Goal: Task Accomplishment & Management: Use online tool/utility

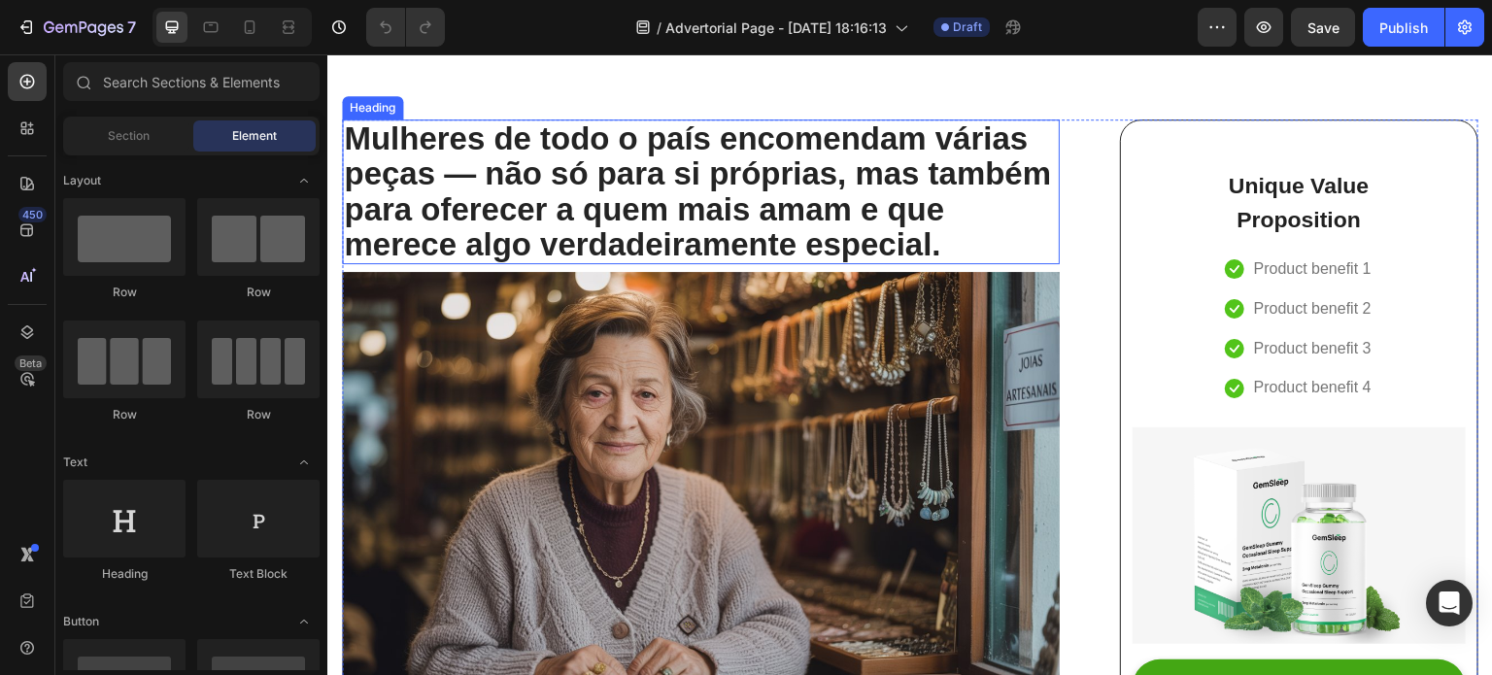
scroll to position [175, 0]
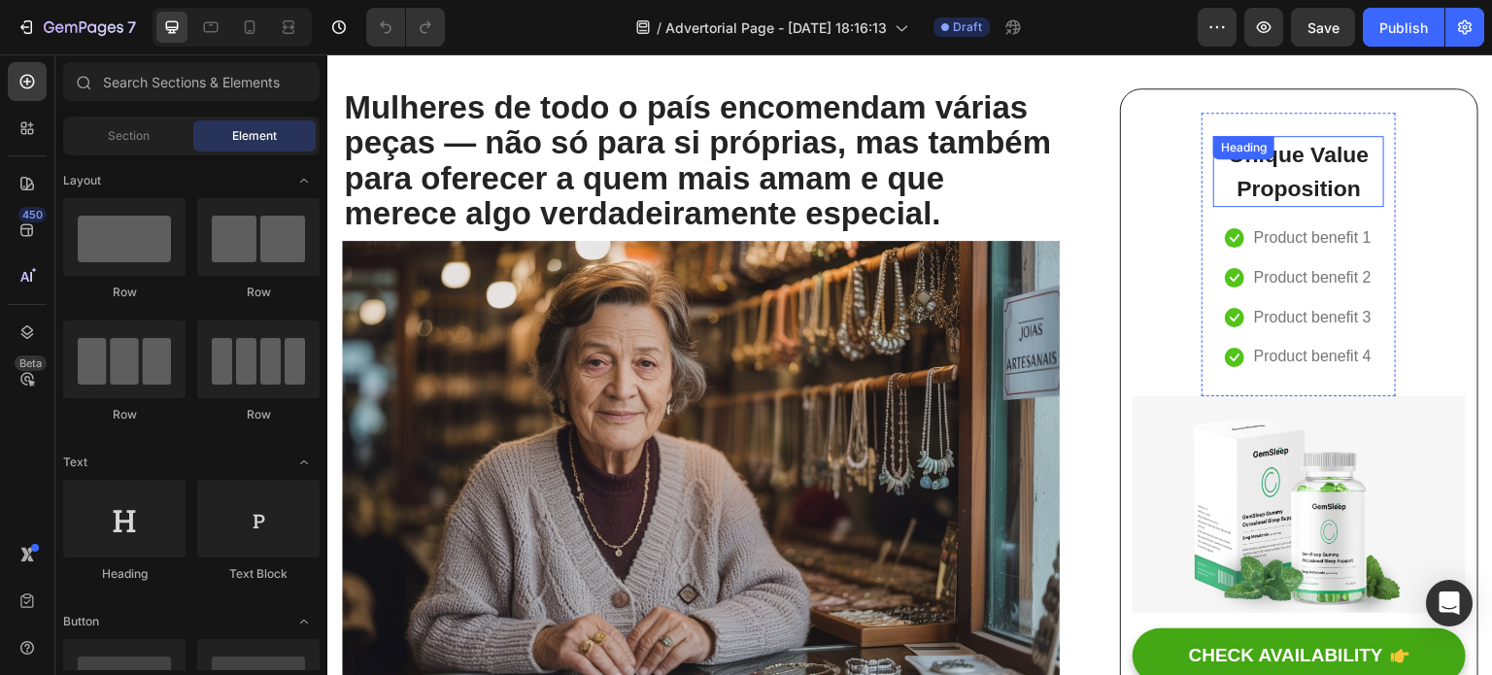
click at [1260, 152] on div "Heading" at bounding box center [1244, 147] width 61 height 23
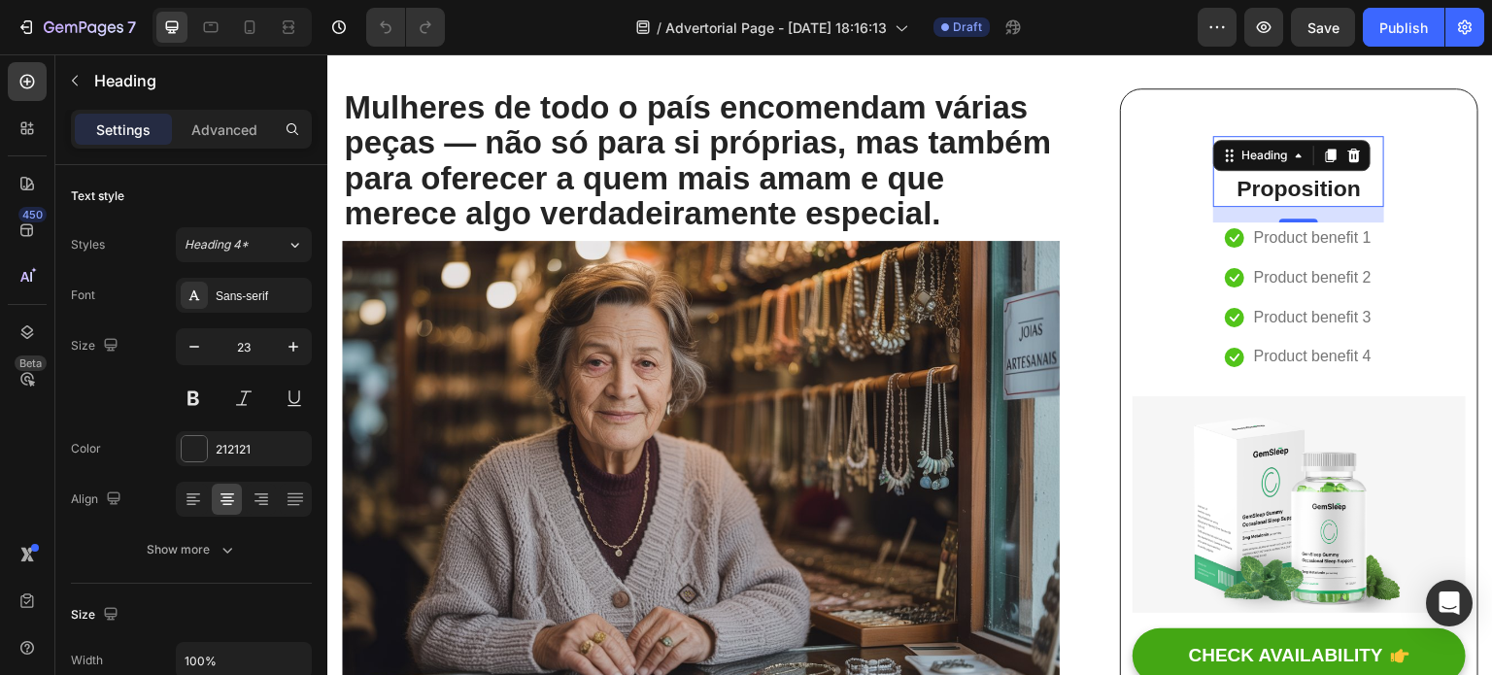
click at [1267, 185] on p "Unique Value Proposition" at bounding box center [1299, 171] width 167 height 67
drag, startPoint x: 1364, startPoint y: 189, endPoint x: 1211, endPoint y: 158, distance: 156.6
click at [1214, 158] on div "Unique Value Proposition Heading 16" at bounding box center [1299, 171] width 171 height 71
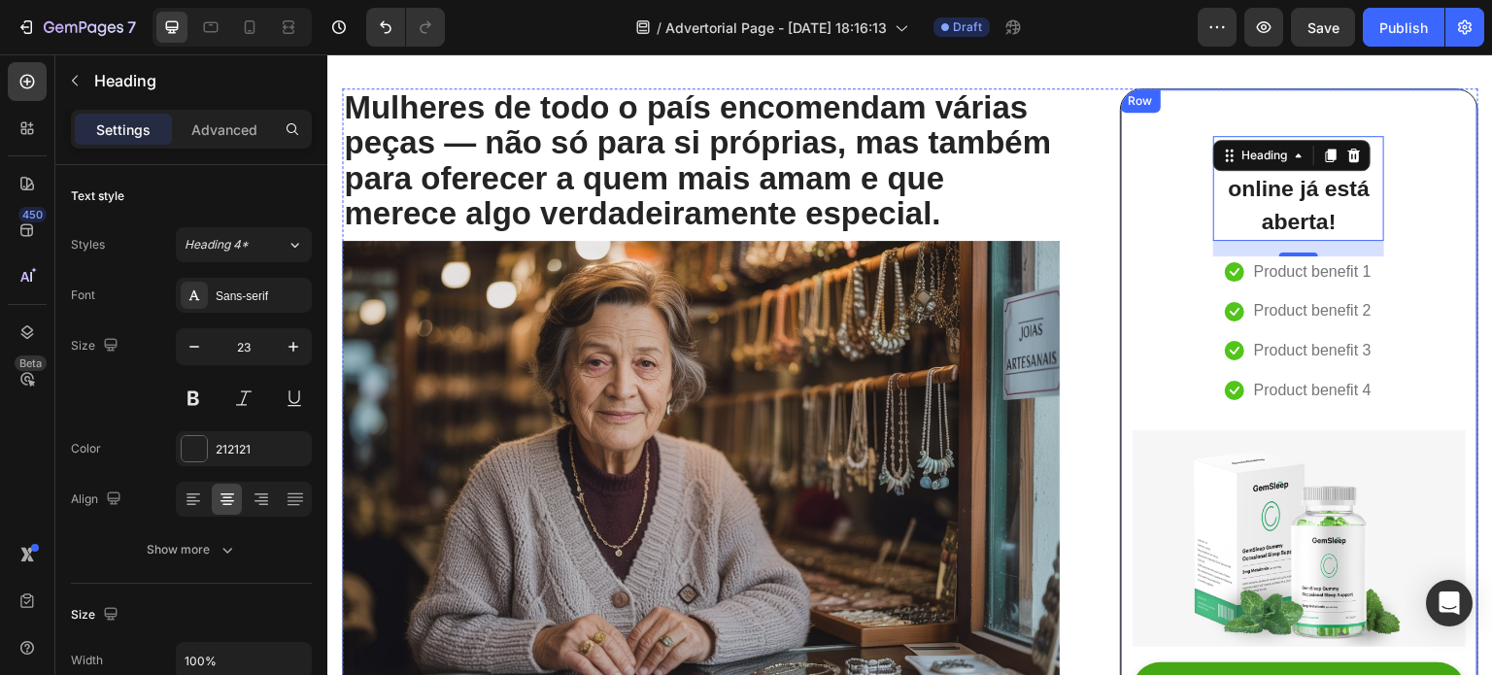
drag, startPoint x: 1222, startPoint y: 154, endPoint x: 1219, endPoint y: 108, distance: 45.8
click at [1219, 108] on div "A minha loja online já está aberta! Heading 16 Icon Product benefit 1 Text bloc…" at bounding box center [1299, 434] width 359 height 693
drag, startPoint x: 1218, startPoint y: 148, endPoint x: 1176, endPoint y: 135, distance: 44.6
click at [1176, 135] on div "A minha loja online já está aberta! Heading 16 Icon Product benefit 1 Text bloc…" at bounding box center [1299, 435] width 333 height 644
drag, startPoint x: 1238, startPoint y: 161, endPoint x: 1229, endPoint y: 250, distance: 88.9
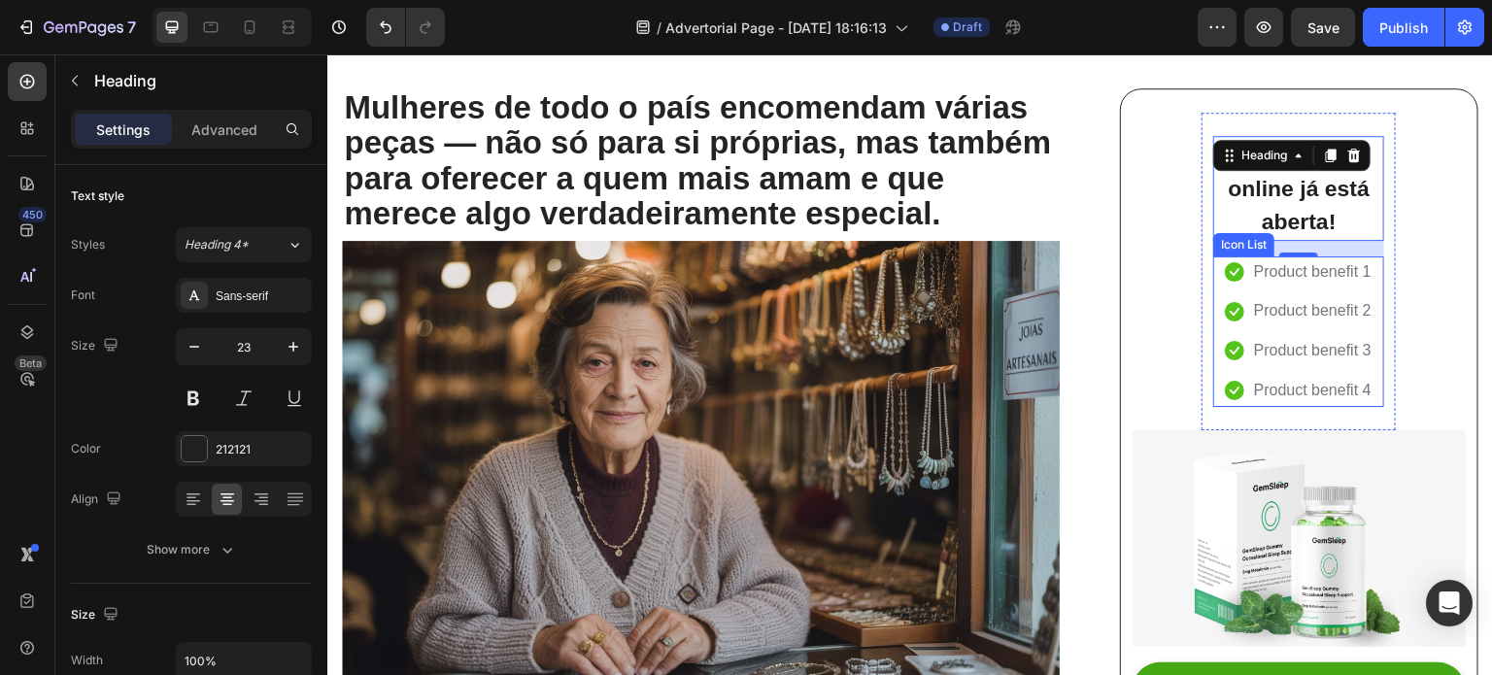
click at [1229, 250] on div "A minha loja online já está aberta! Heading 16 Icon Product benefit 1 Text bloc…" at bounding box center [1299, 271] width 171 height 271
drag, startPoint x: 1216, startPoint y: 154, endPoint x: 1314, endPoint y: 135, distance: 99.9
click at [1314, 136] on div "A minha loja online já está aberta! Heading 16" at bounding box center [1299, 188] width 171 height 105
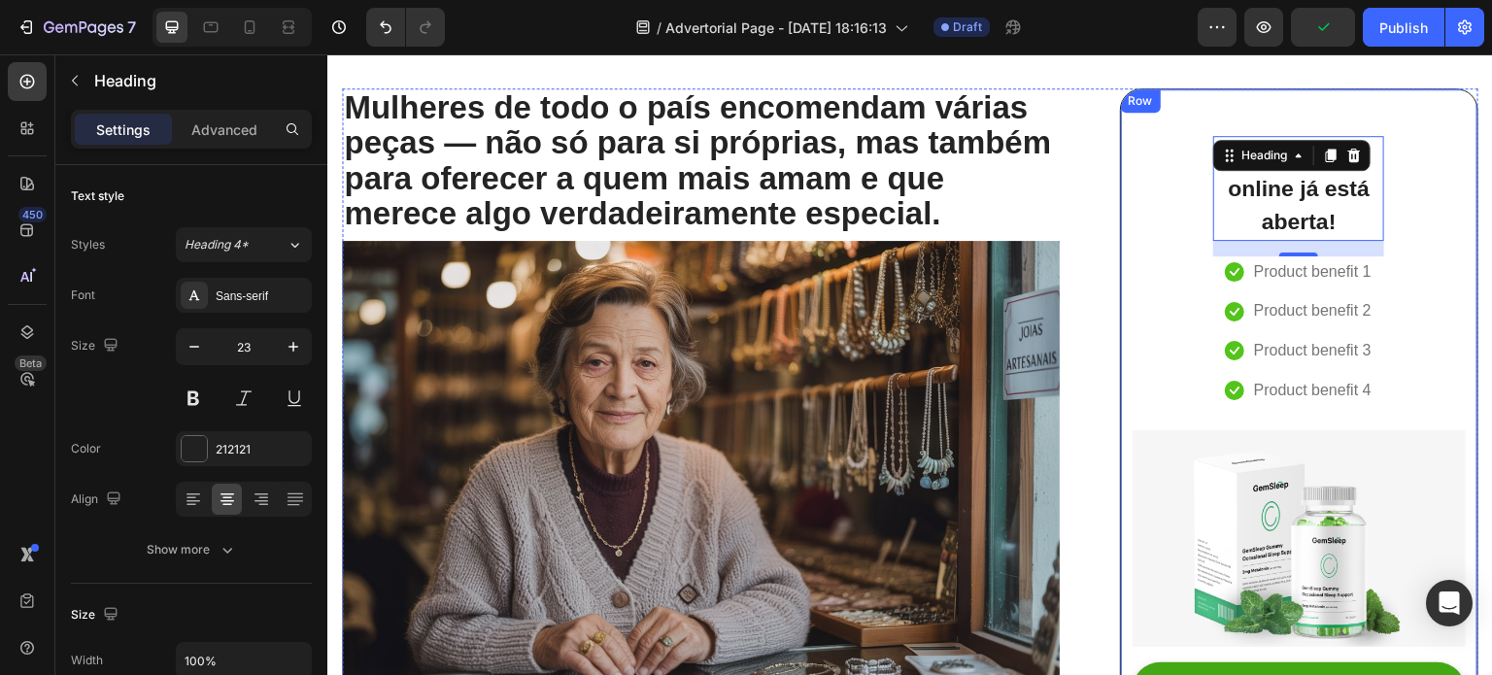
click at [1173, 168] on div "A minha loja online já está aberta! Heading 16 Icon Product benefit 1 Text bloc…" at bounding box center [1299, 435] width 333 height 644
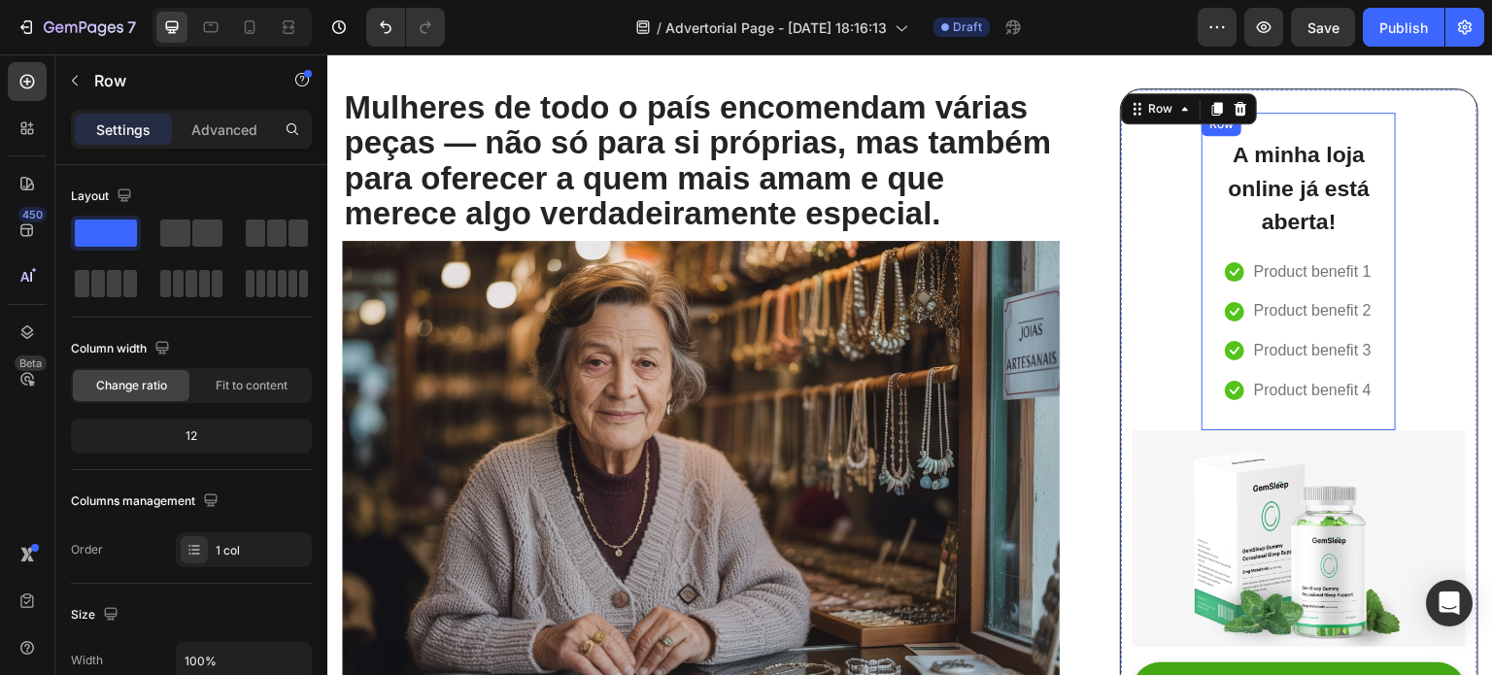
click at [1202, 202] on div "A minha loja online já está aberta! Heading Icon Product benefit 1 Text block I…" at bounding box center [1299, 272] width 194 height 318
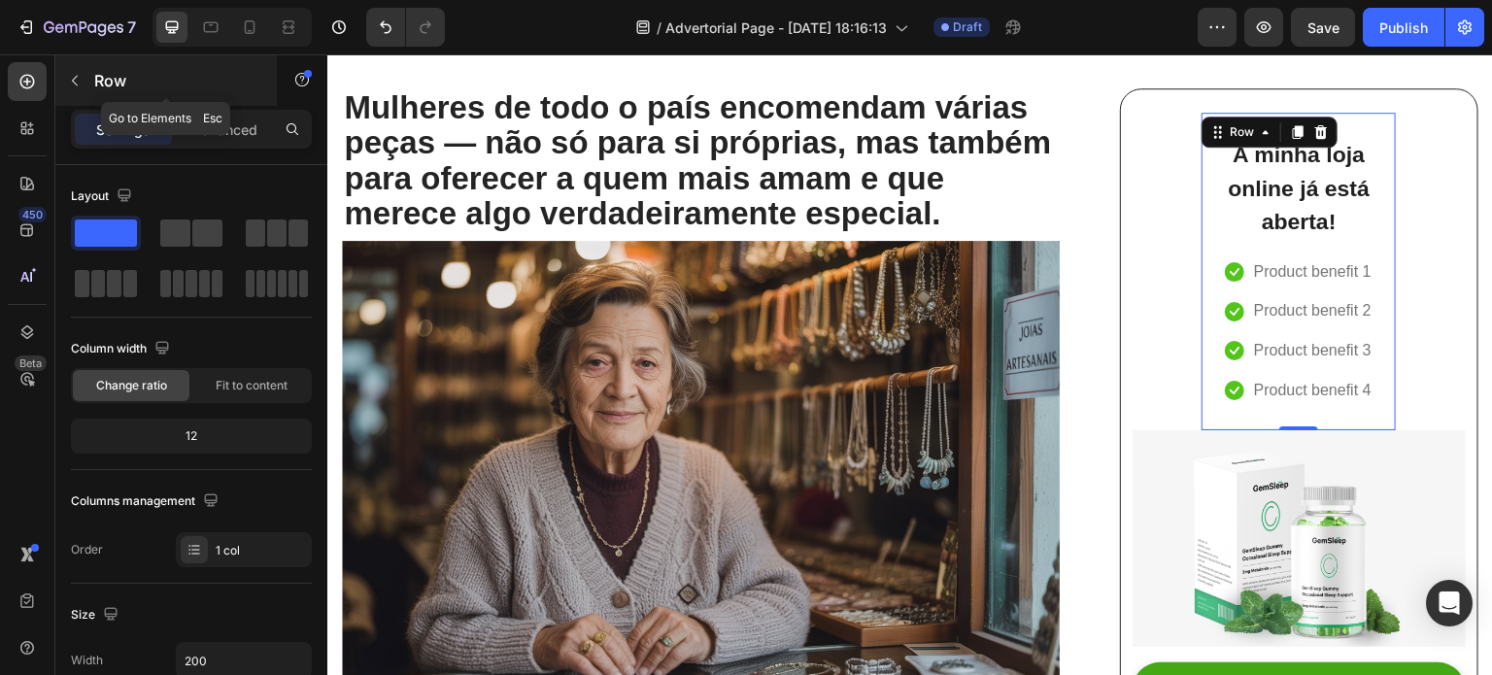
click at [62, 76] on button "button" at bounding box center [74, 80] width 31 height 31
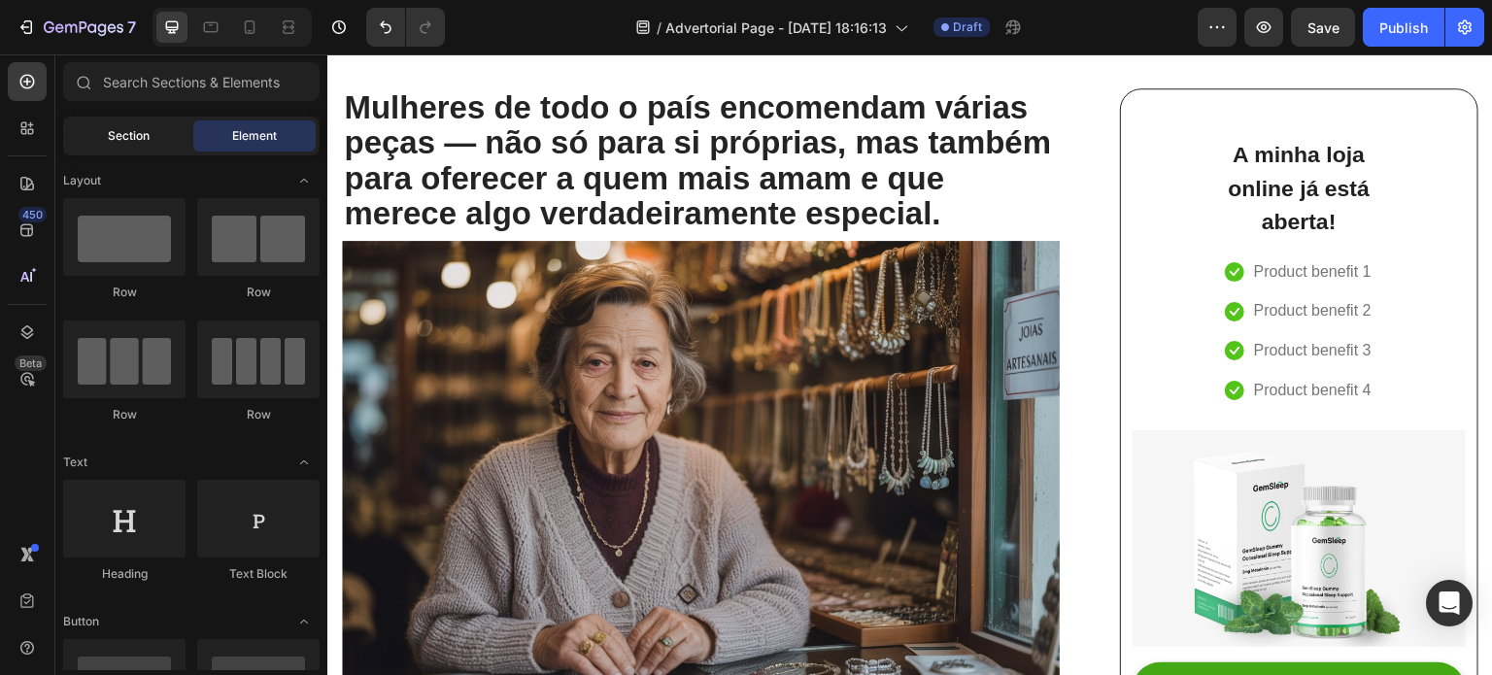
click at [113, 142] on span "Section" at bounding box center [129, 135] width 42 height 17
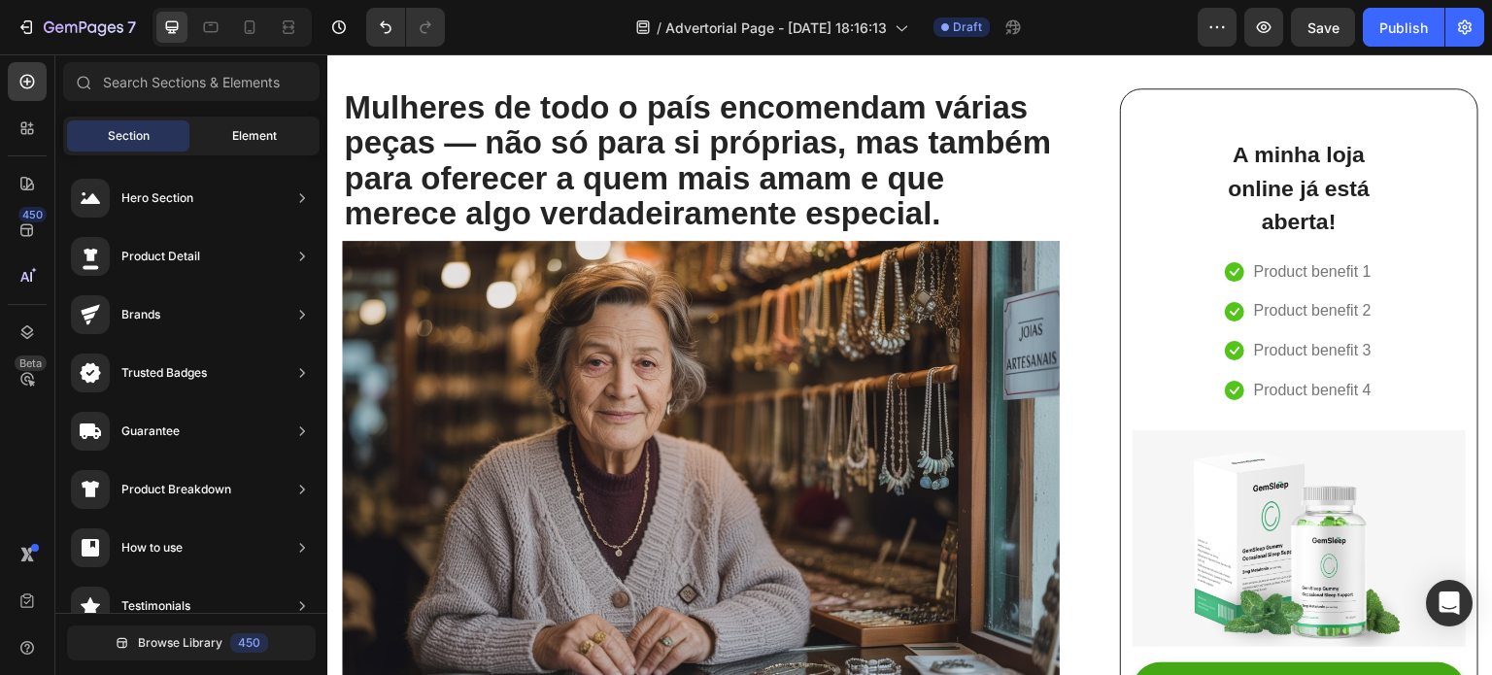
click at [215, 143] on div "Element" at bounding box center [254, 135] width 122 height 31
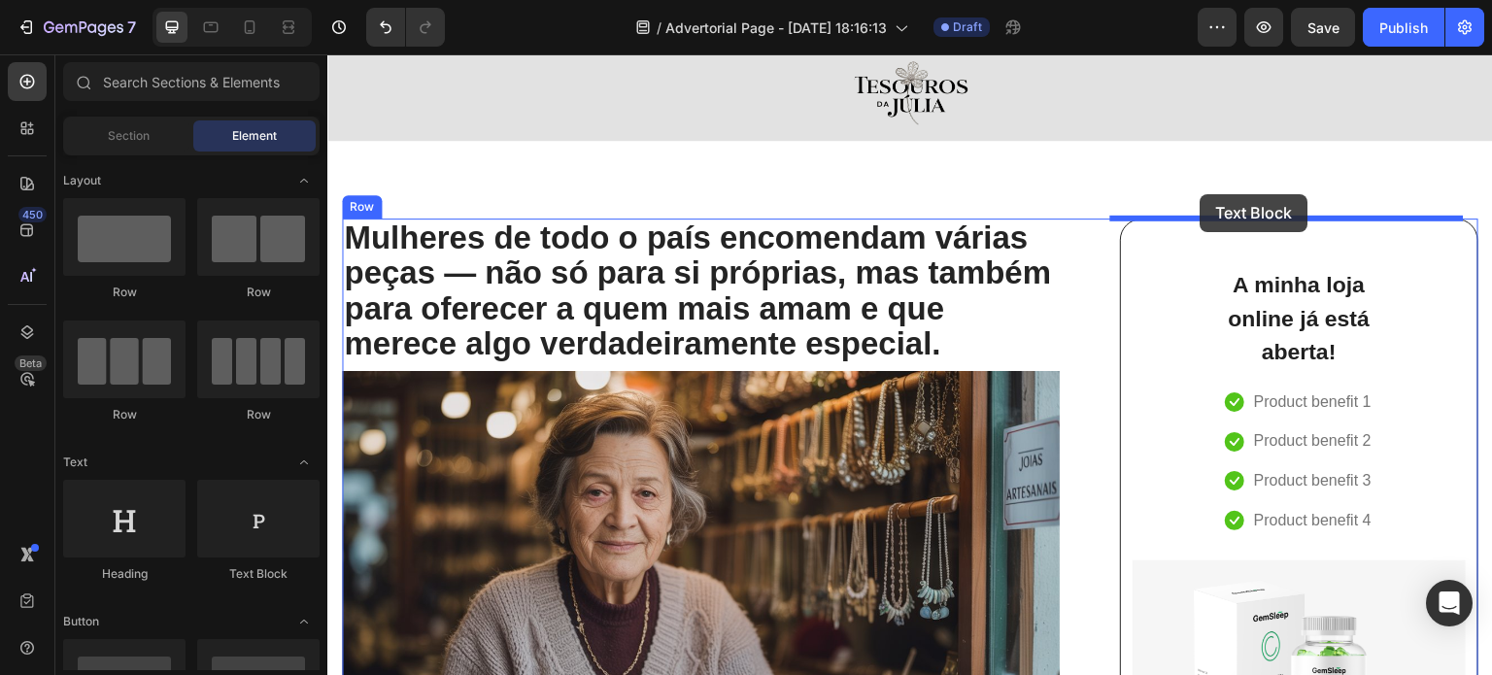
scroll to position [0, 0]
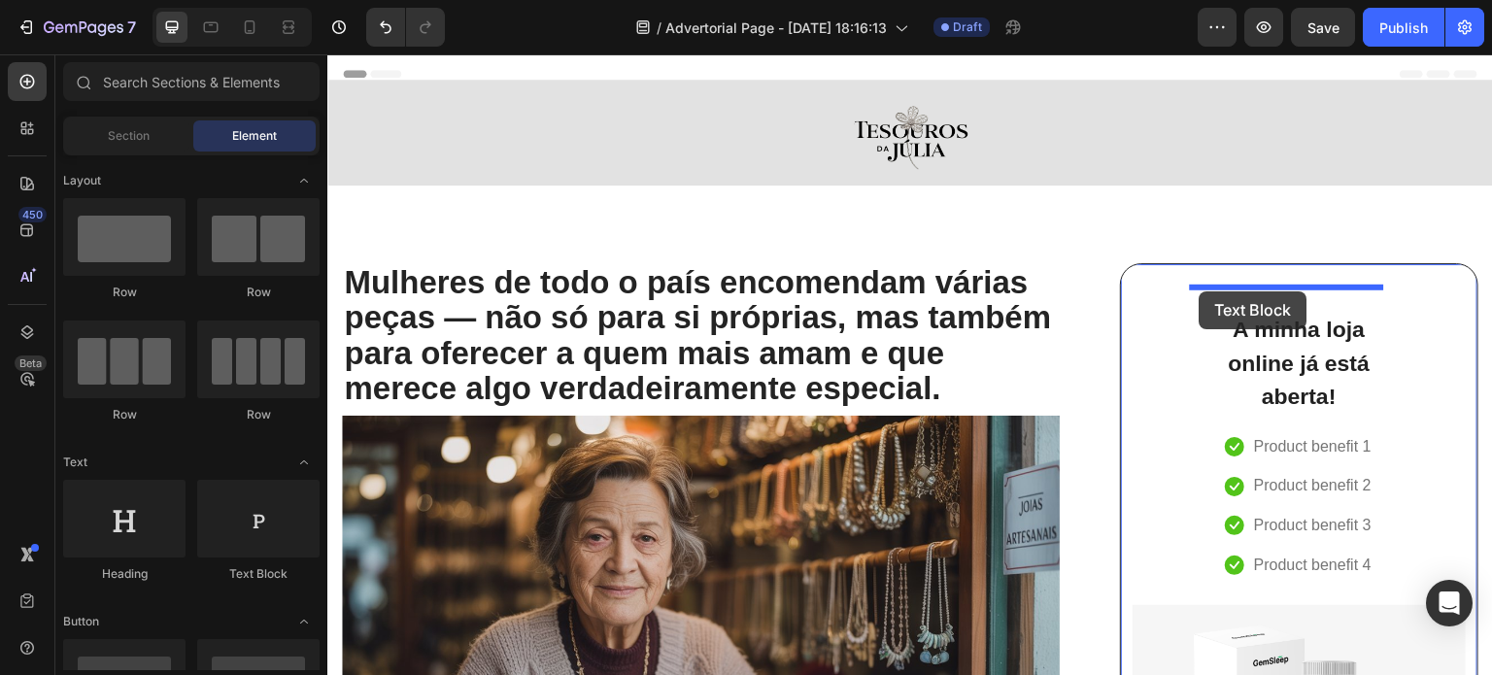
drag, startPoint x: 581, startPoint y: 579, endPoint x: 1200, endPoint y: 291, distance: 682.5
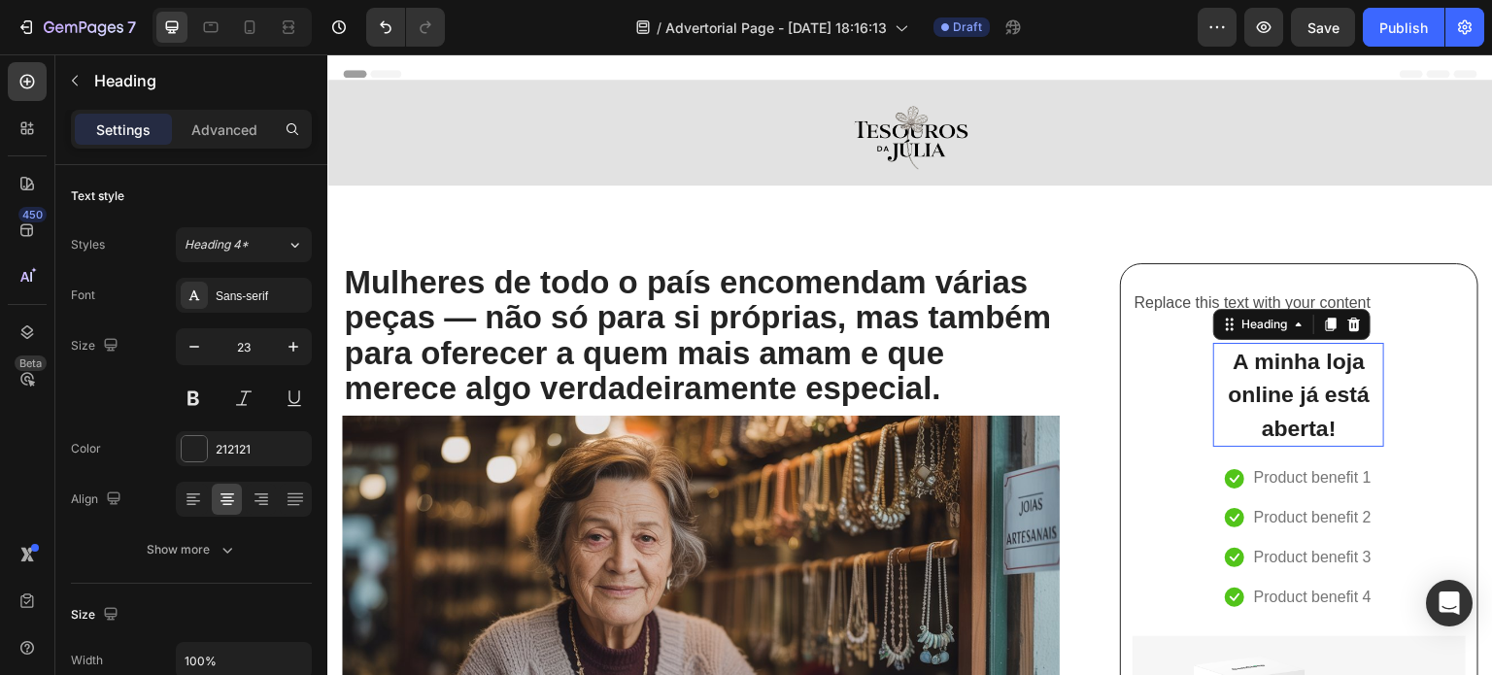
click at [1275, 381] on p "A minha loja online já está aberta!" at bounding box center [1299, 395] width 167 height 101
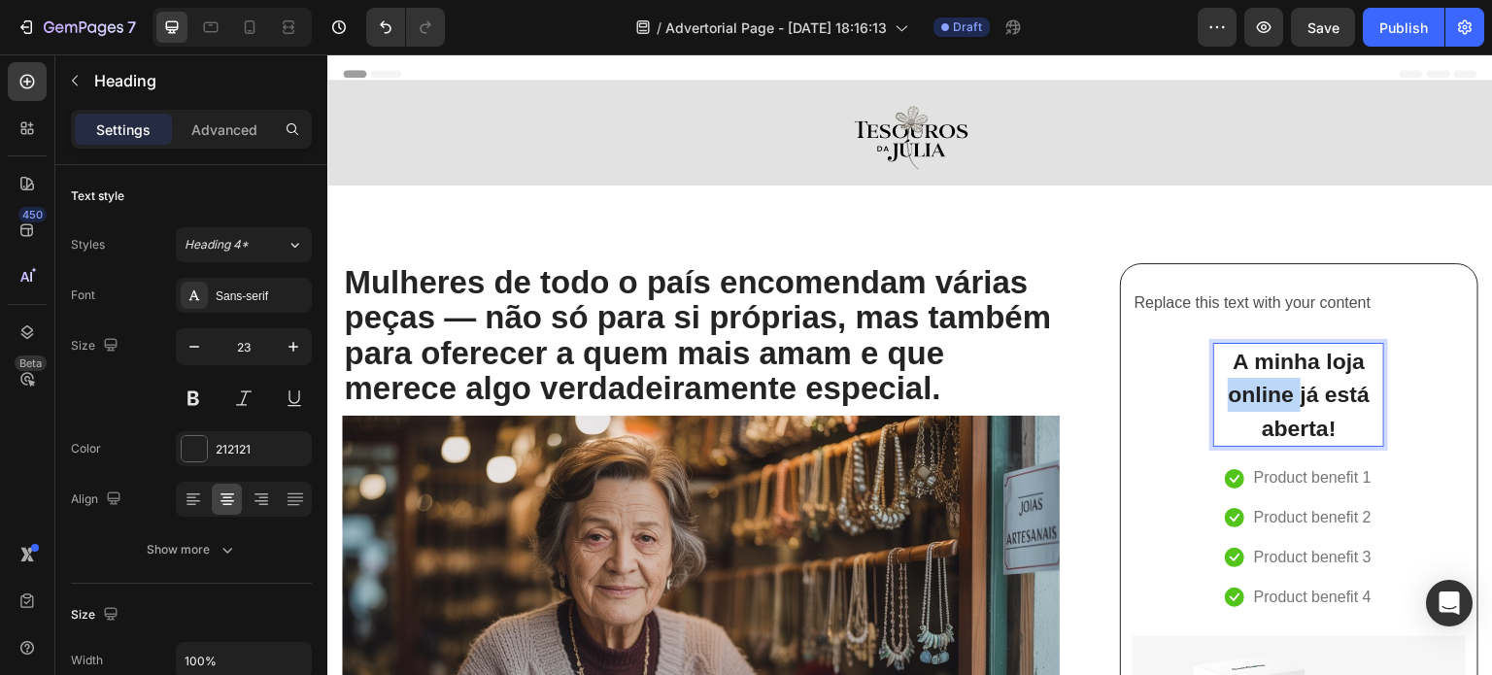
click at [1275, 381] on p "A minha loja online já está aberta!" at bounding box center [1299, 395] width 167 height 101
drag, startPoint x: 1275, startPoint y: 381, endPoint x: 1333, endPoint y: 431, distance: 77.1
click at [1333, 431] on p "A minha loja online já está aberta!" at bounding box center [1299, 395] width 167 height 101
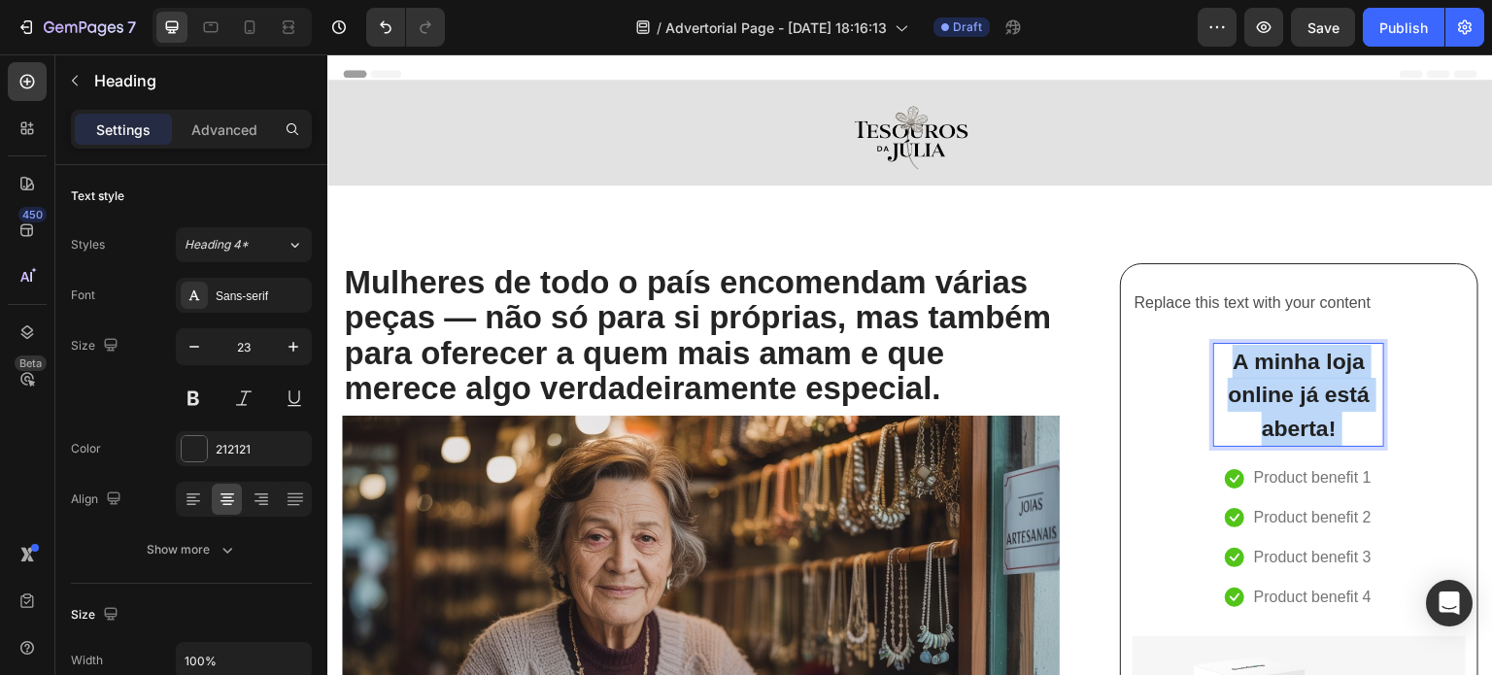
drag, startPoint x: 1333, startPoint y: 431, endPoint x: 1222, endPoint y: 358, distance: 133.1
click at [1222, 358] on p "A minha loja online já está aberta!" at bounding box center [1299, 395] width 167 height 101
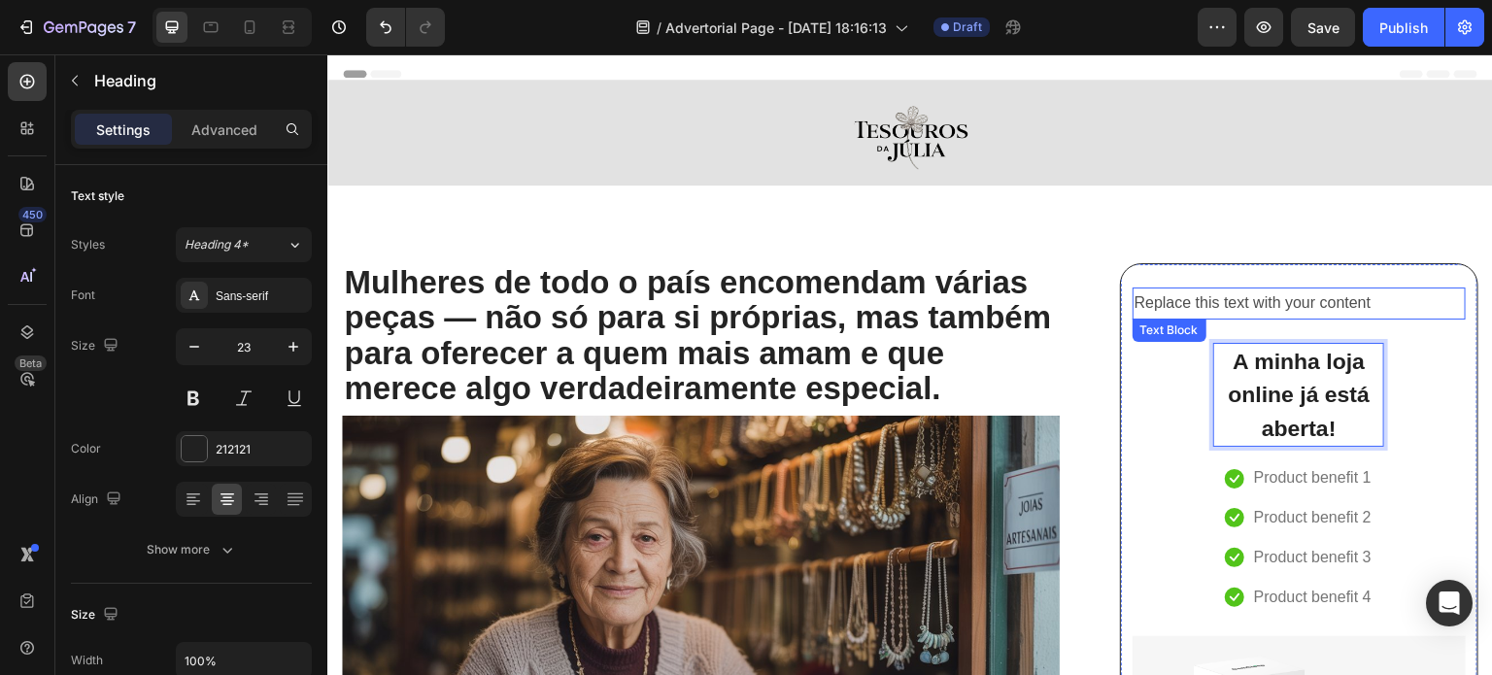
click at [1208, 301] on div "Replace this text with your content" at bounding box center [1299, 304] width 333 height 32
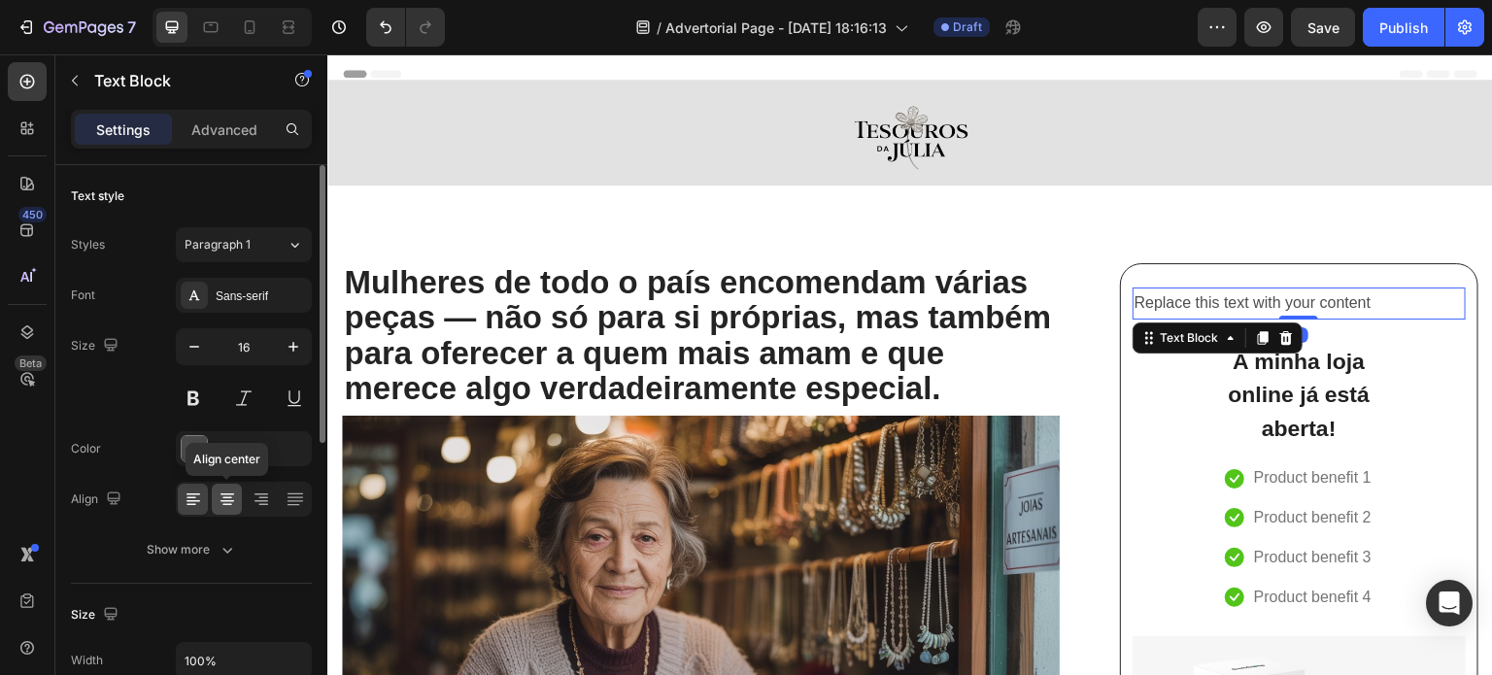
drag, startPoint x: 228, startPoint y: 497, endPoint x: 280, endPoint y: 420, distance: 92.4
click at [228, 497] on icon at bounding box center [228, 498] width 10 height 2
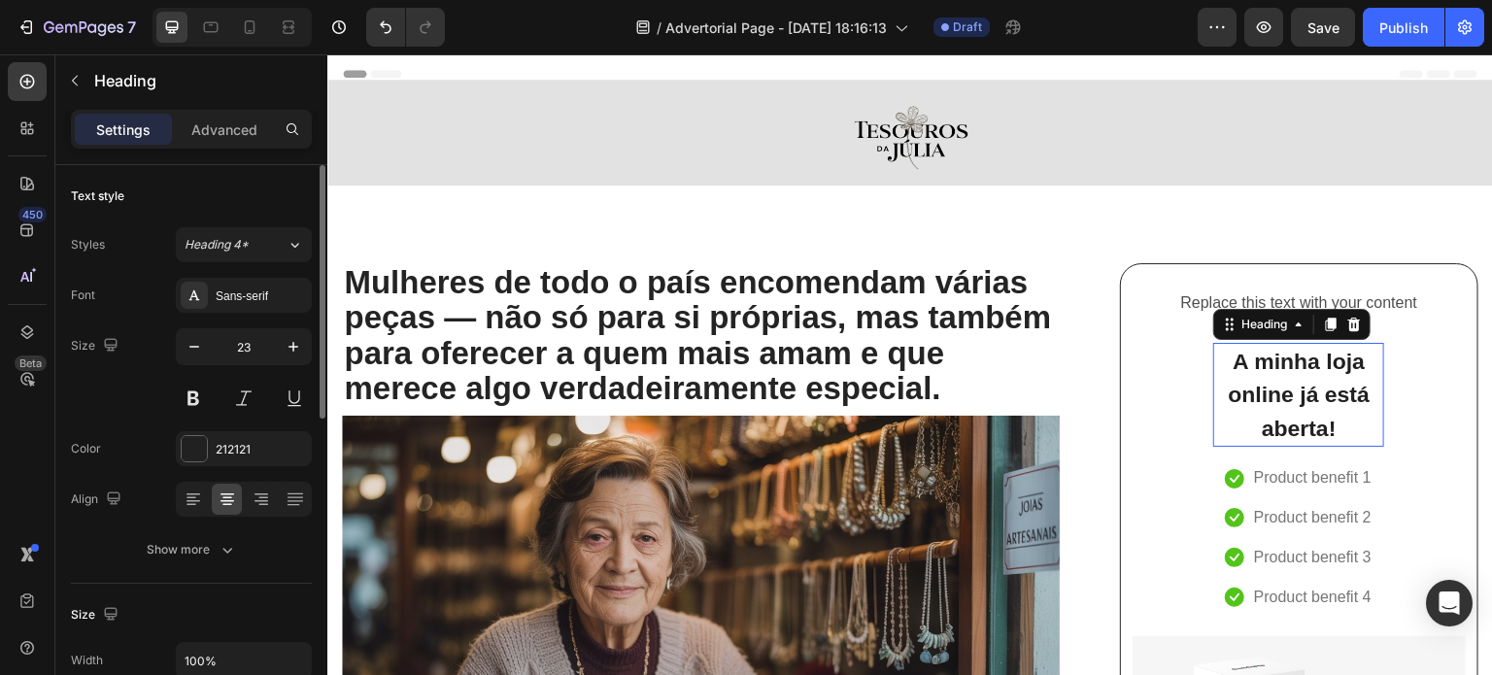
click at [1328, 403] on p "A minha loja online já está aberta!" at bounding box center [1299, 395] width 167 height 101
click at [1336, 416] on p "A minha loja online já está aberta!" at bounding box center [1299, 395] width 167 height 101
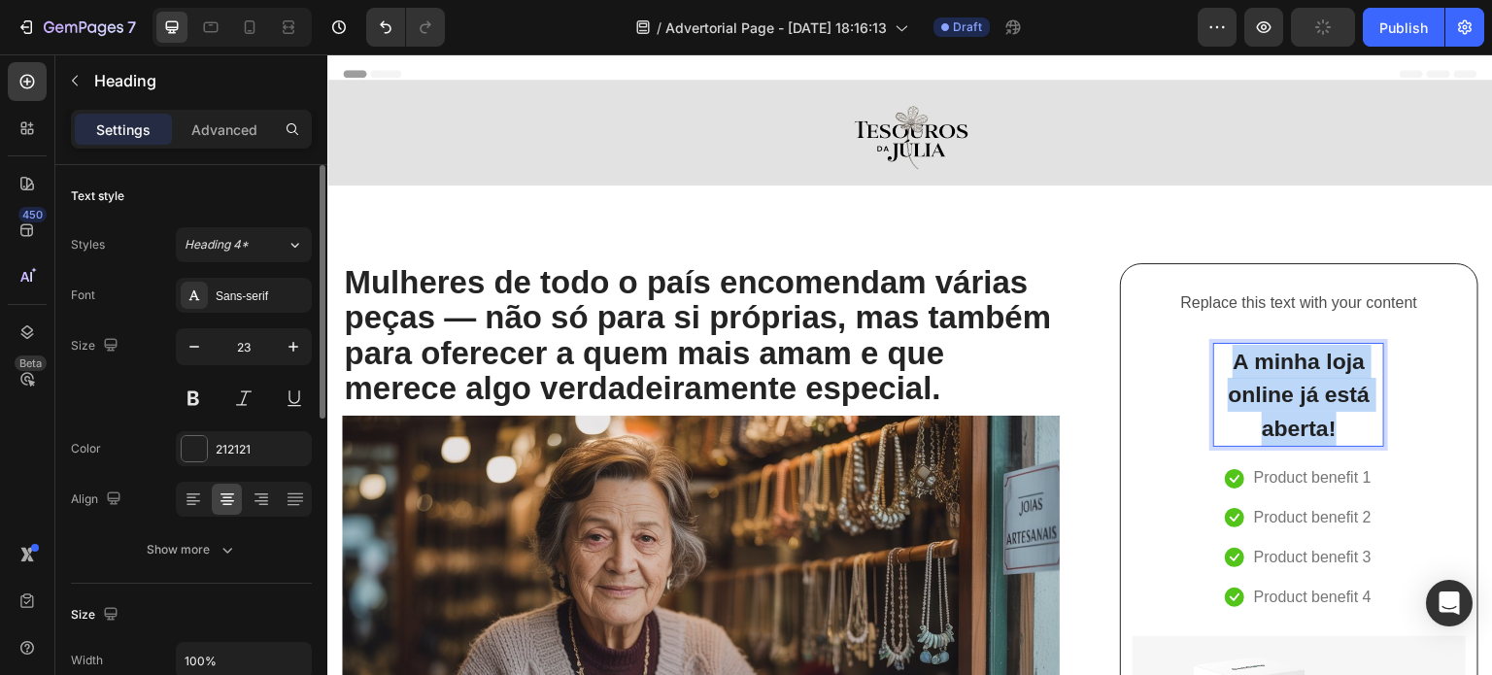
drag, startPoint x: 1335, startPoint y: 421, endPoint x: 1219, endPoint y: 348, distance: 136.7
click at [1219, 348] on p "A minha loja online já está aberta!" at bounding box center [1299, 395] width 167 height 101
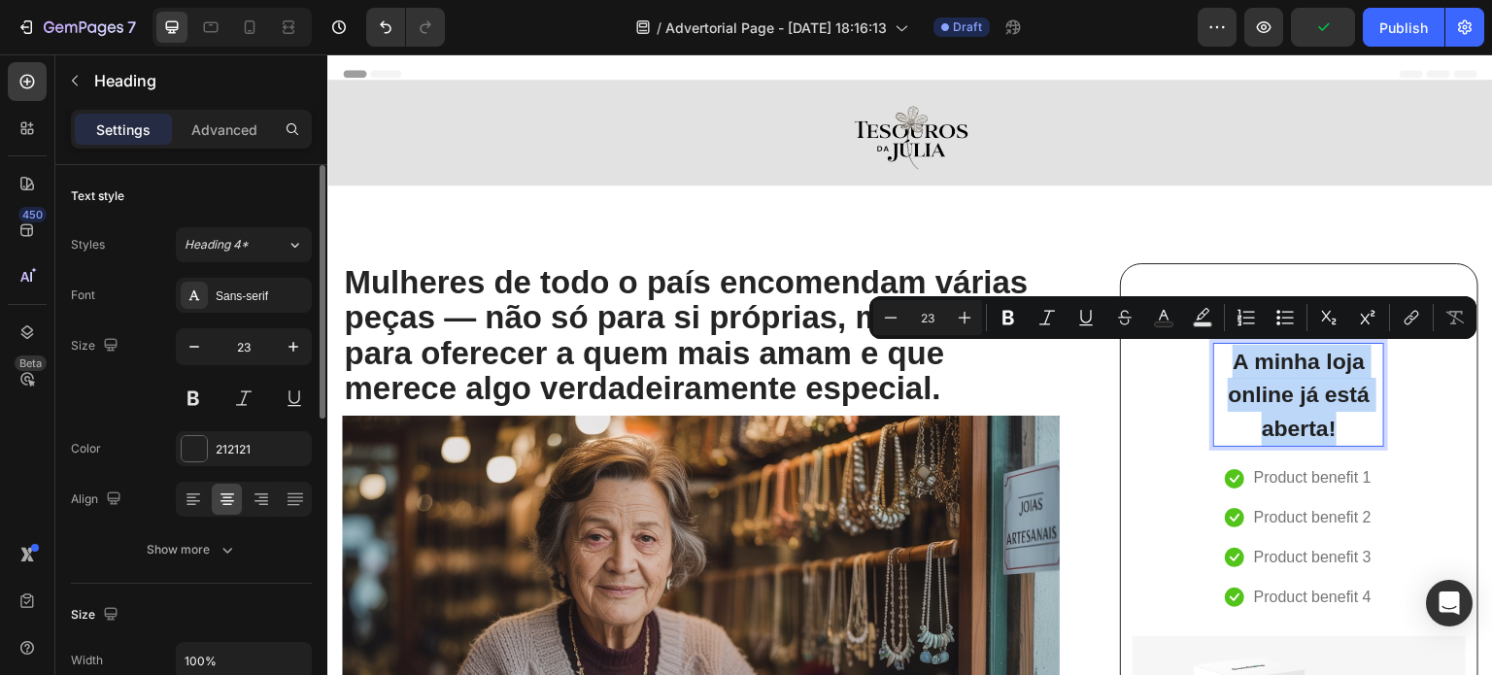
copy p "A minha loja online já está aberta!"
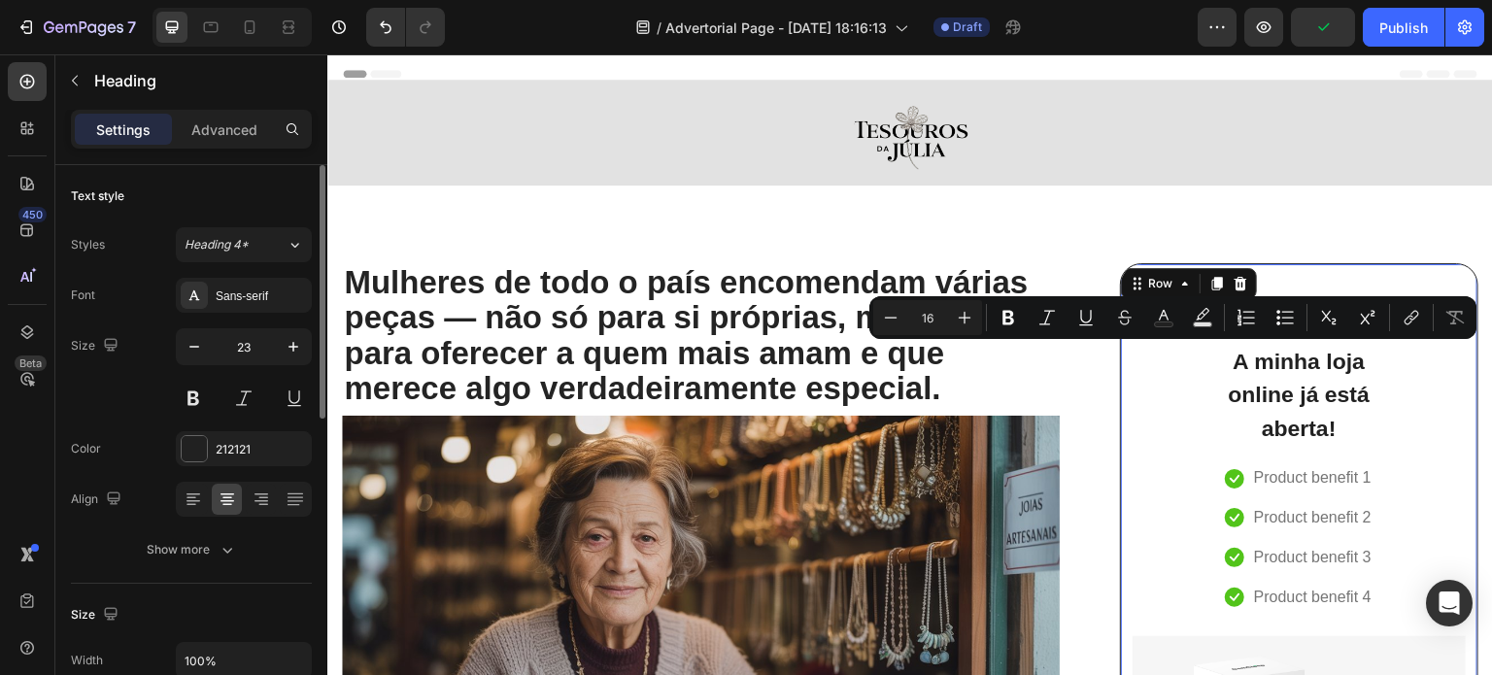
click at [1231, 285] on div "Replace this text with your content Text Block A minha loja online já está aber…" at bounding box center [1299, 625] width 359 height 725
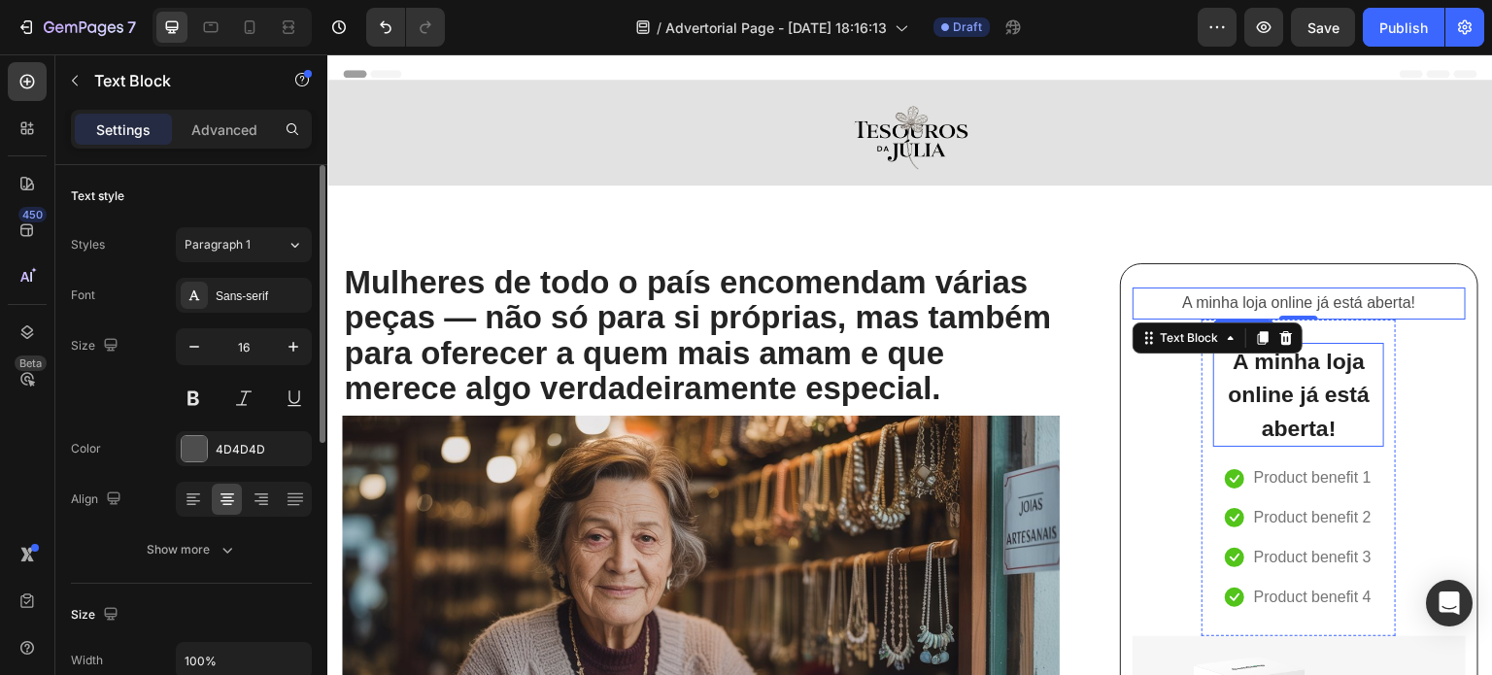
click at [1304, 375] on p "A minha loja online já está aberta!" at bounding box center [1299, 395] width 167 height 101
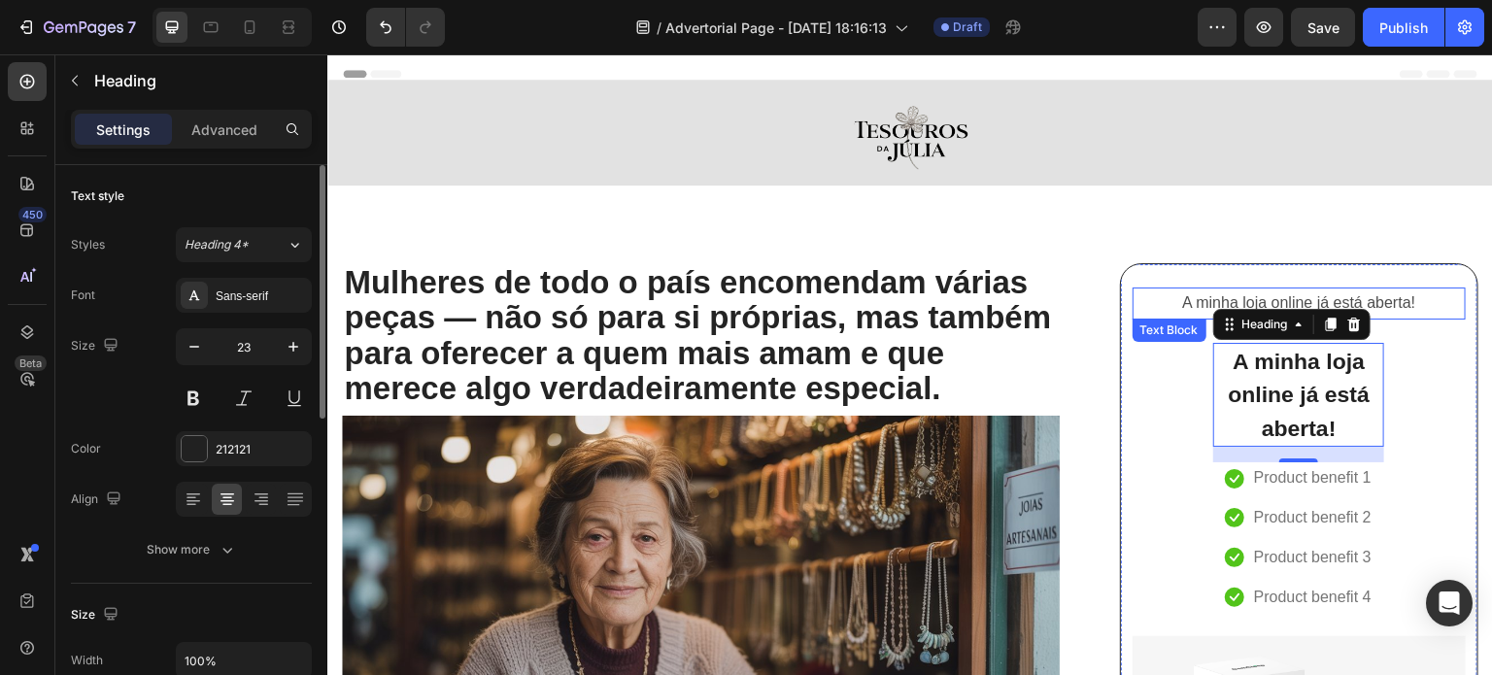
click at [1169, 299] on p "A minha loja online já está aberta!" at bounding box center [1299, 304] width 329 height 28
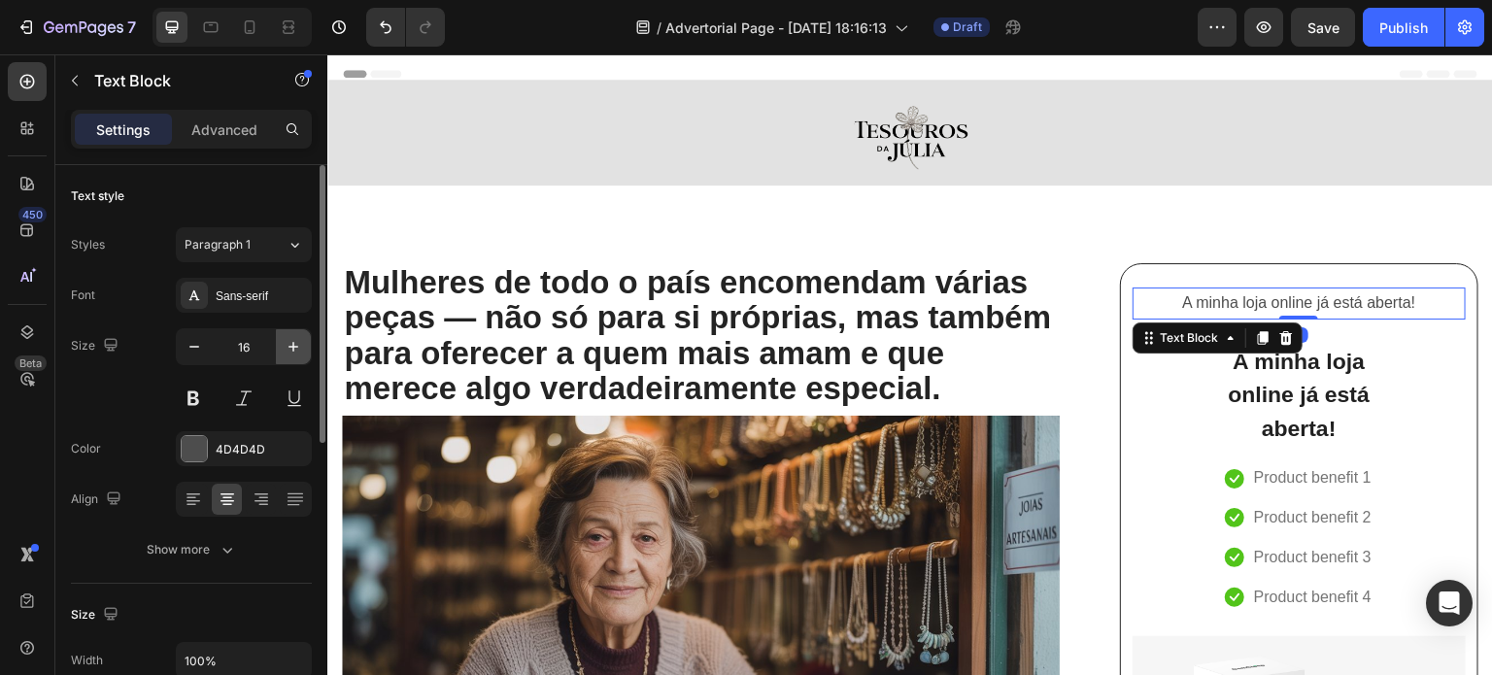
click at [287, 351] on icon "button" at bounding box center [293, 346] width 19 height 19
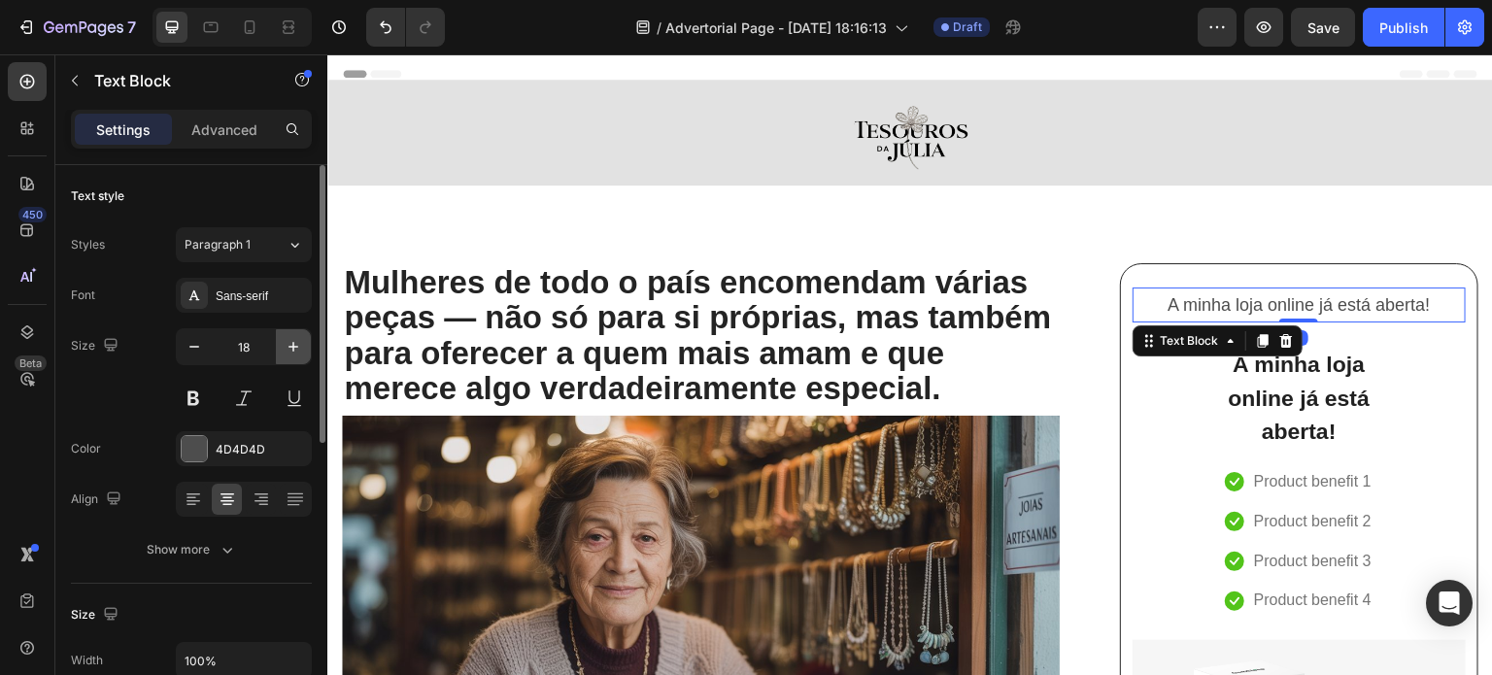
click at [287, 351] on icon "button" at bounding box center [293, 346] width 19 height 19
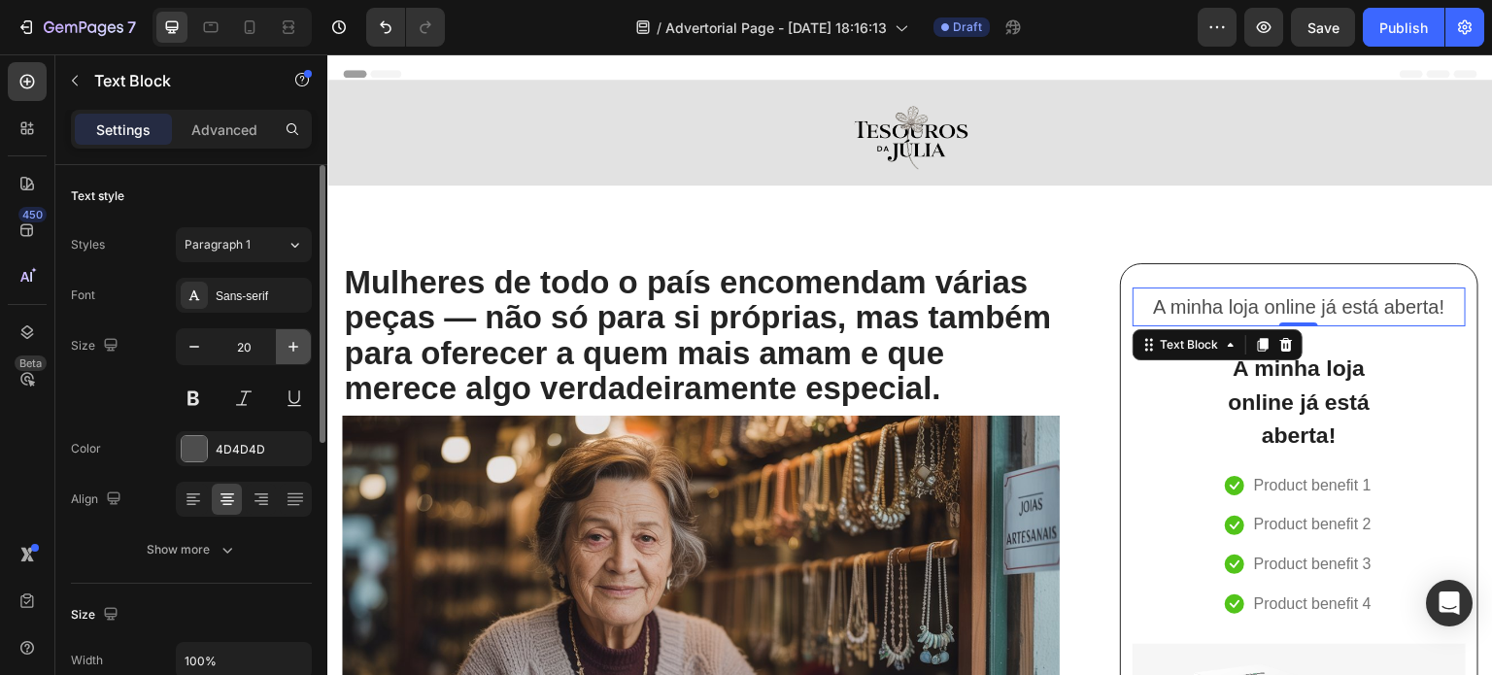
click at [287, 351] on icon "button" at bounding box center [293, 346] width 19 height 19
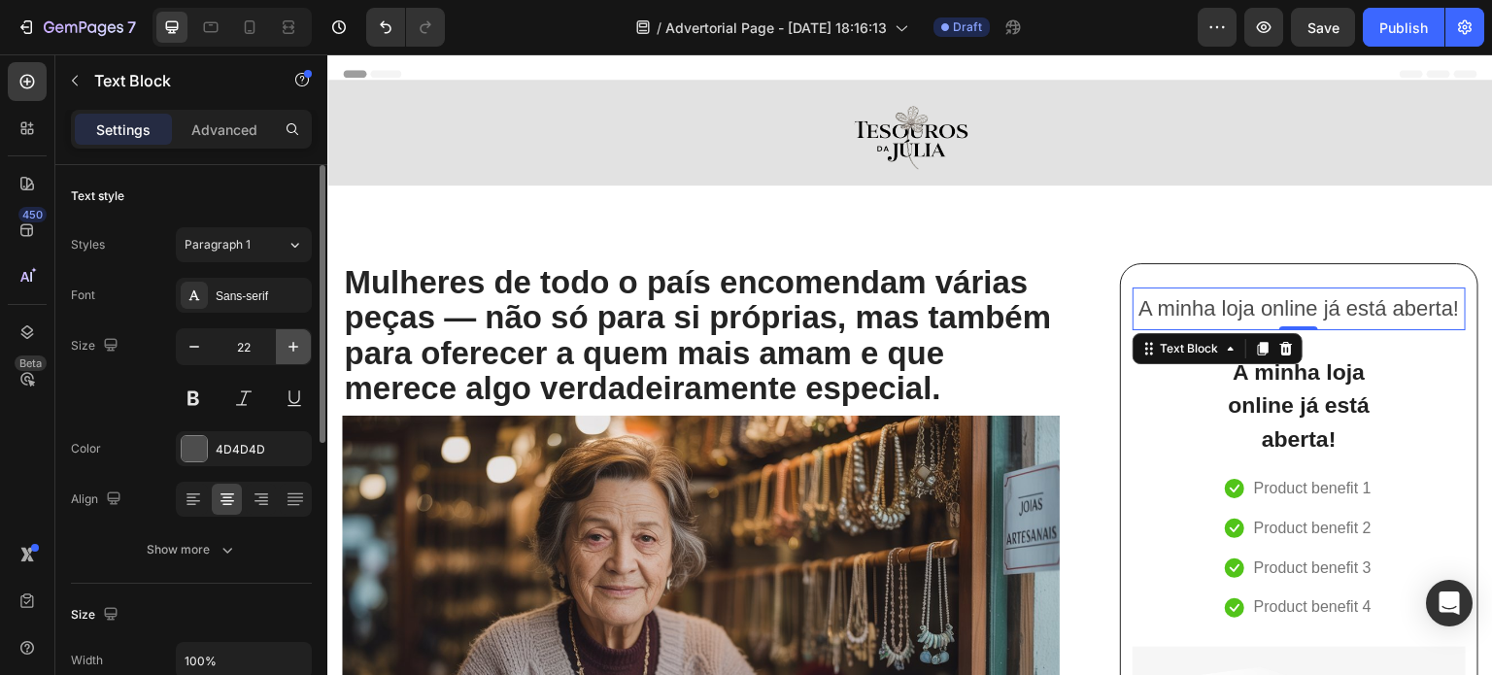
click at [287, 351] on icon "button" at bounding box center [293, 346] width 19 height 19
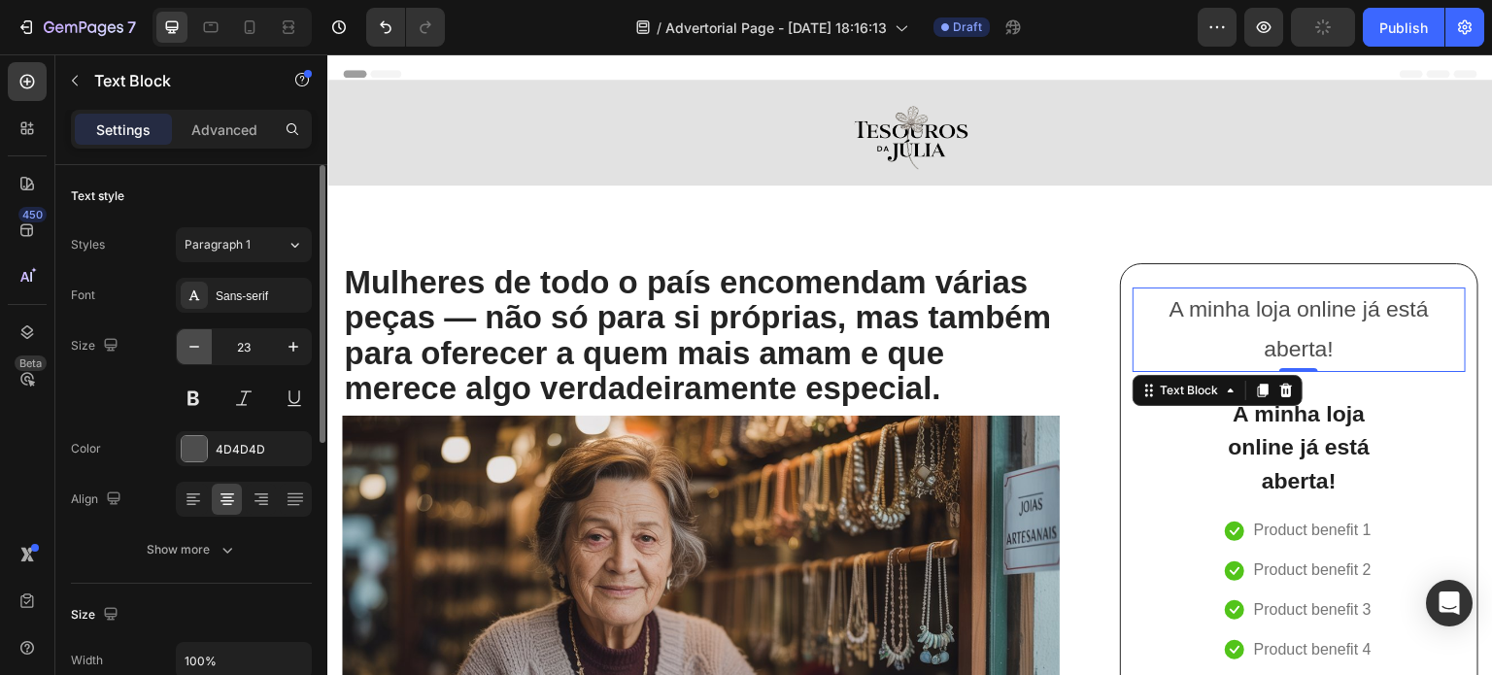
click at [190, 349] on icon "button" at bounding box center [194, 346] width 19 height 19
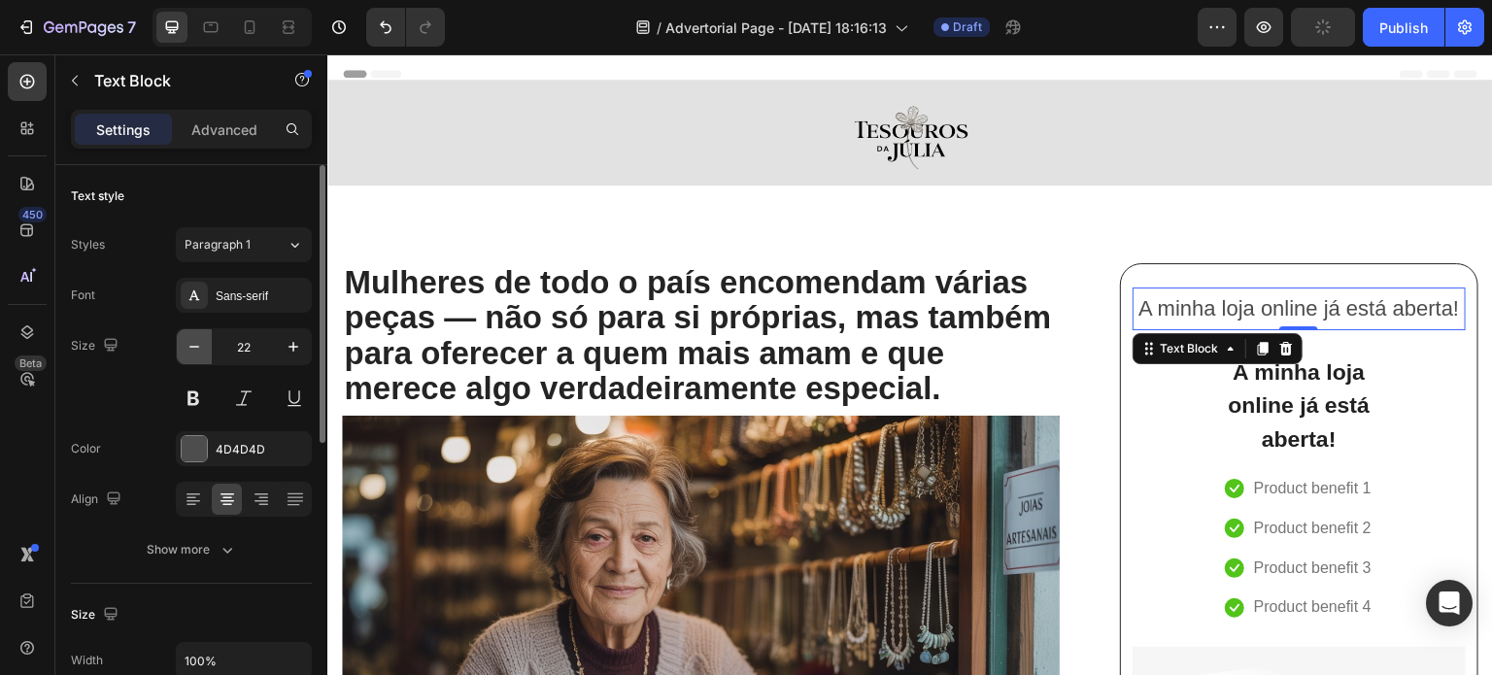
click at [190, 349] on icon "button" at bounding box center [194, 346] width 19 height 19
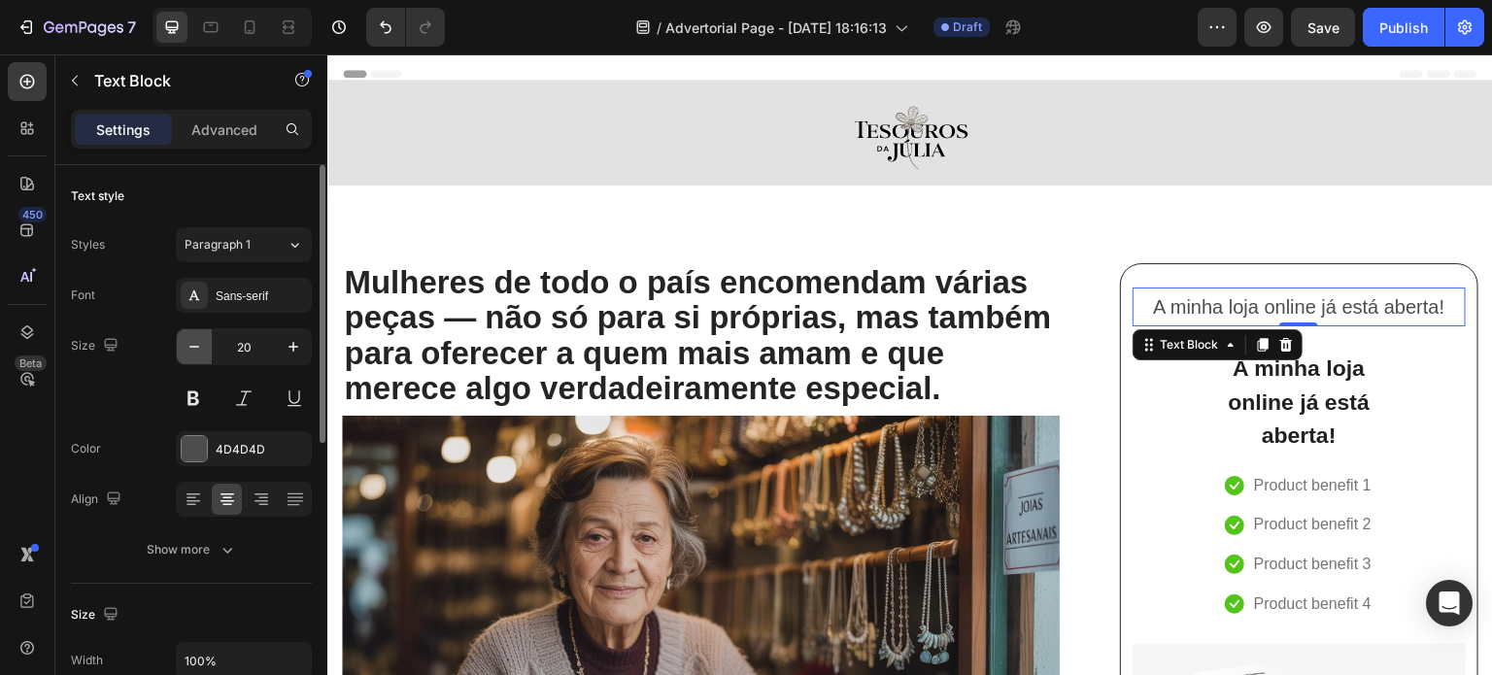
click at [190, 349] on icon "button" at bounding box center [194, 346] width 19 height 19
type input "19"
click at [189, 395] on button at bounding box center [193, 398] width 35 height 35
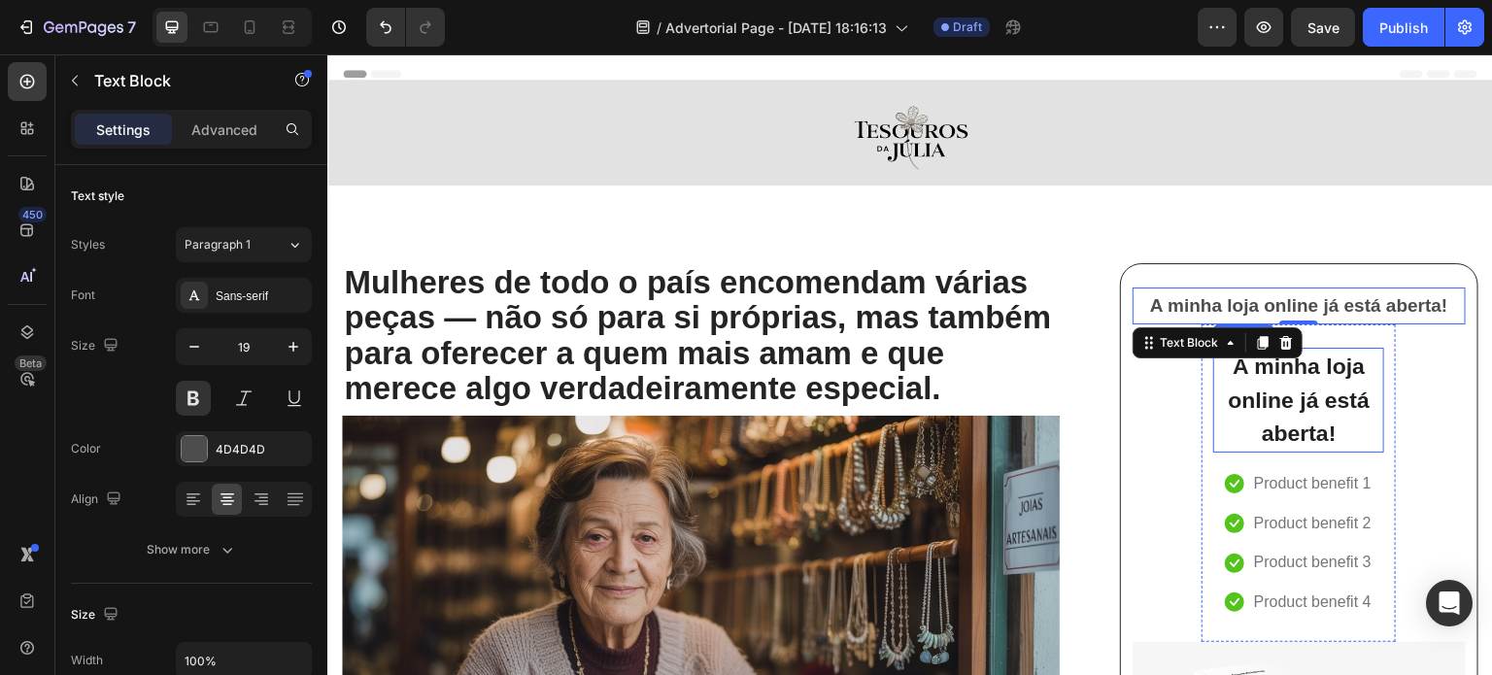
click at [1264, 400] on p "A minha loja online já está aberta!" at bounding box center [1299, 400] width 167 height 101
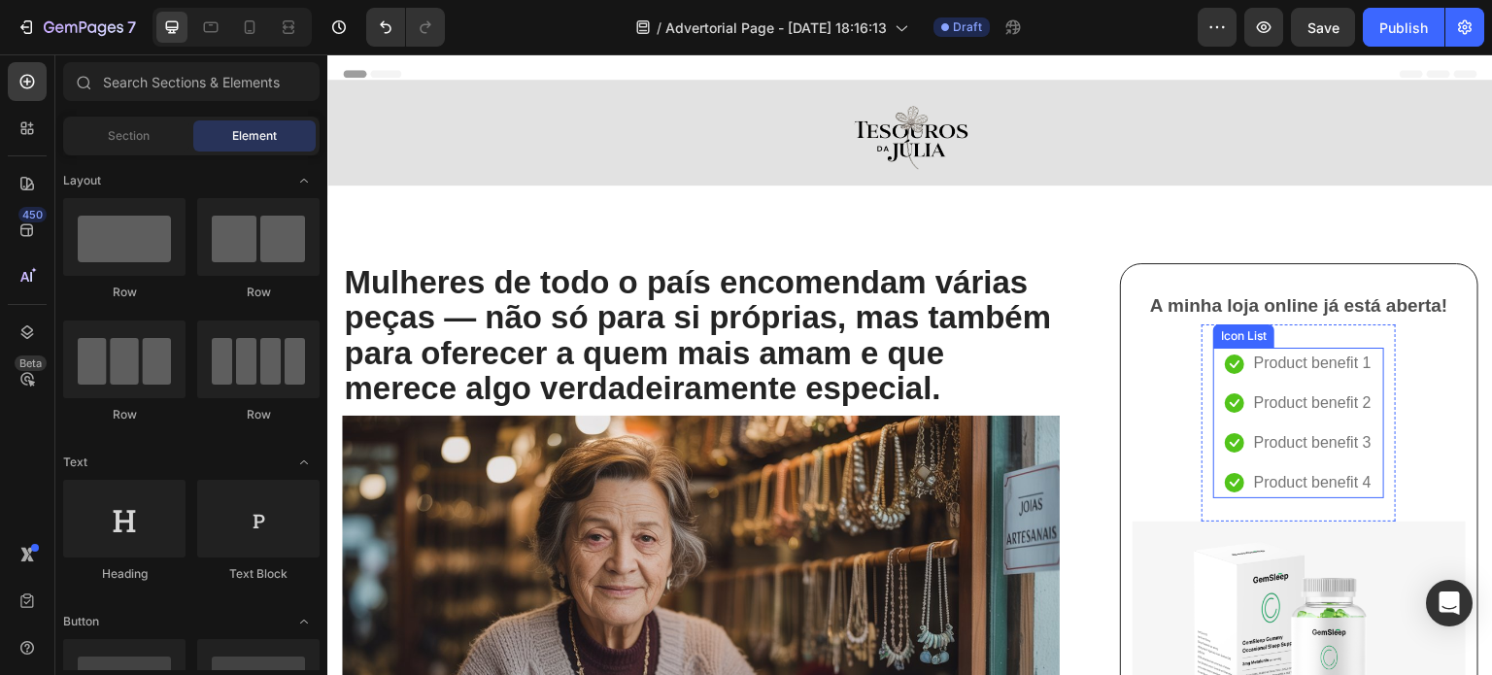
click at [1227, 383] on ul "Icon Product benefit 1 Text block Icon Product benefit 2 Text block Icon Produc…" at bounding box center [1299, 423] width 149 height 151
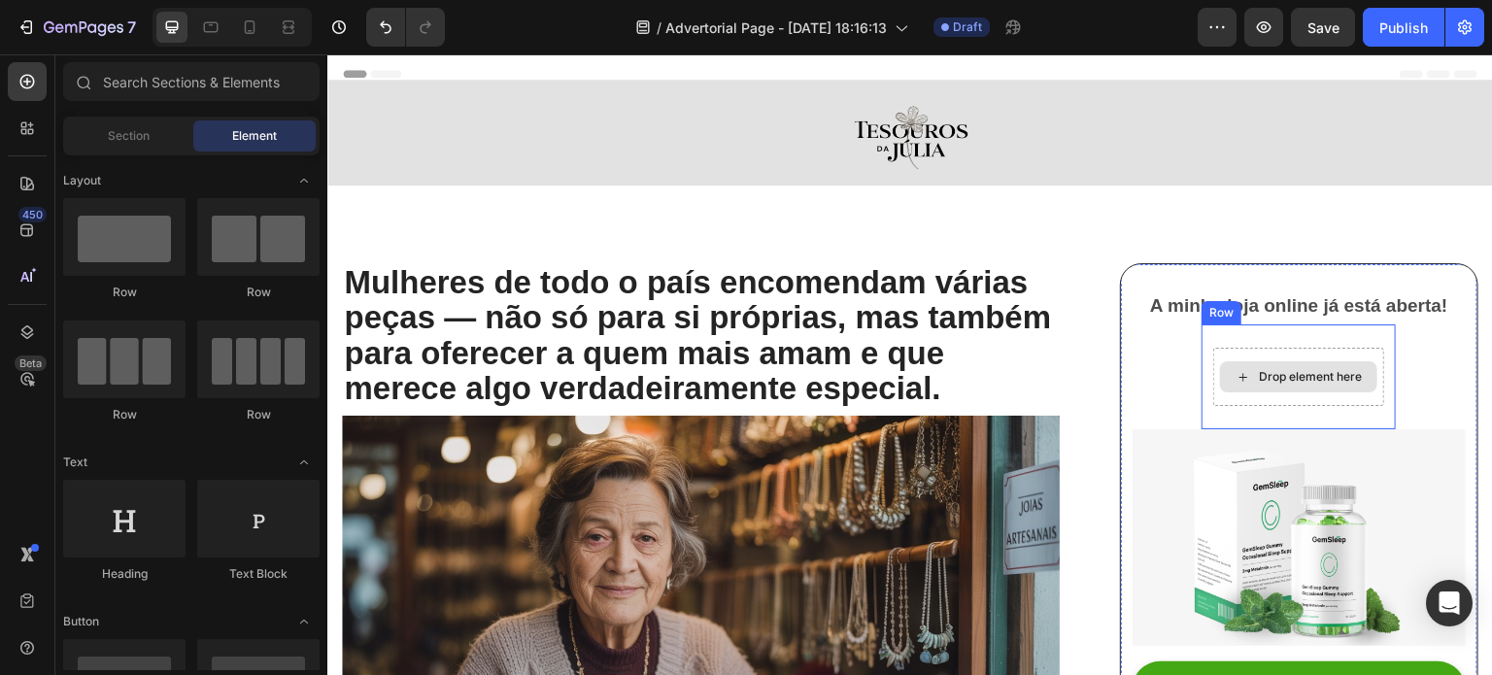
click at [1207, 350] on div "Drop element here Row" at bounding box center [1299, 377] width 194 height 105
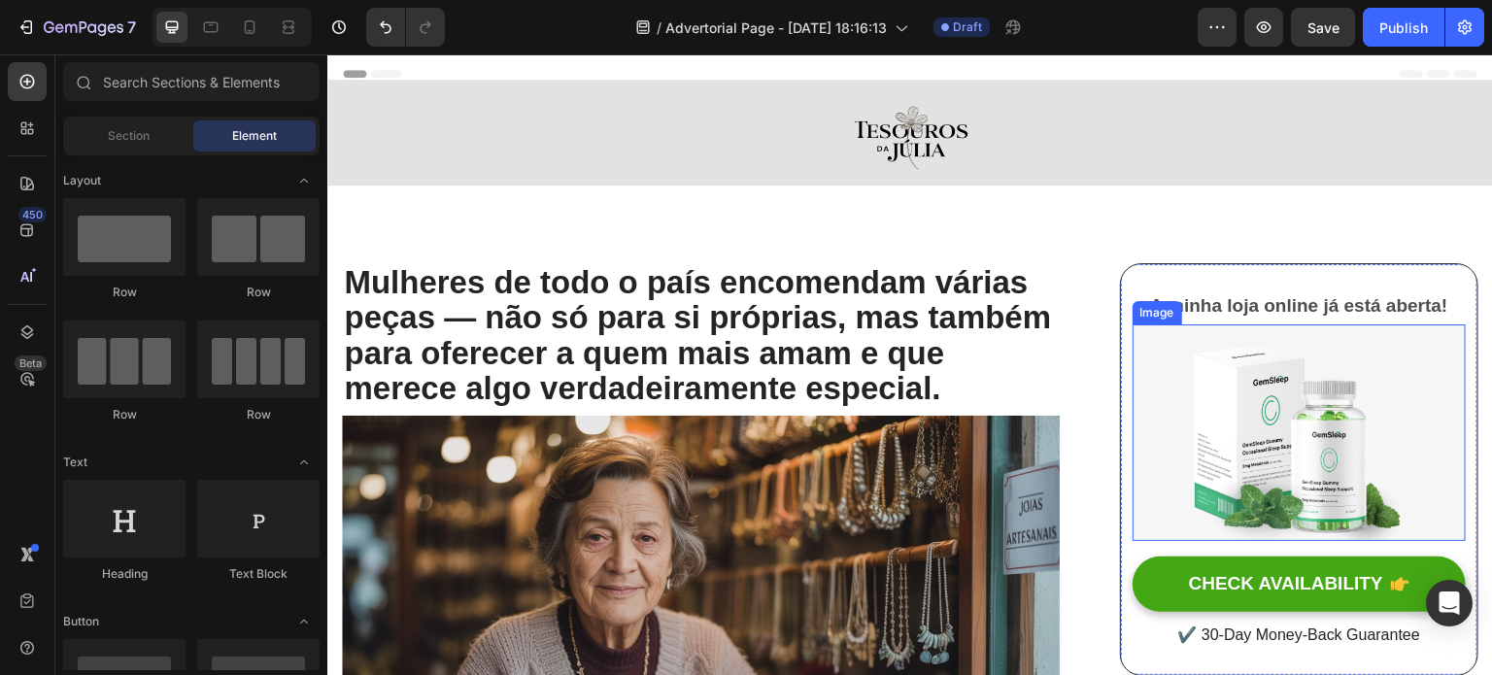
click at [1225, 377] on img at bounding box center [1299, 433] width 333 height 217
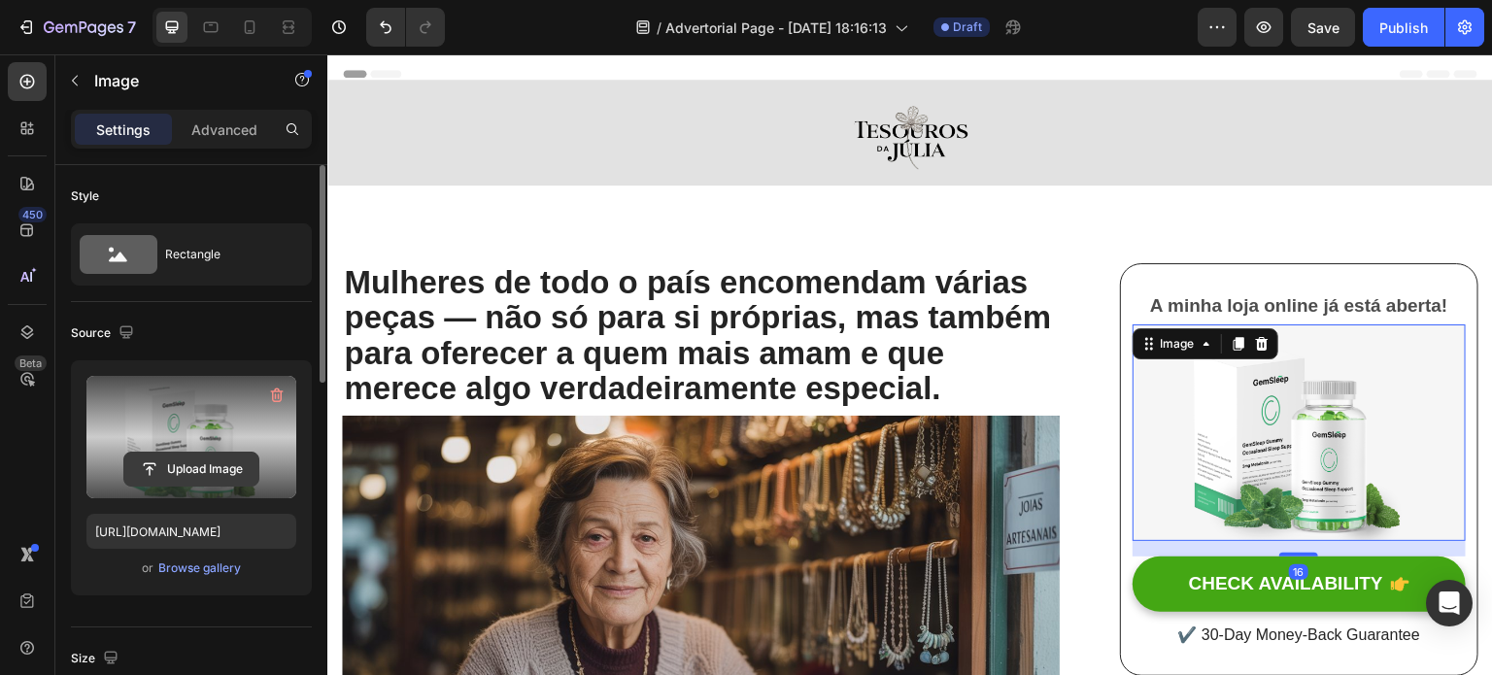
click at [182, 477] on input "file" at bounding box center [191, 469] width 134 height 33
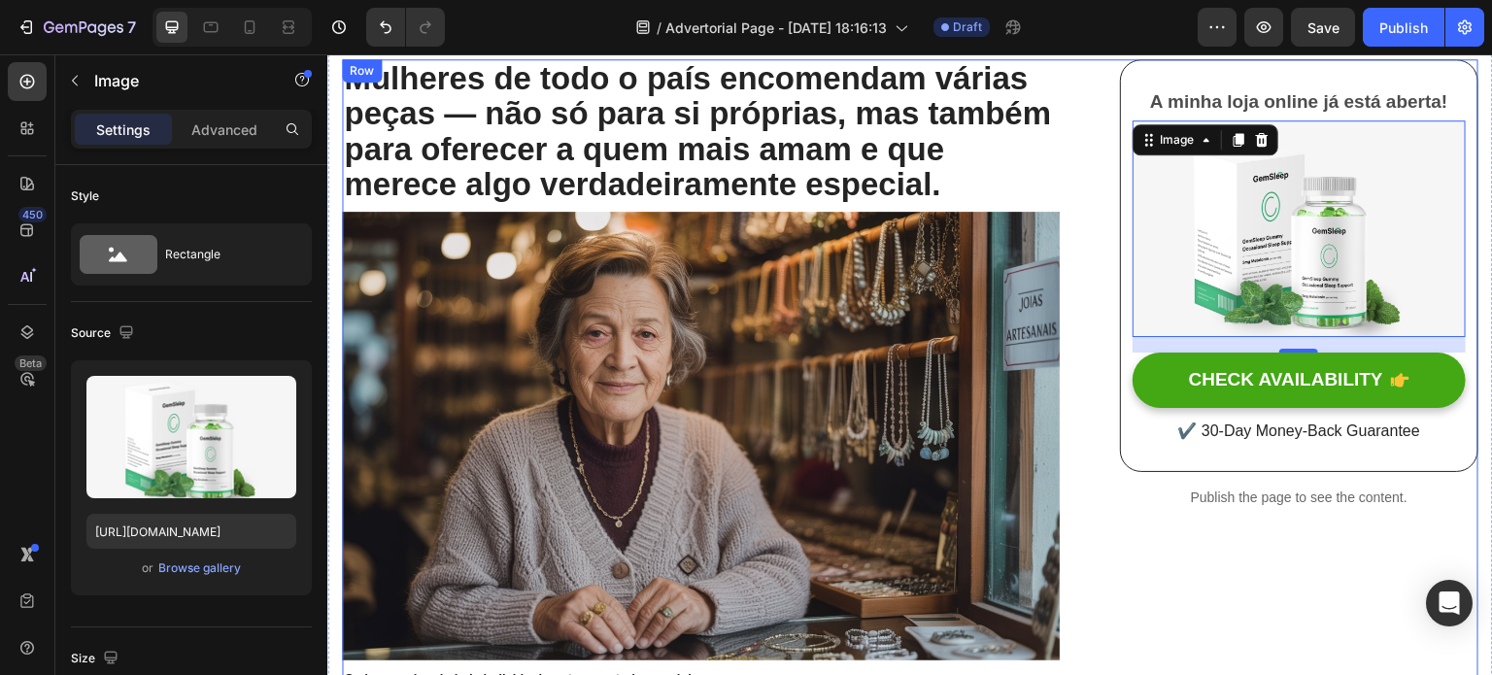
scroll to position [202, 0]
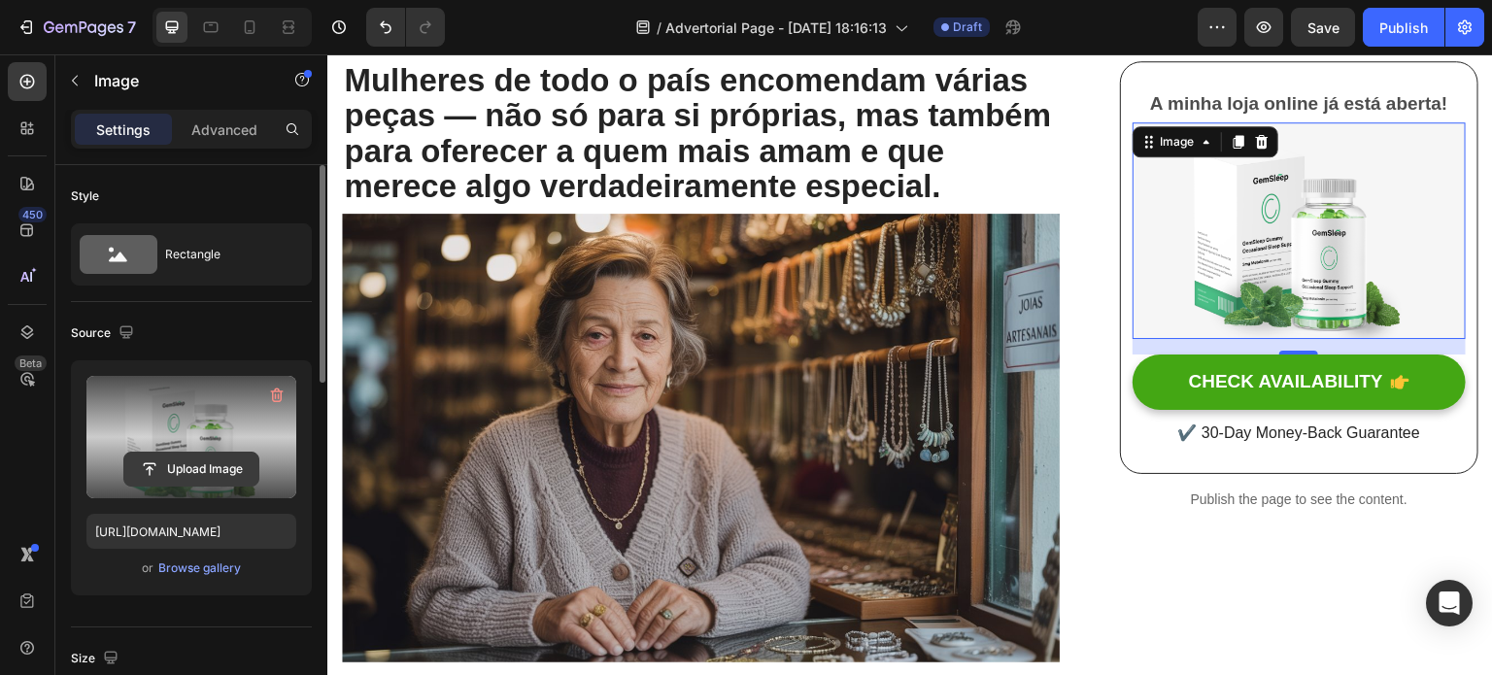
click at [186, 458] on input "file" at bounding box center [191, 469] width 134 height 33
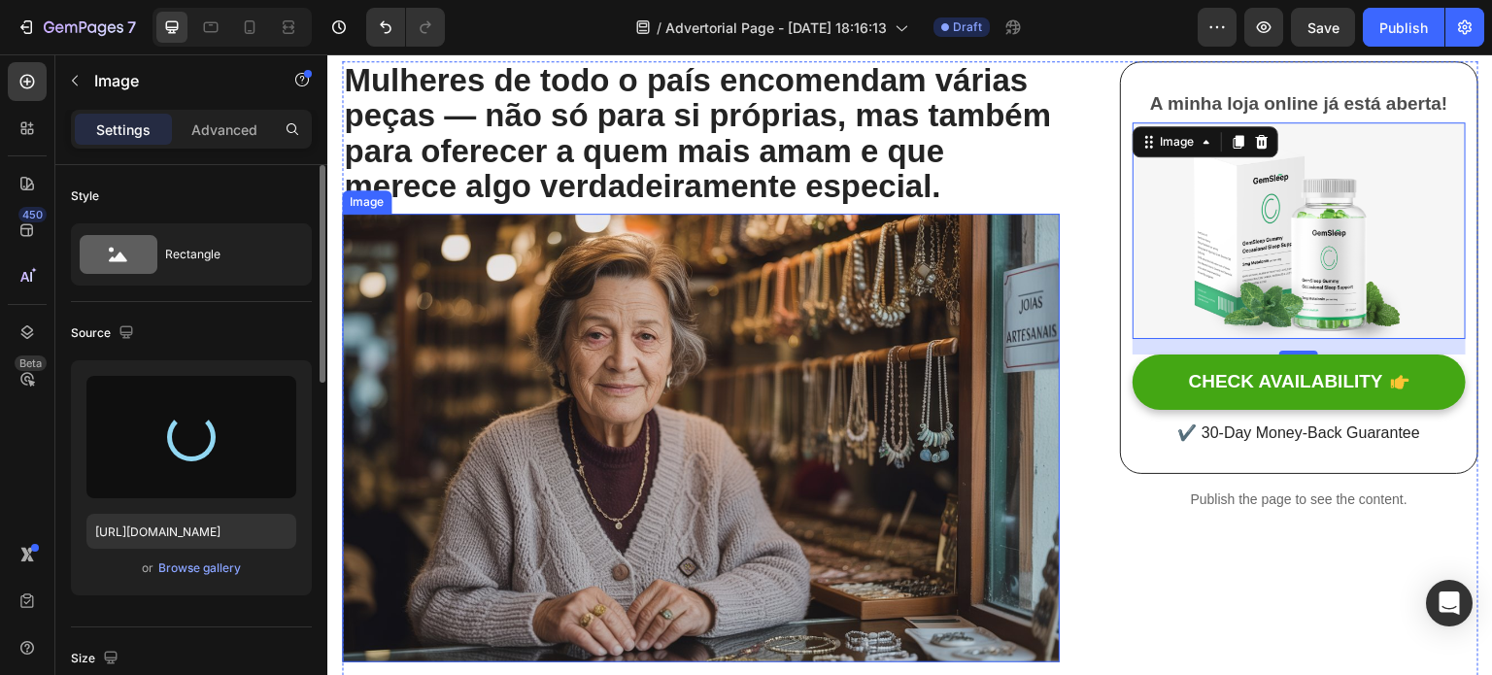
type input "[URL][DOMAIN_NAME]"
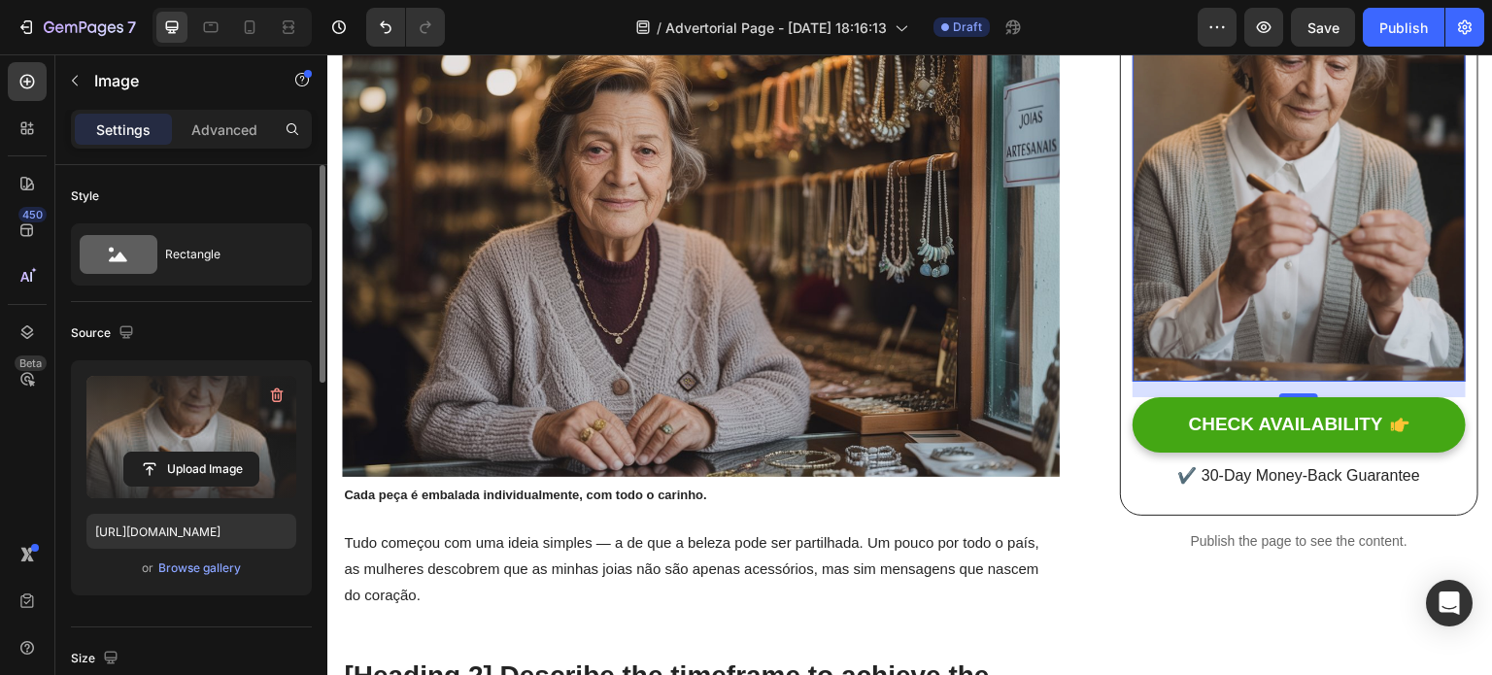
scroll to position [393, 0]
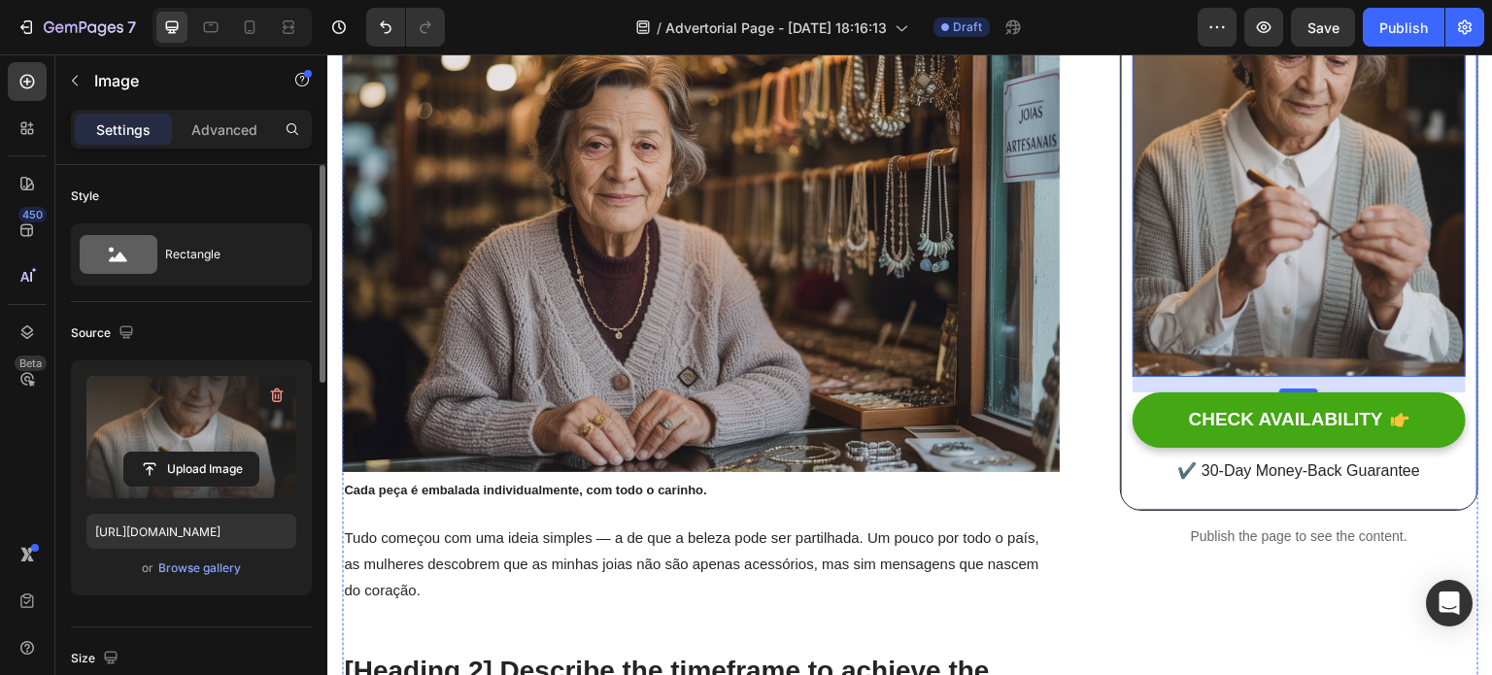
click at [1120, 294] on div "A minha loja online já está aberta! Text Block Image 16 CHECK AVAILABILITY Butt…" at bounding box center [1299, 191] width 359 height 640
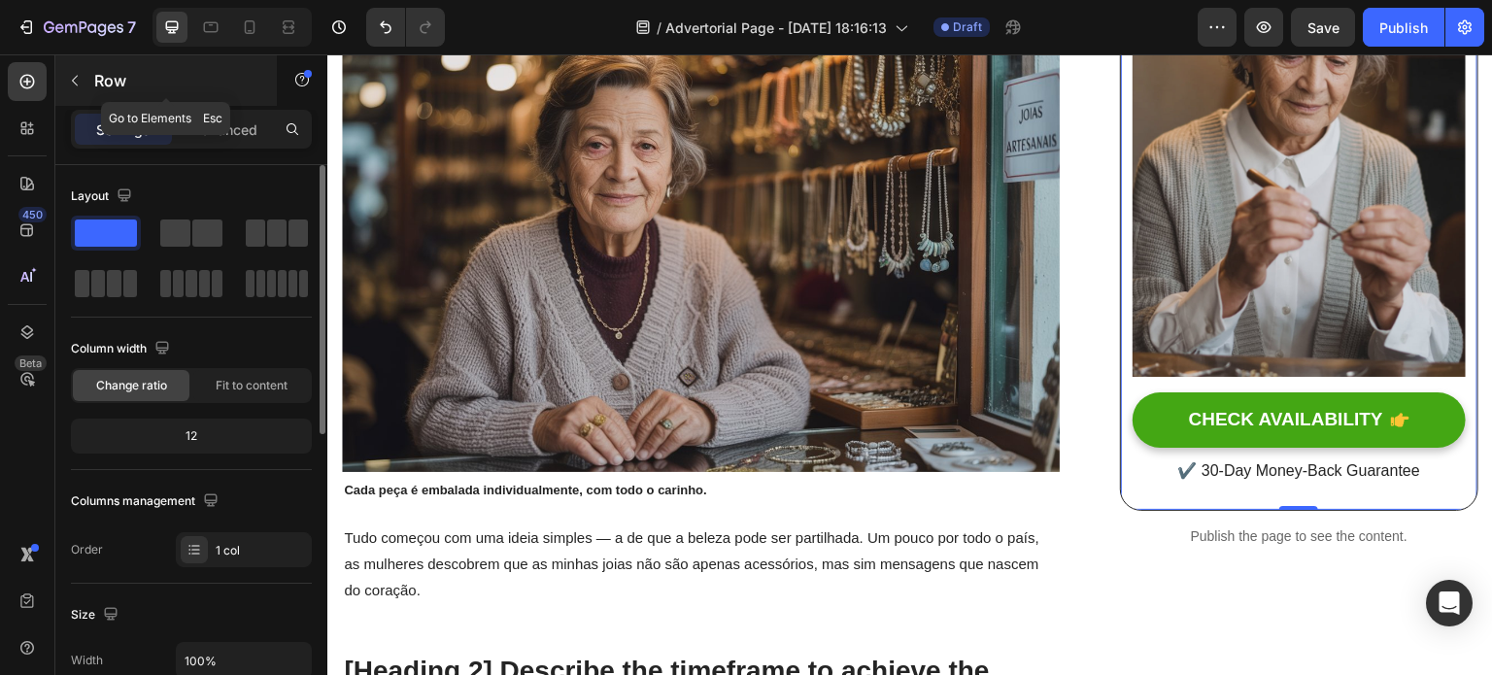
click at [72, 90] on button "button" at bounding box center [74, 80] width 31 height 31
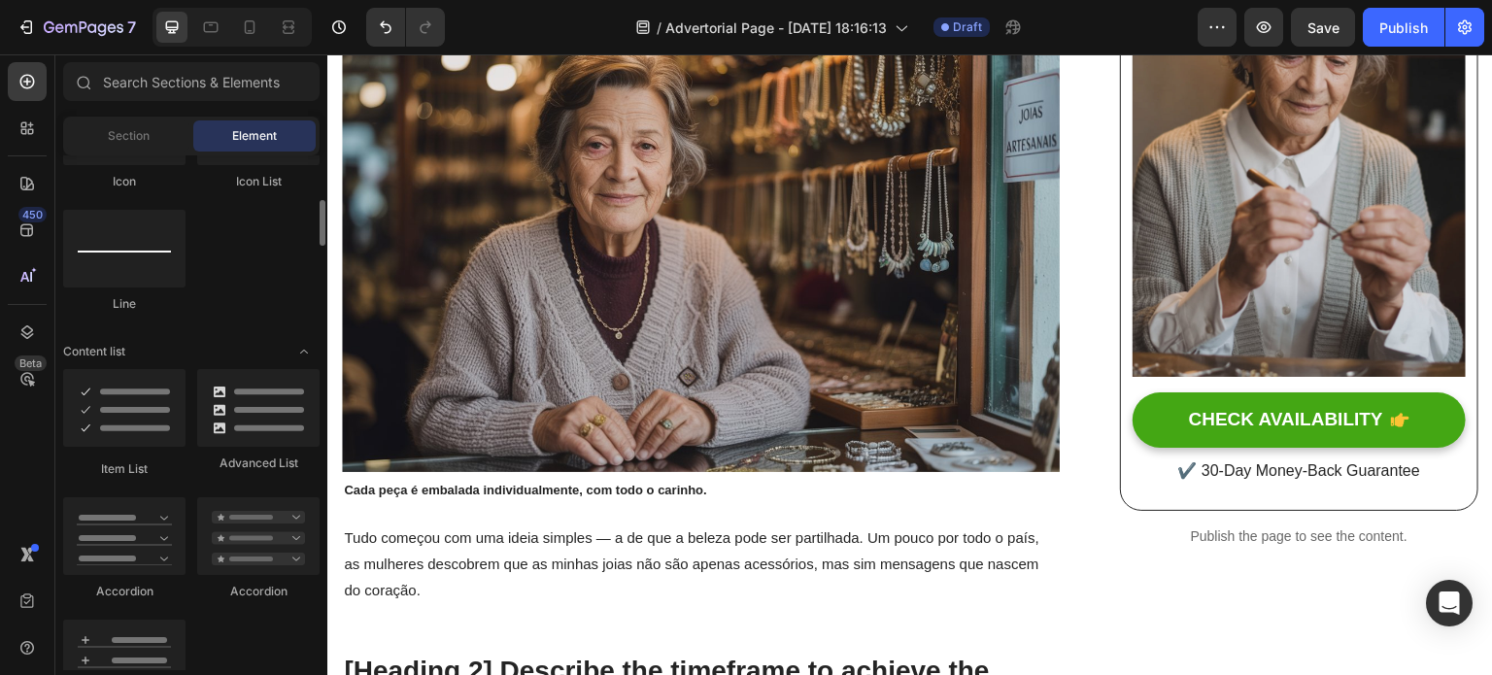
scroll to position [1360, 0]
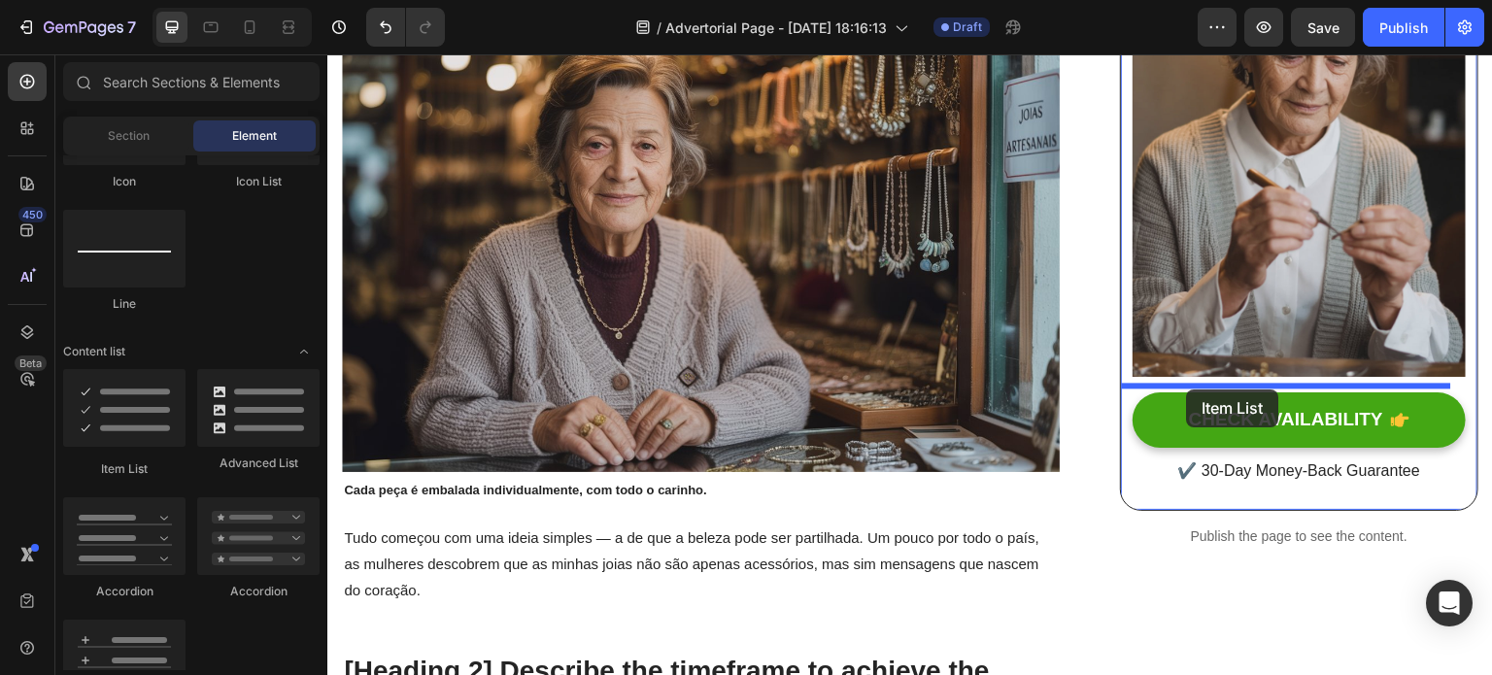
drag, startPoint x: 436, startPoint y: 473, endPoint x: 1187, endPoint y: 390, distance: 755.7
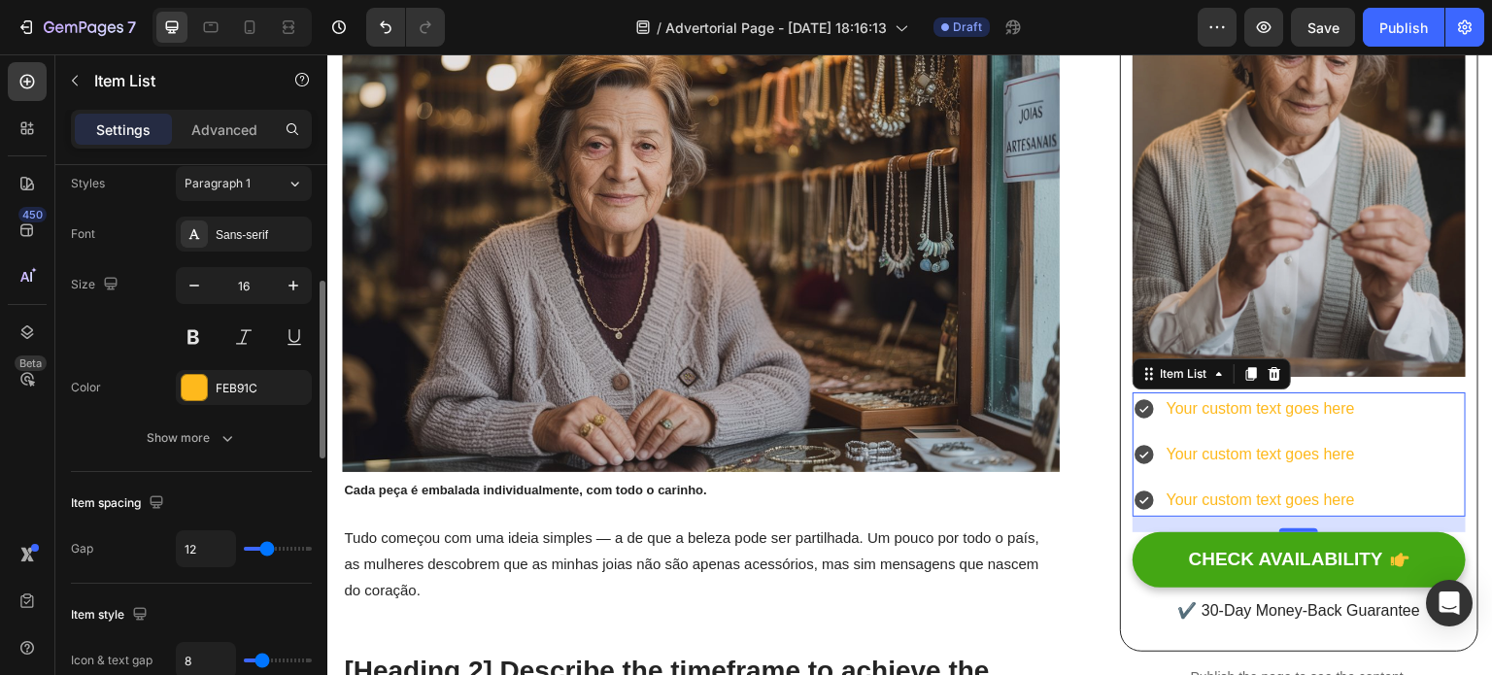
scroll to position [527, 0]
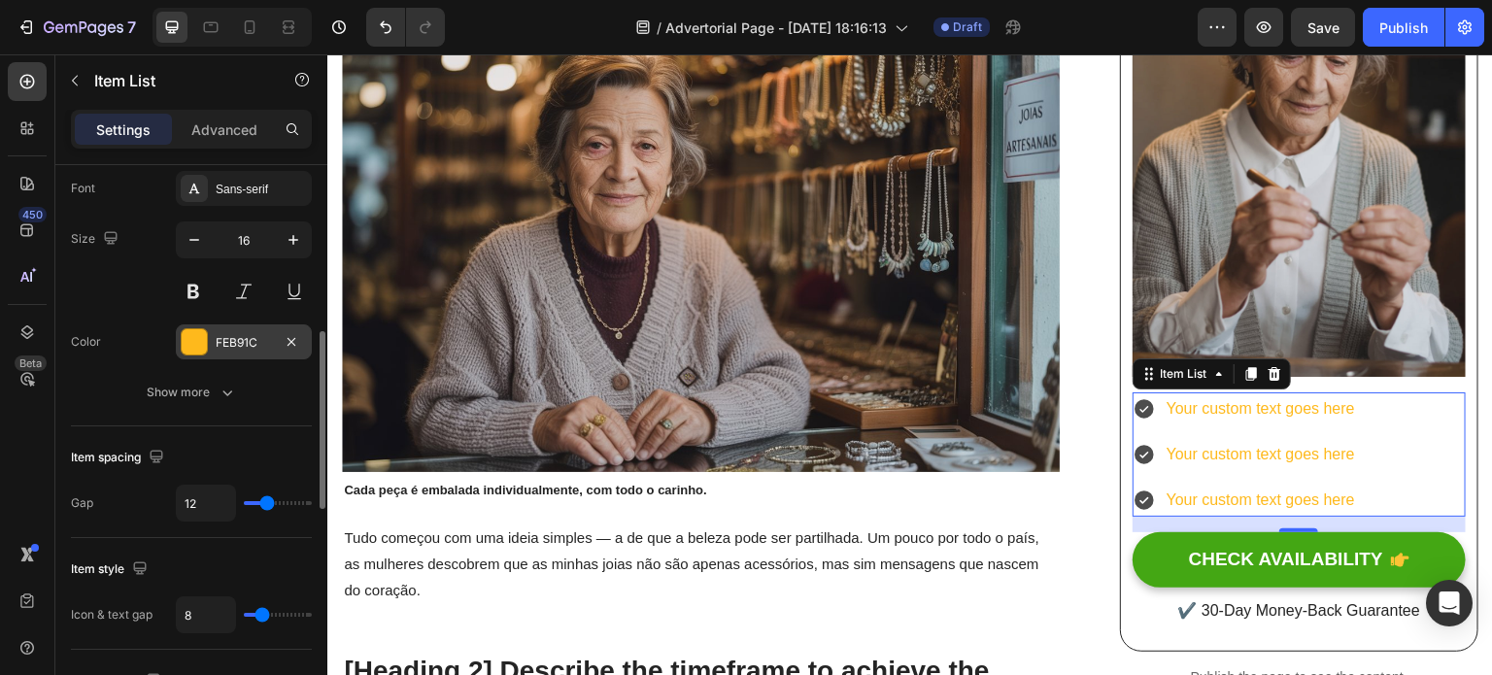
click at [213, 335] on div "FEB91C" at bounding box center [244, 342] width 136 height 35
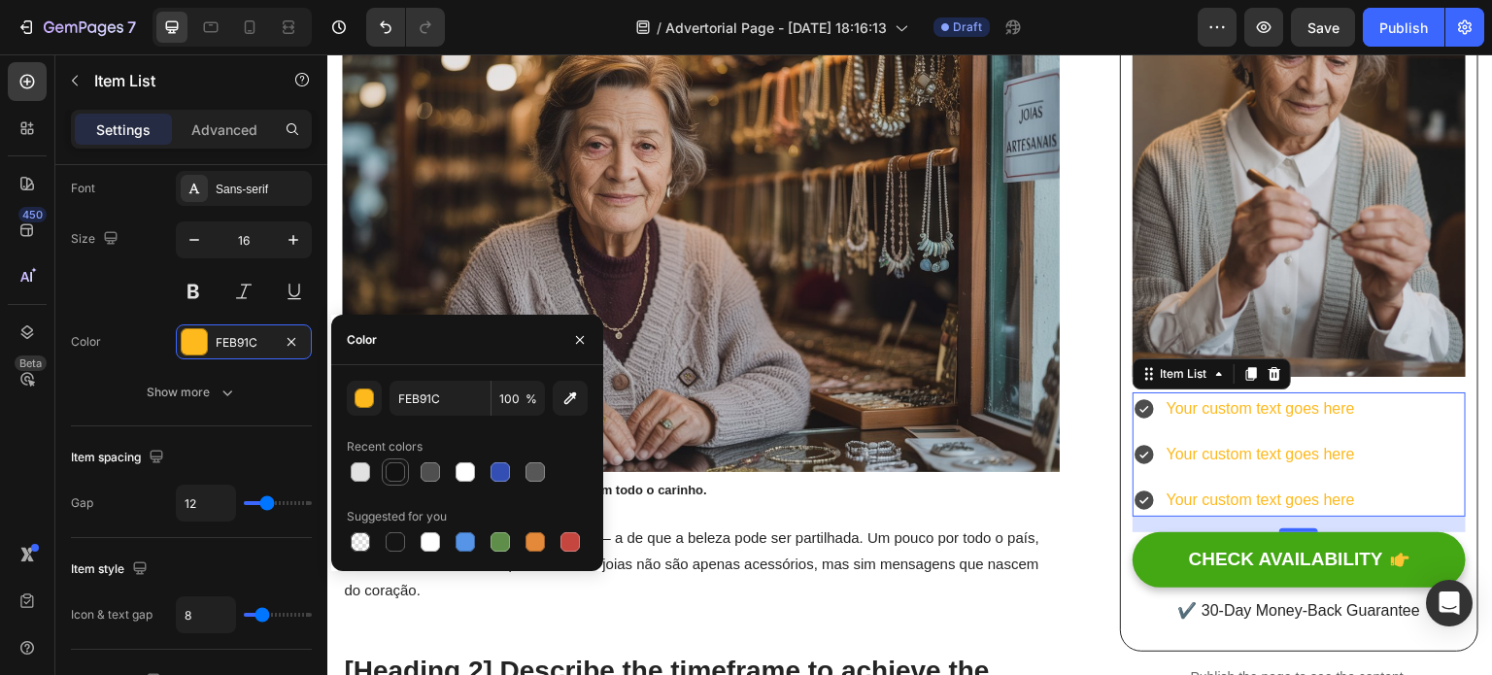
click at [400, 477] on div at bounding box center [395, 471] width 19 height 19
type input "121212"
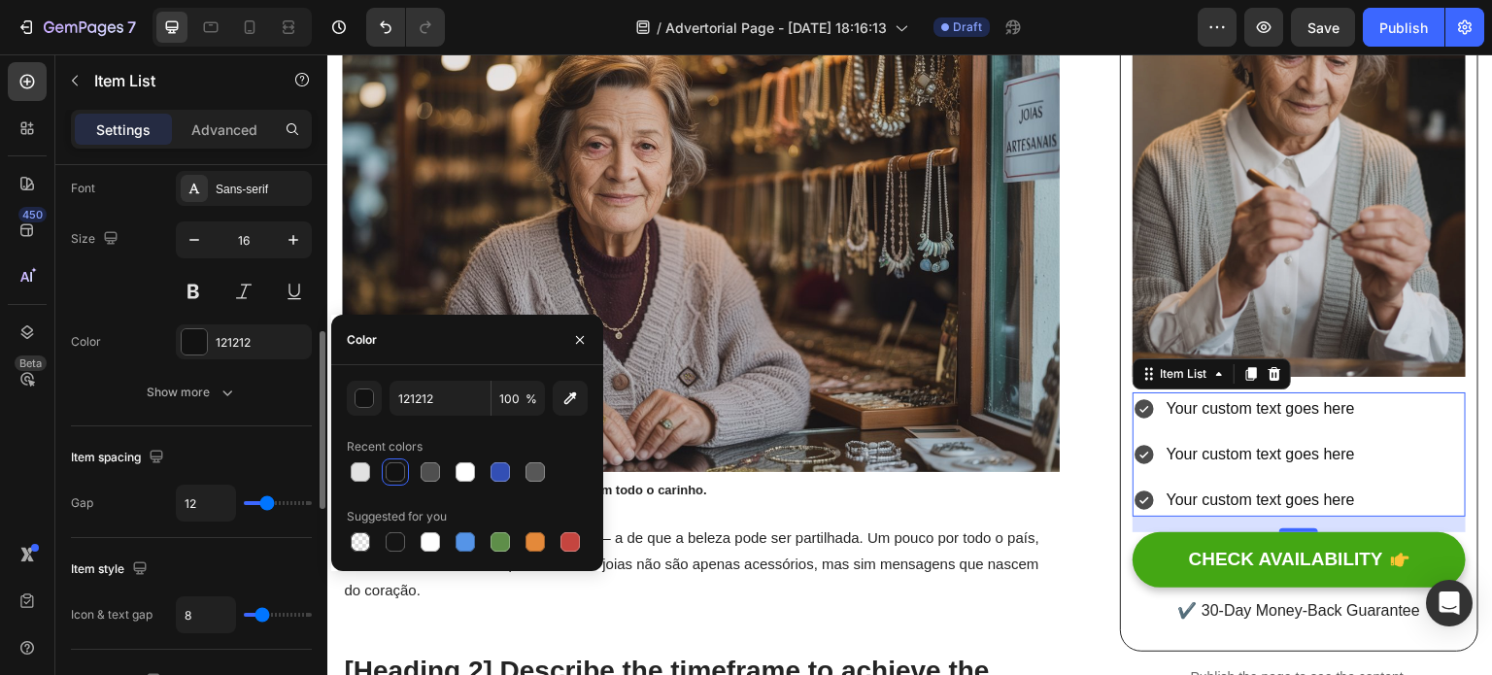
click at [105, 361] on div "Font Sans-serif Size 16 Color 121212 Show more" at bounding box center [191, 290] width 241 height 239
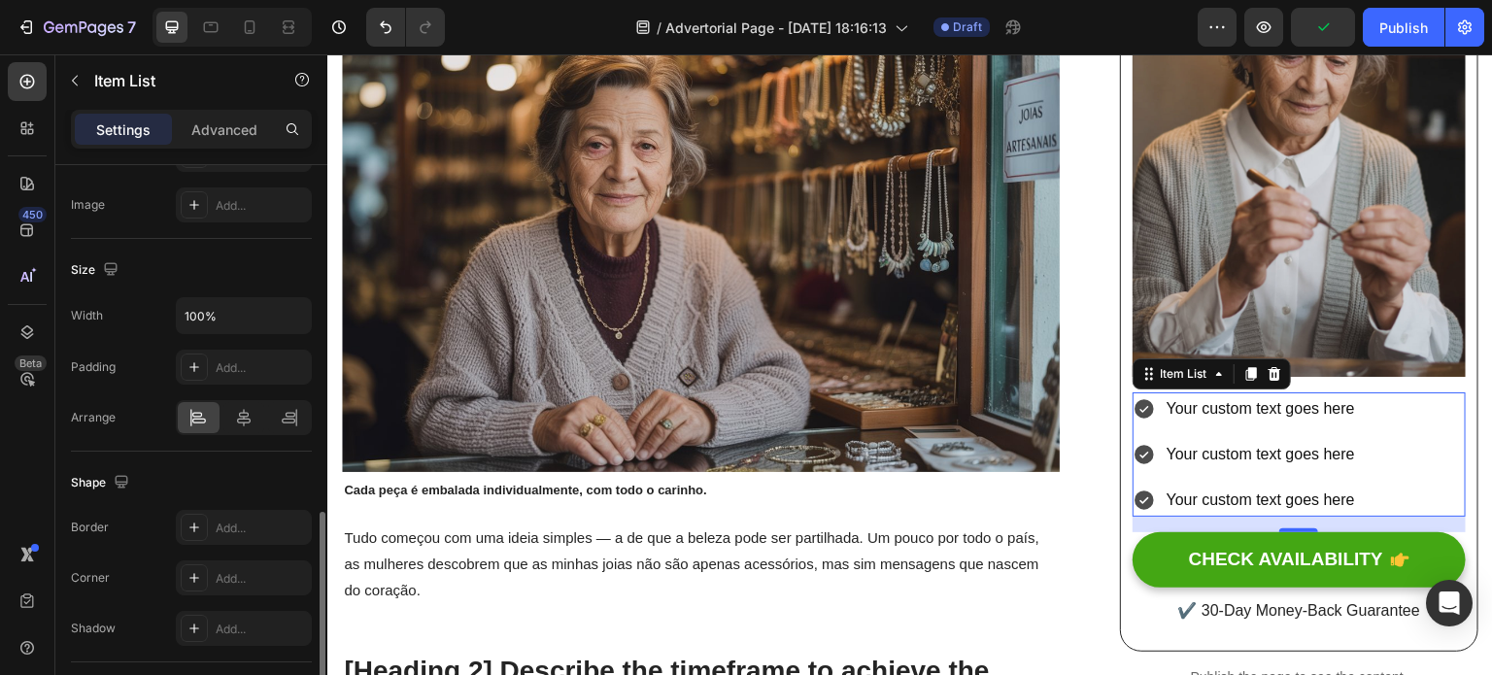
scroll to position [1115, 0]
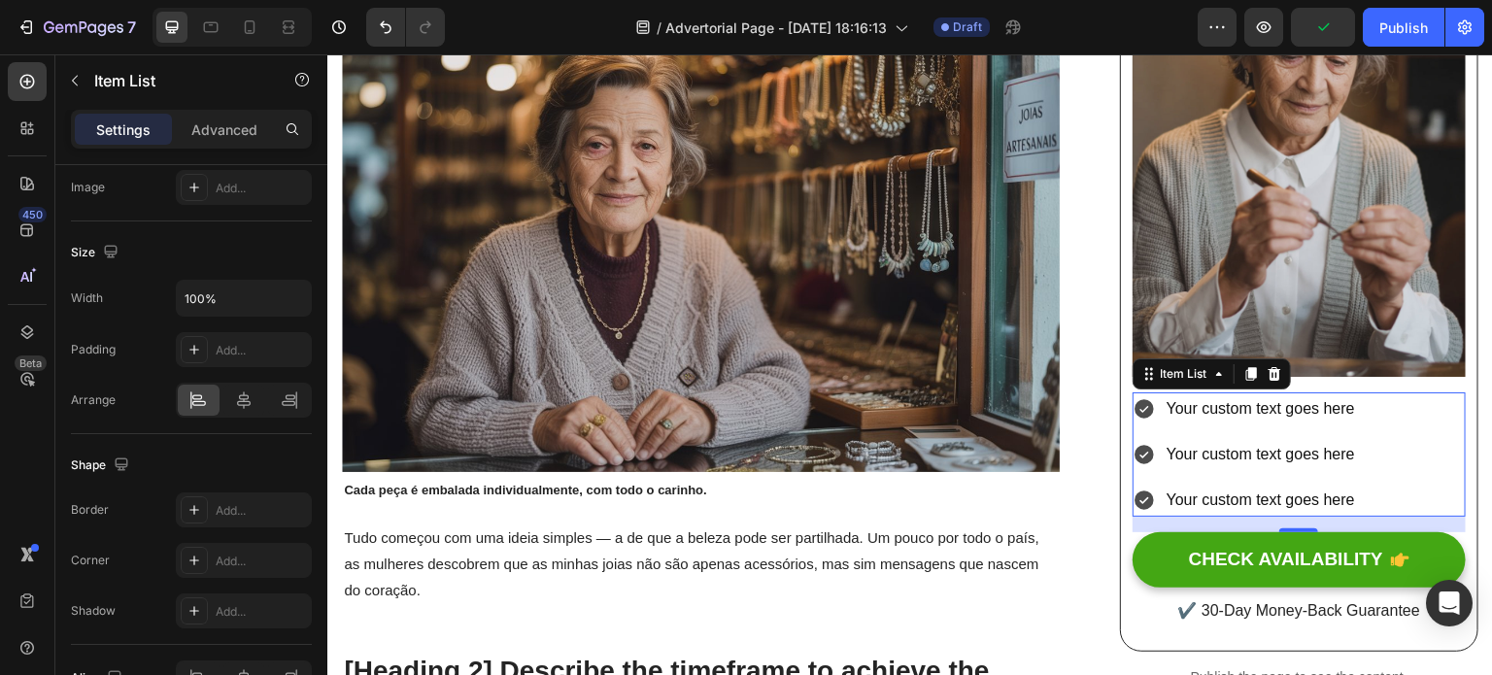
click at [1140, 404] on icon at bounding box center [1144, 409] width 19 height 19
click at [1144, 402] on icon at bounding box center [1144, 408] width 23 height 23
click at [1138, 402] on icon at bounding box center [1144, 409] width 19 height 19
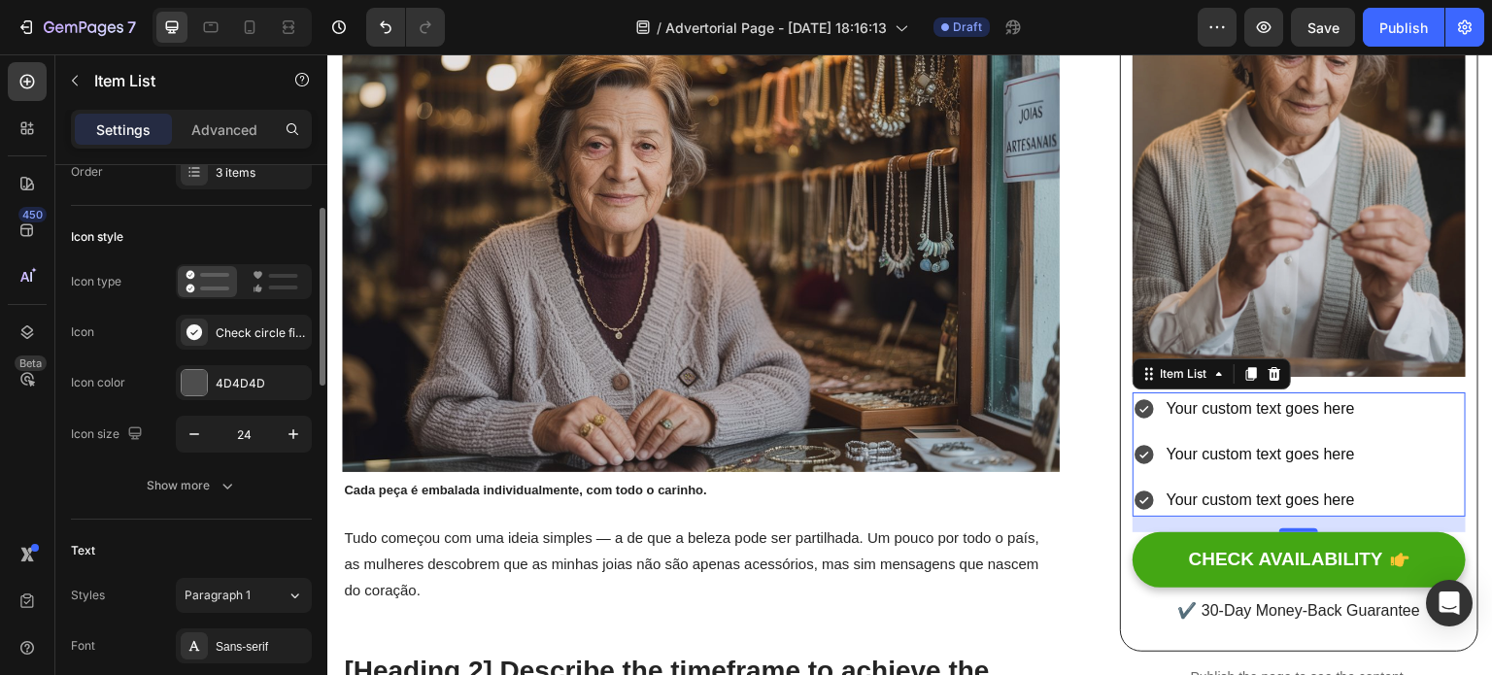
scroll to position [8, 0]
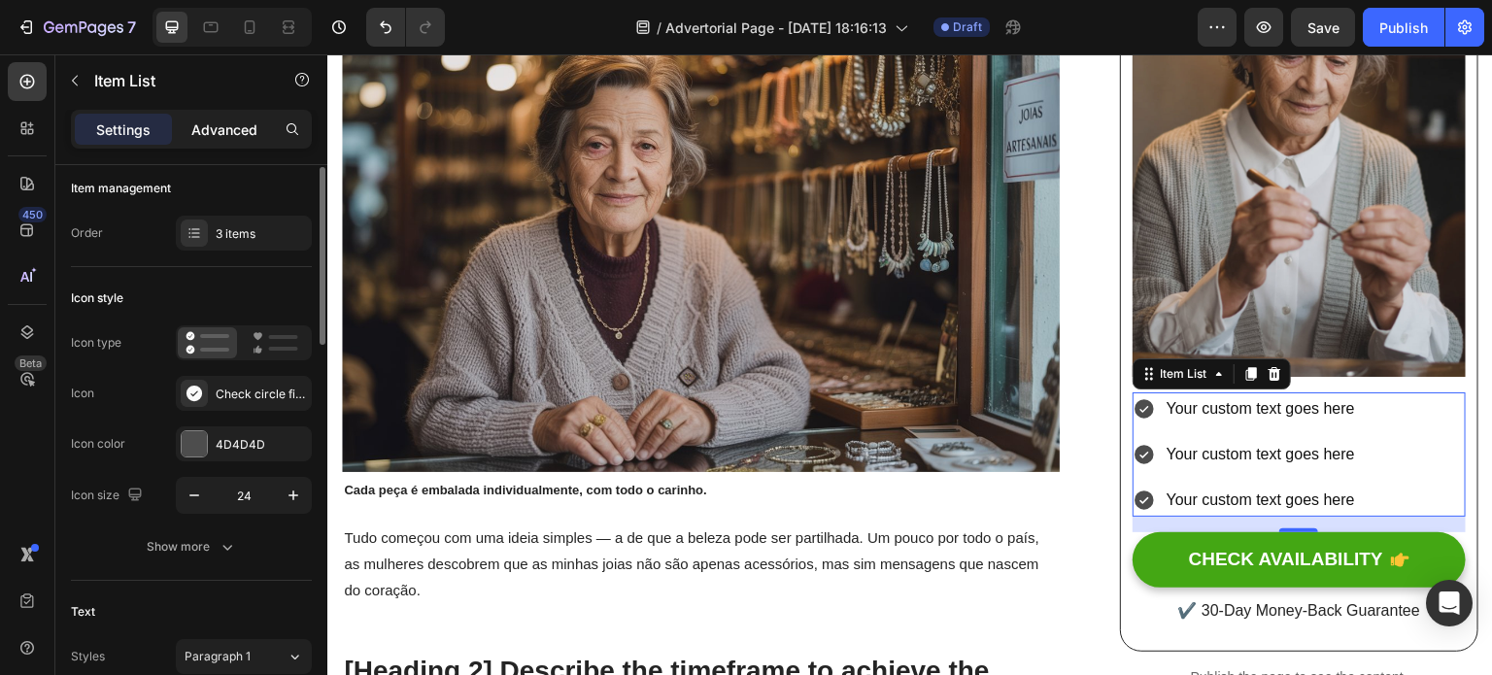
click at [212, 123] on p "Advanced" at bounding box center [224, 130] width 66 height 20
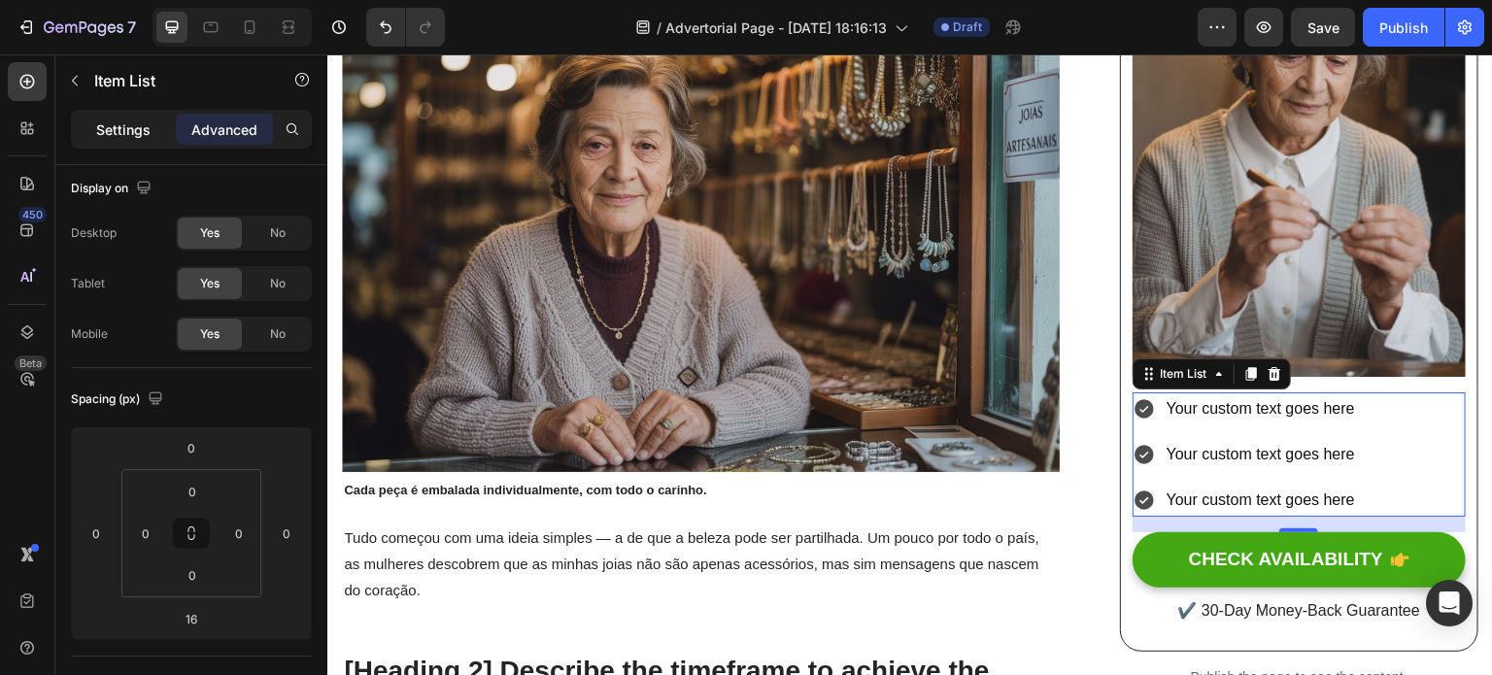
click at [162, 129] on div "Settings" at bounding box center [123, 129] width 97 height 31
type input "8"
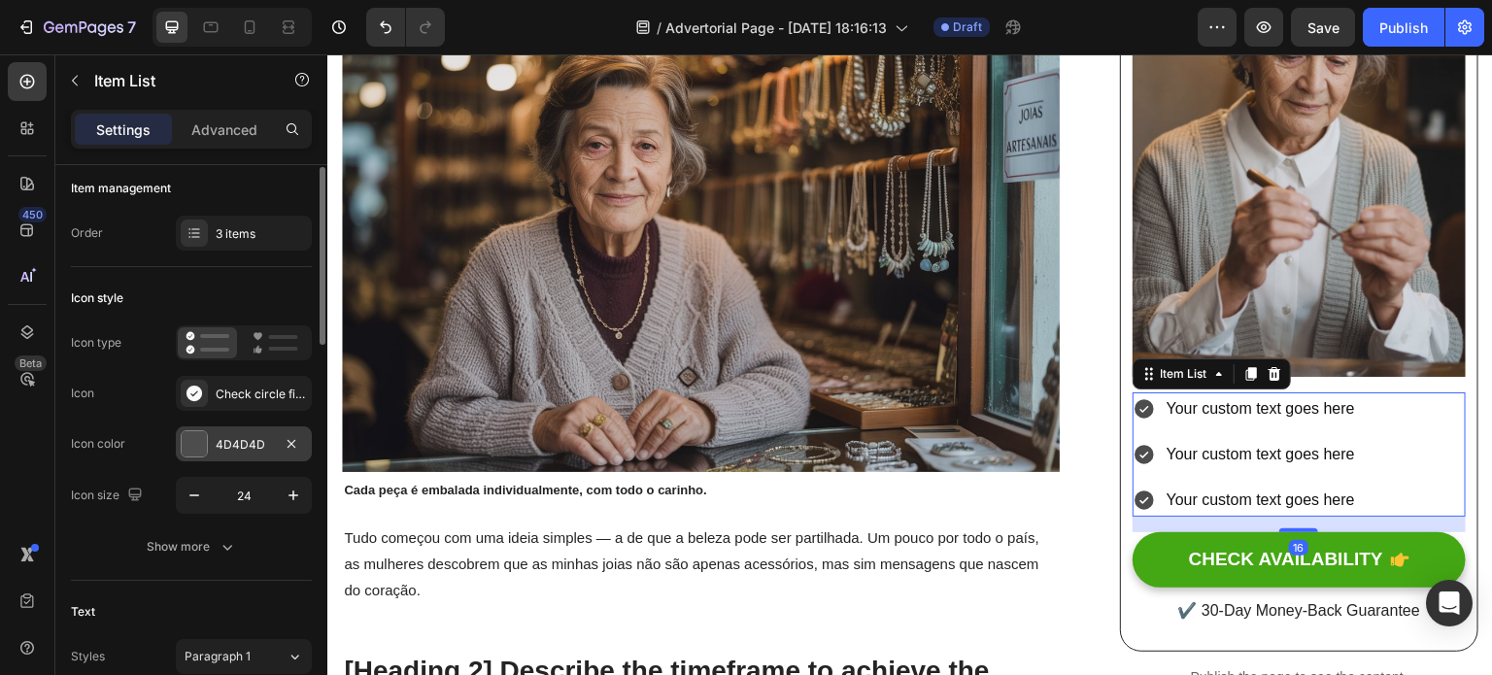
click at [192, 446] on div at bounding box center [194, 443] width 25 height 25
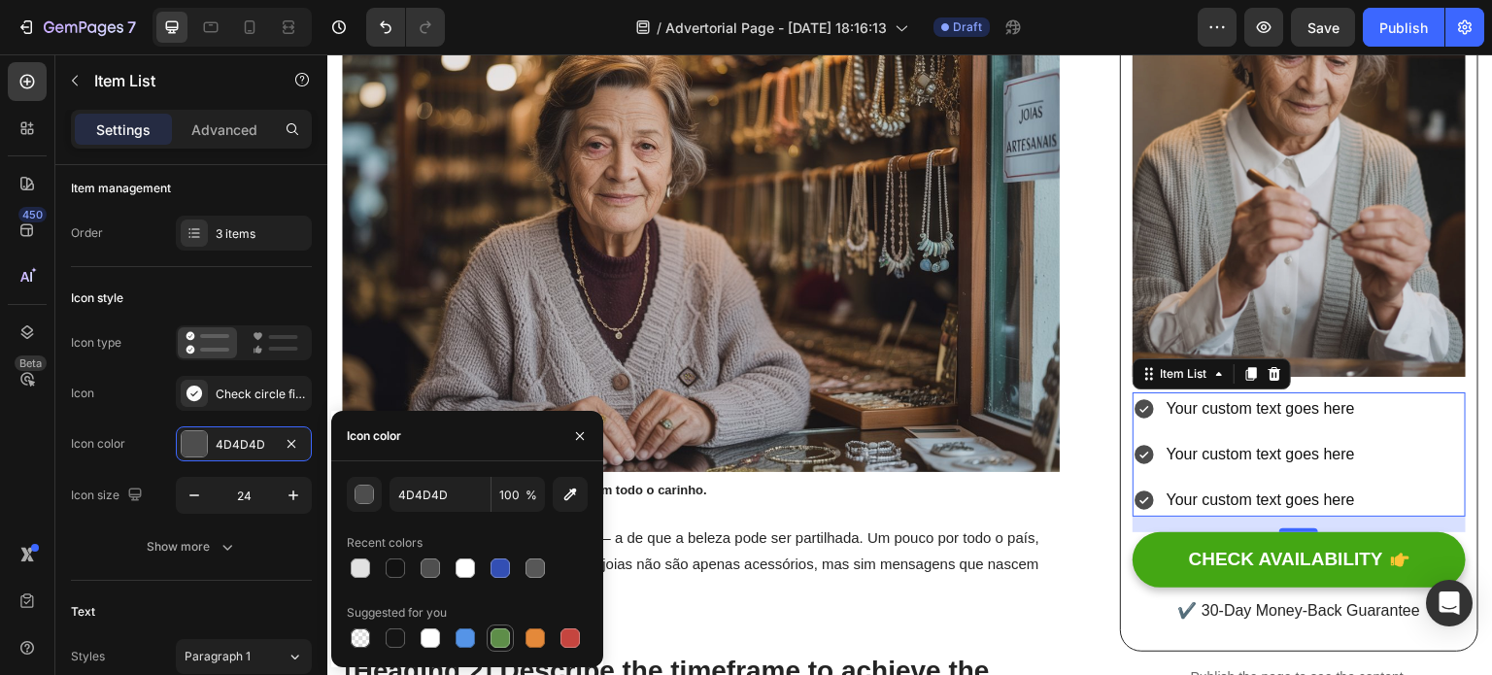
click at [499, 642] on div at bounding box center [500, 638] width 19 height 19
type input "5E8E49"
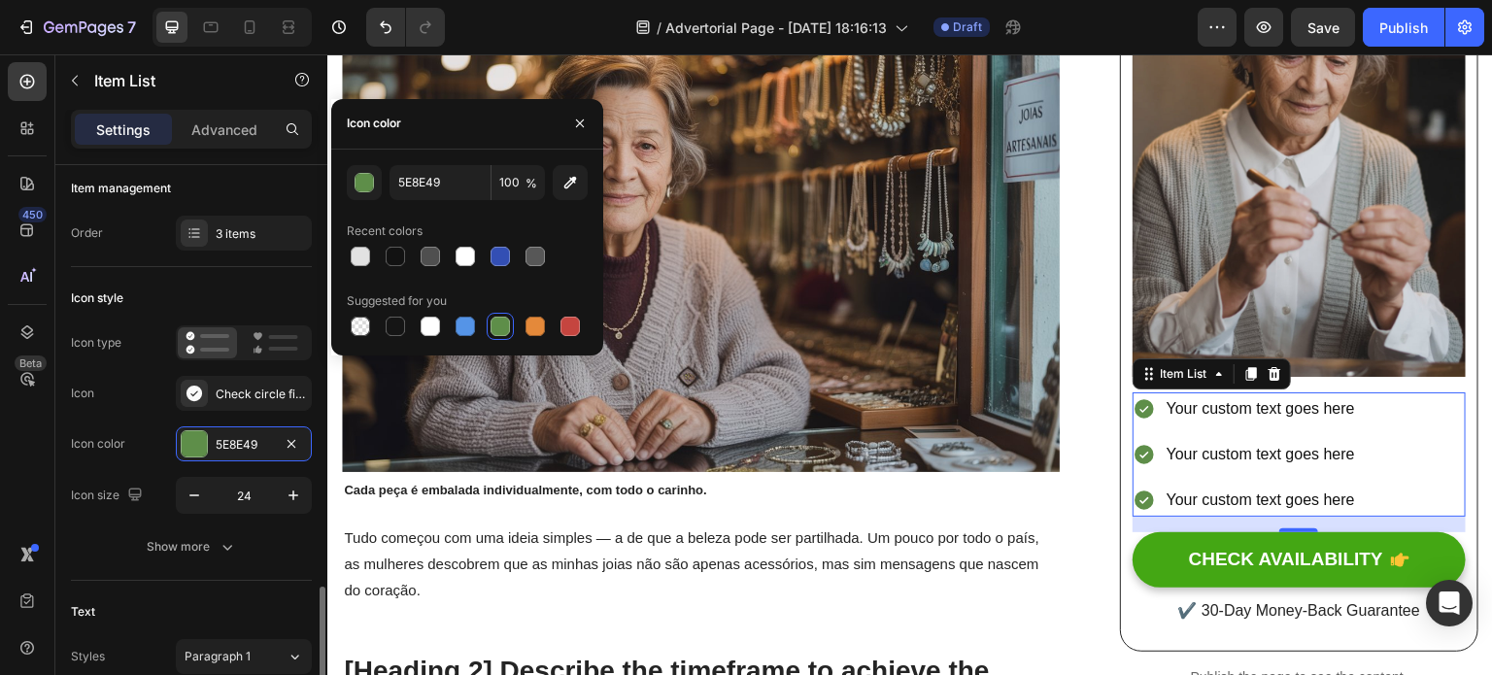
scroll to position [428, 0]
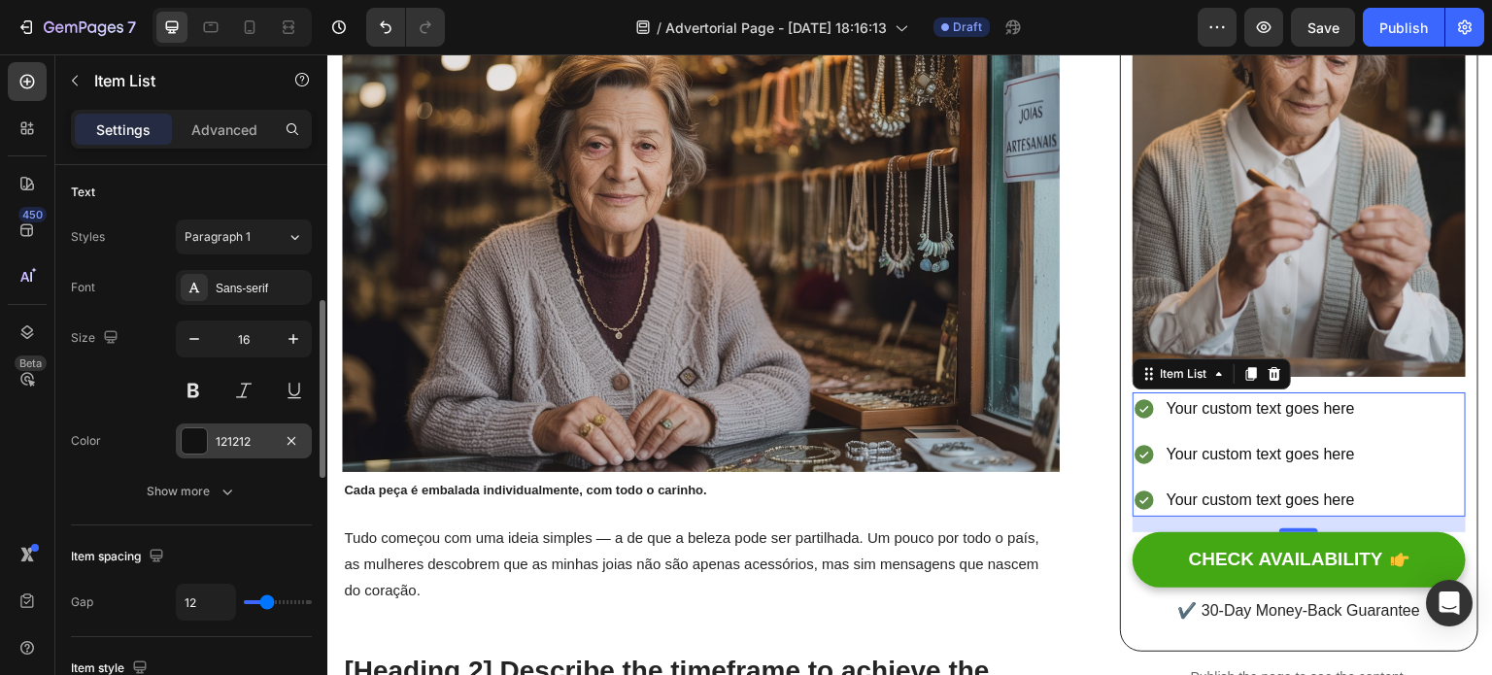
click at [183, 439] on div at bounding box center [194, 440] width 25 height 25
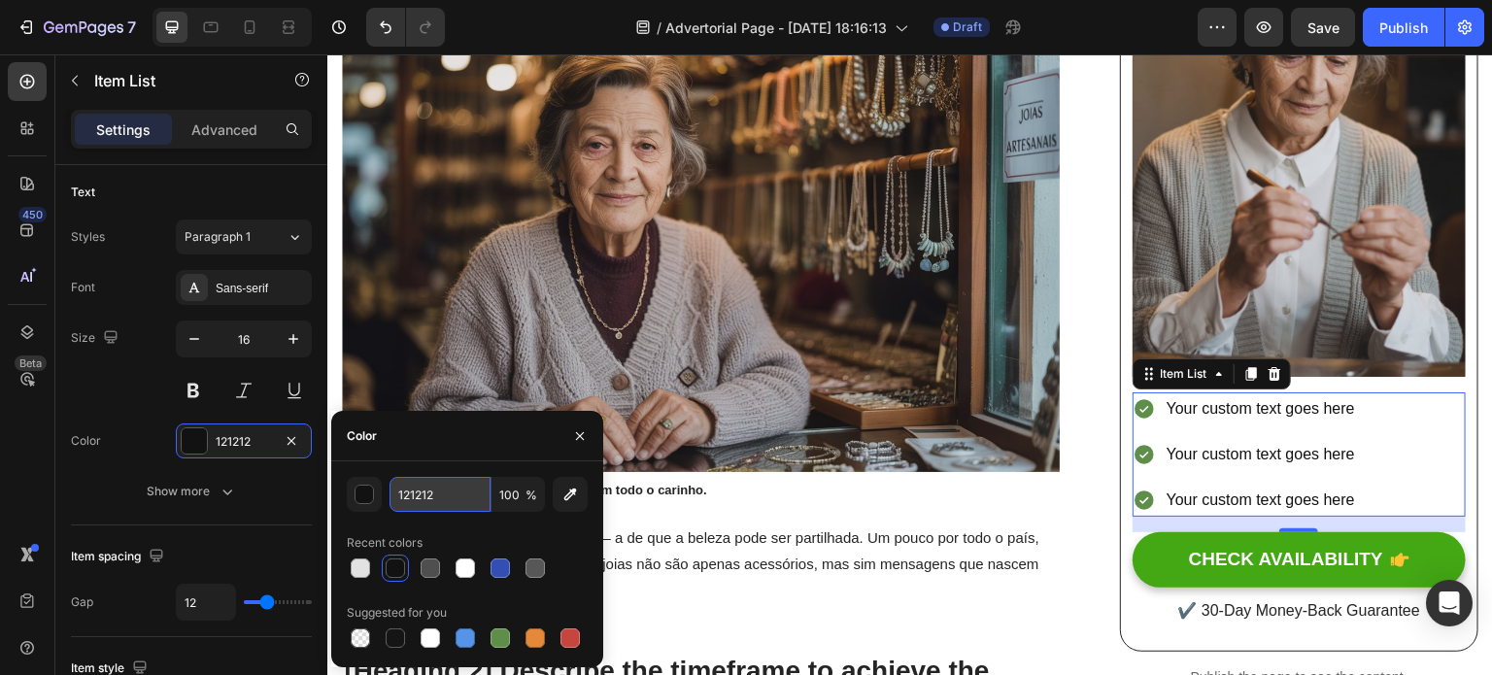
click at [468, 509] on input "121212" at bounding box center [440, 494] width 101 height 35
click at [379, 493] on button "button" at bounding box center [364, 494] width 35 height 35
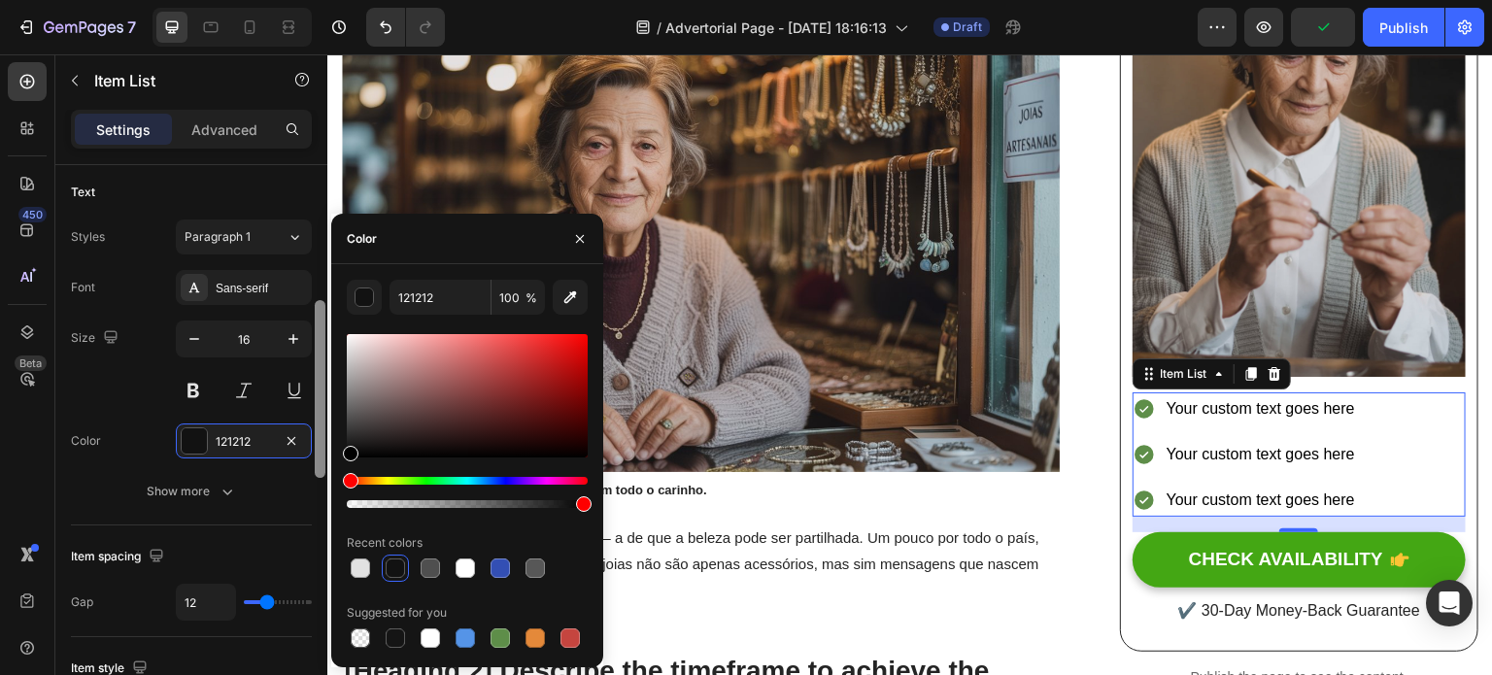
drag, startPoint x: 392, startPoint y: 434, endPoint x: 315, endPoint y: 495, distance: 97.6
click at [315, 495] on div "450 Beta Sections(18) Elements(83) Section Element Hero Section Product Detail …" at bounding box center [163, 364] width 327 height 621
type input "000000"
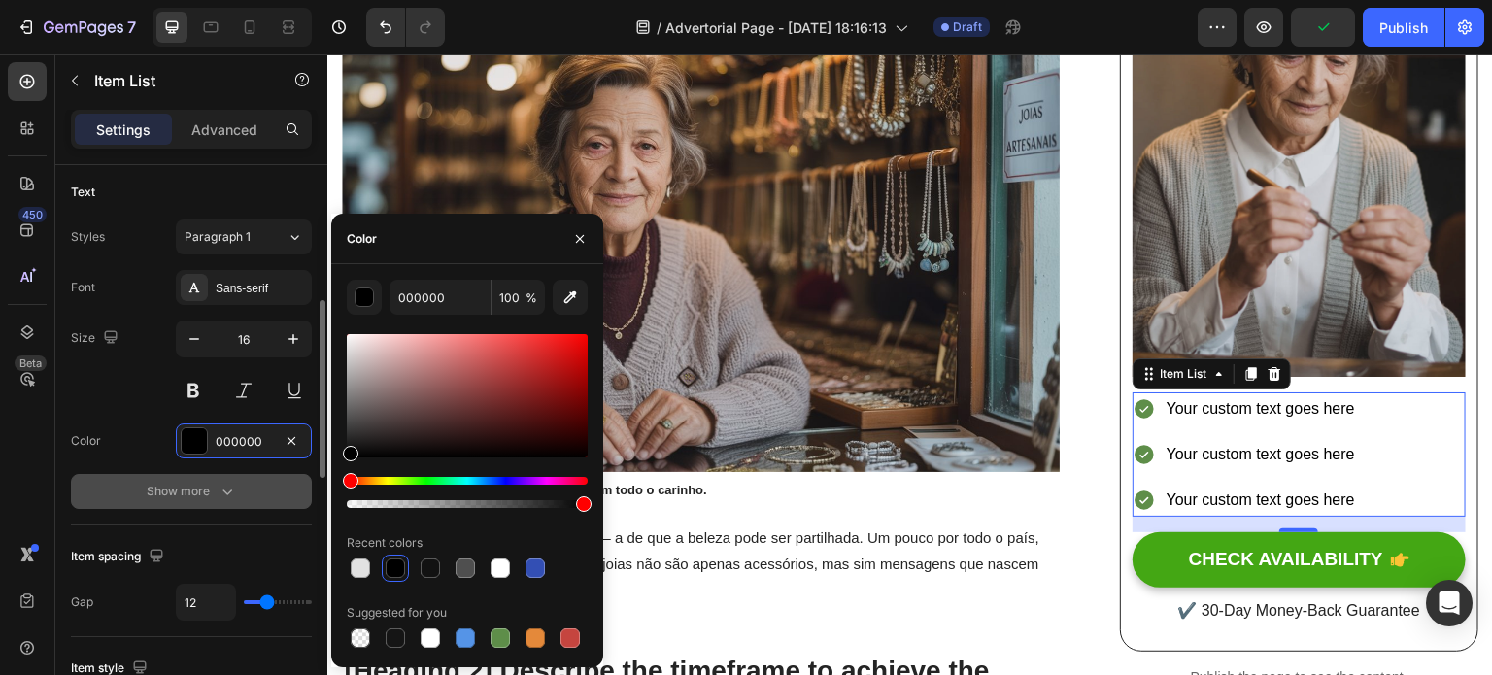
click at [288, 504] on button "Show more" at bounding box center [191, 491] width 241 height 35
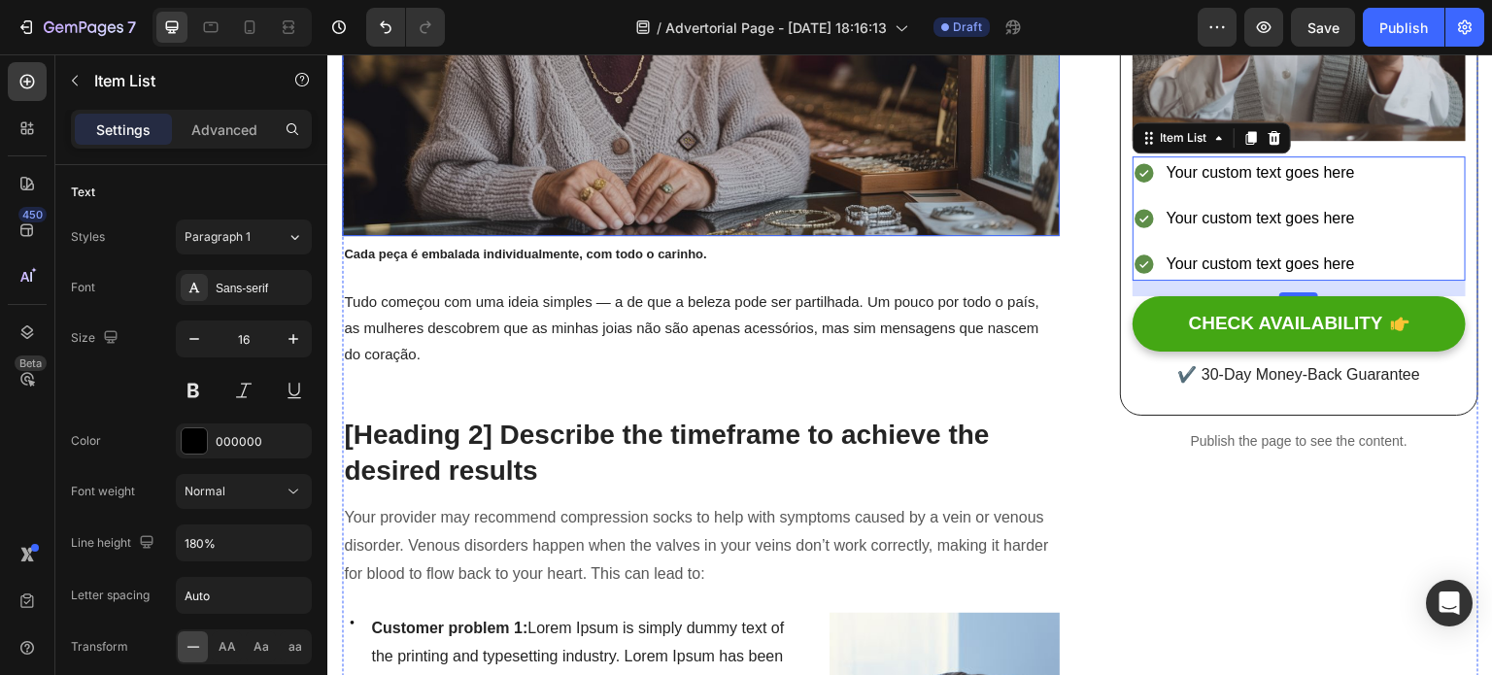
scroll to position [638, 0]
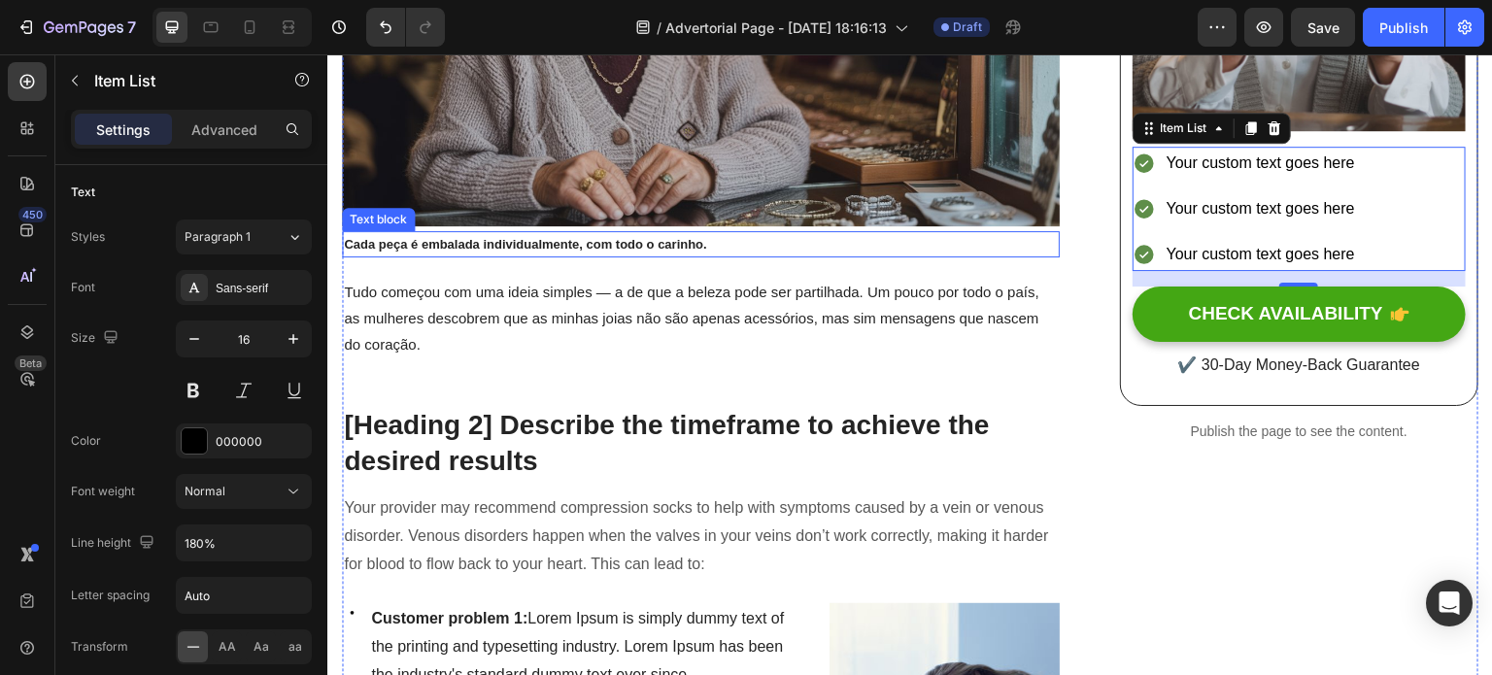
click at [462, 244] on p "Cada peça é embalada individualmente, com todo o carinho." at bounding box center [701, 244] width 714 height 22
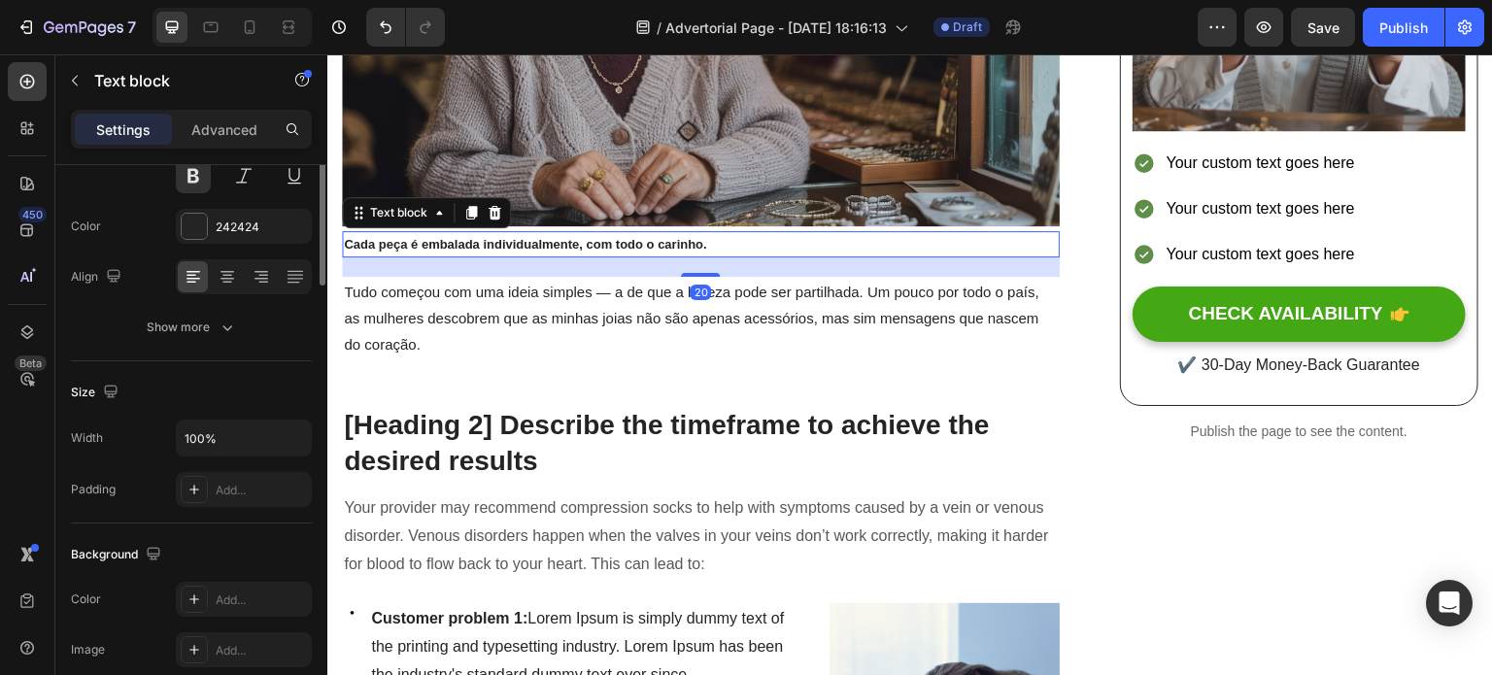
scroll to position [242, 0]
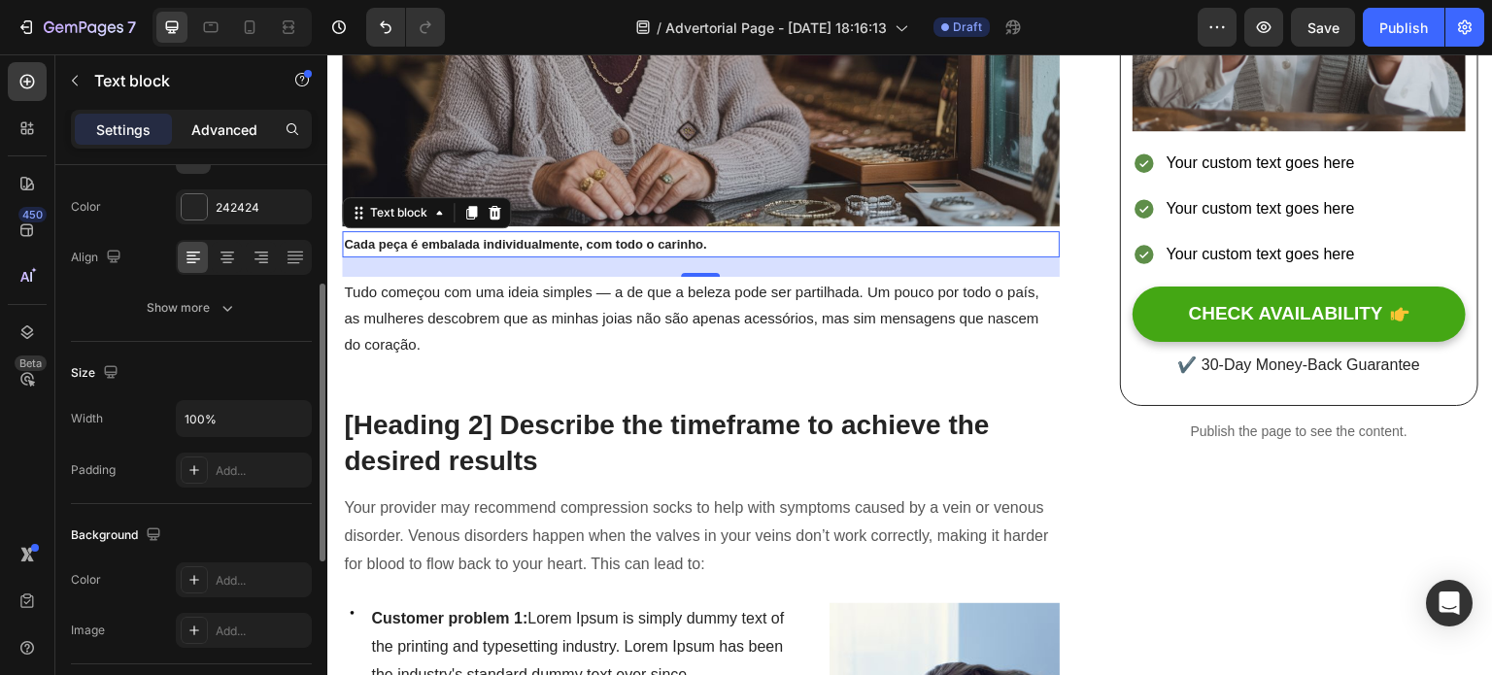
click at [214, 130] on p "Advanced" at bounding box center [224, 130] width 66 height 20
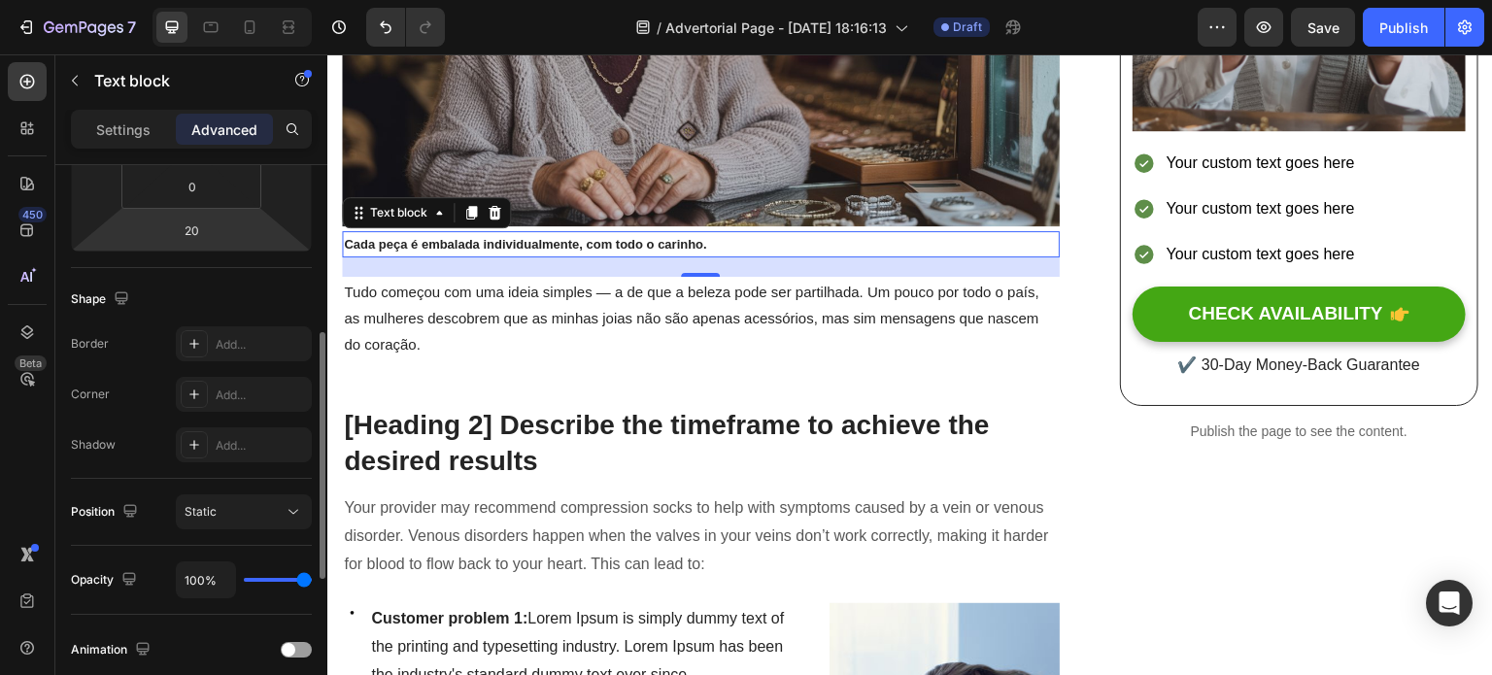
scroll to position [399, 0]
click at [188, 213] on input "20" at bounding box center [191, 227] width 39 height 29
click at [202, 222] on input "20" at bounding box center [191, 227] width 39 height 29
drag, startPoint x: 202, startPoint y: 222, endPoint x: 190, endPoint y: 224, distance: 12.0
click at [190, 224] on input "20" at bounding box center [191, 227] width 39 height 29
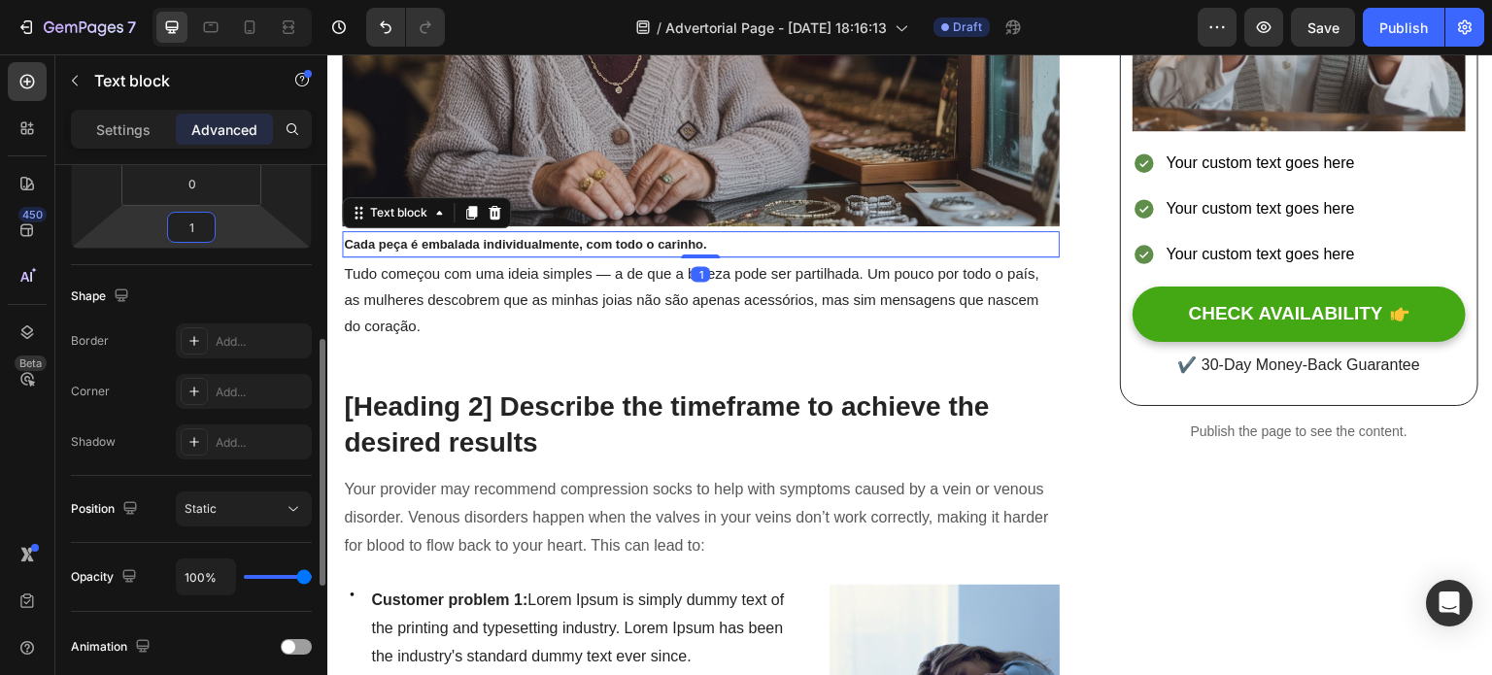
type input "17"
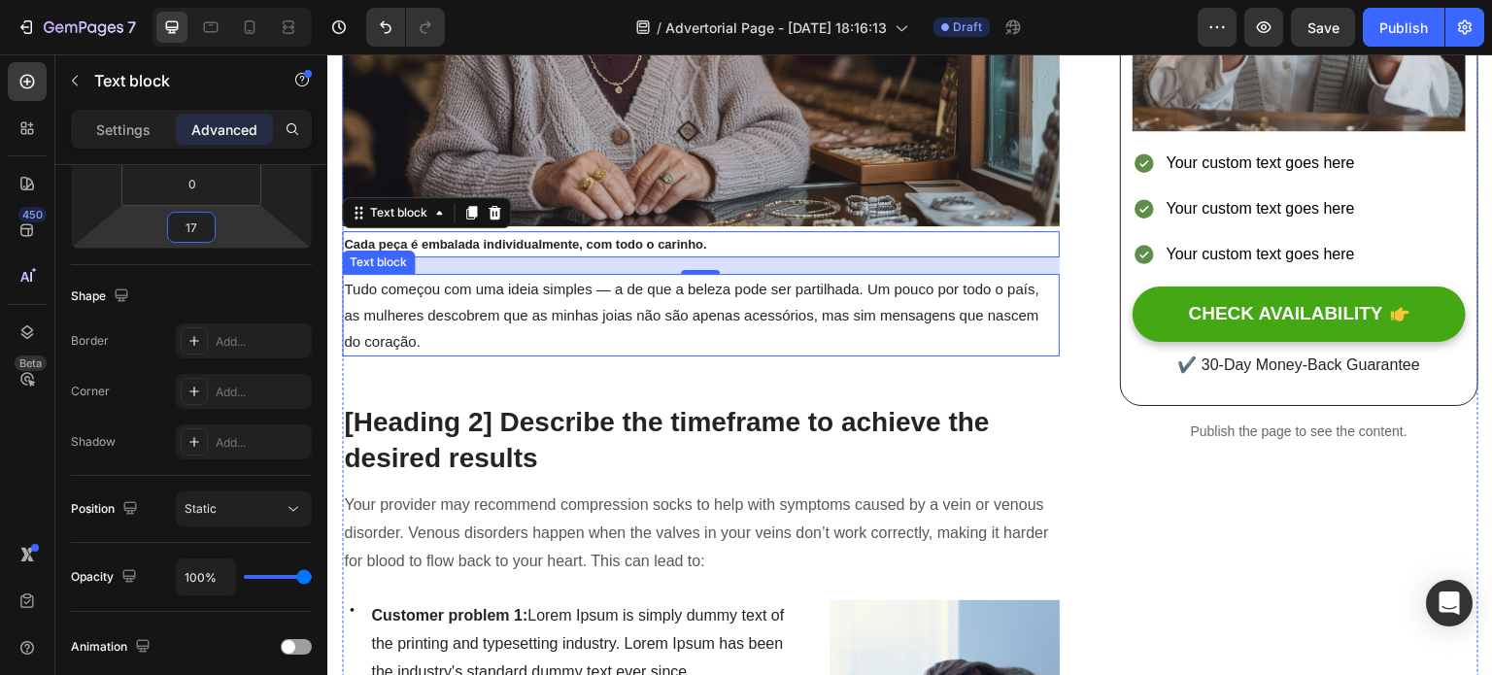
click at [562, 331] on p "Tudo começou com uma ideia simples — a de que a beleza pode ser partilhada. Um …" at bounding box center [701, 315] width 714 height 79
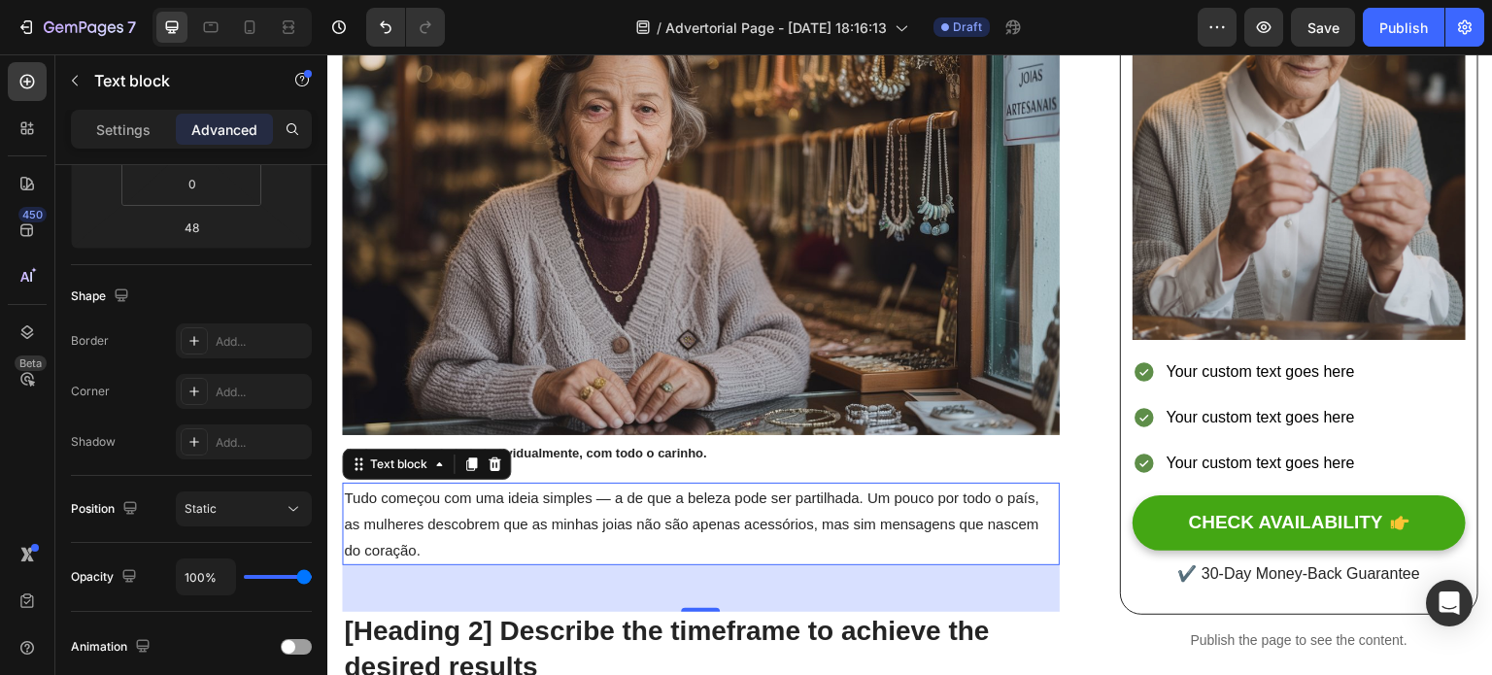
scroll to position [473, 0]
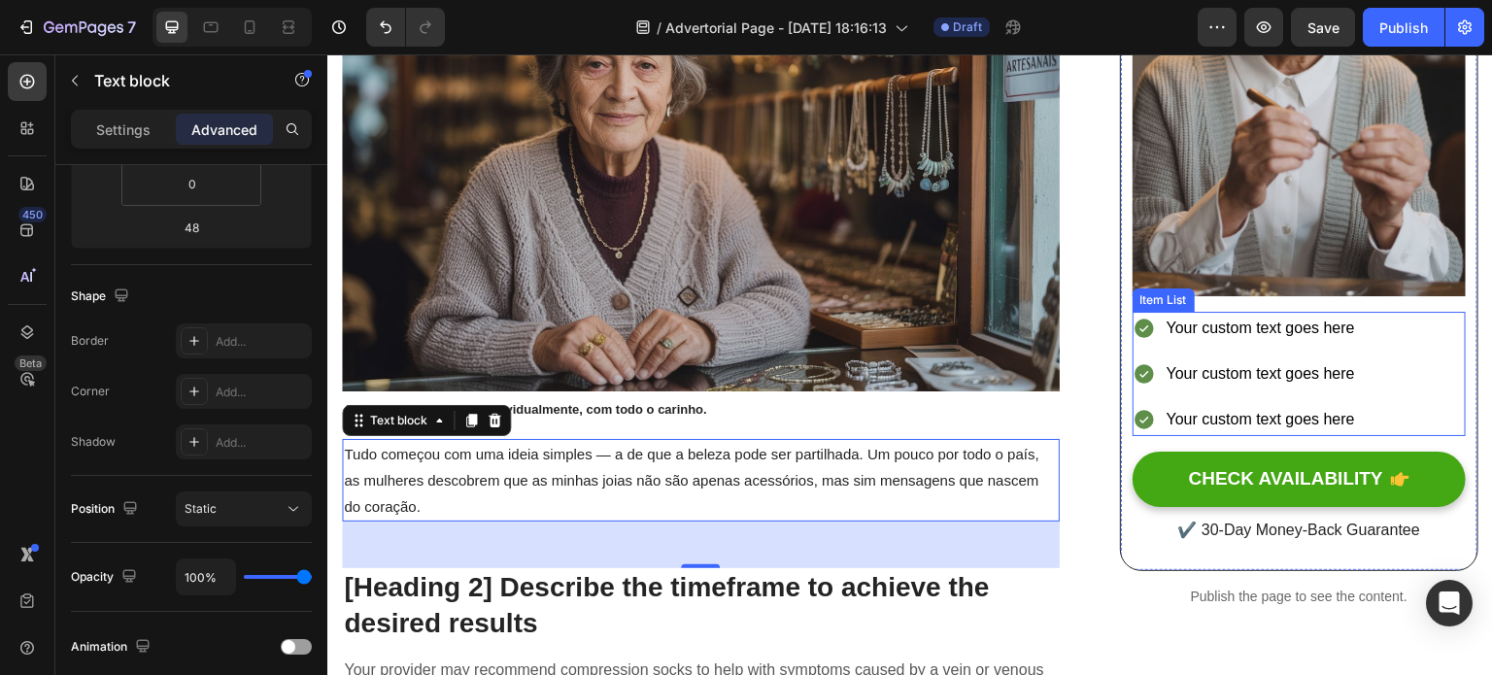
click at [1219, 315] on div "Your custom text goes here" at bounding box center [1261, 329] width 194 height 34
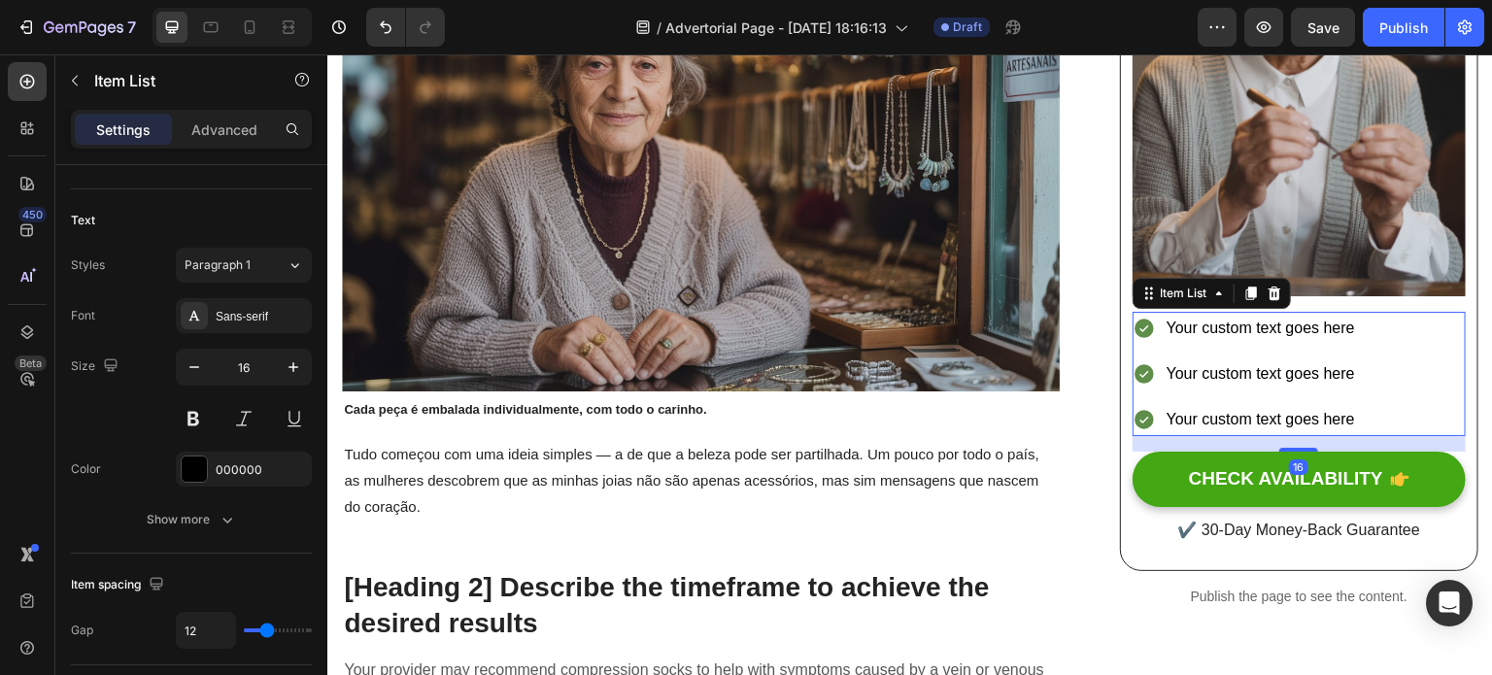
scroll to position [0, 0]
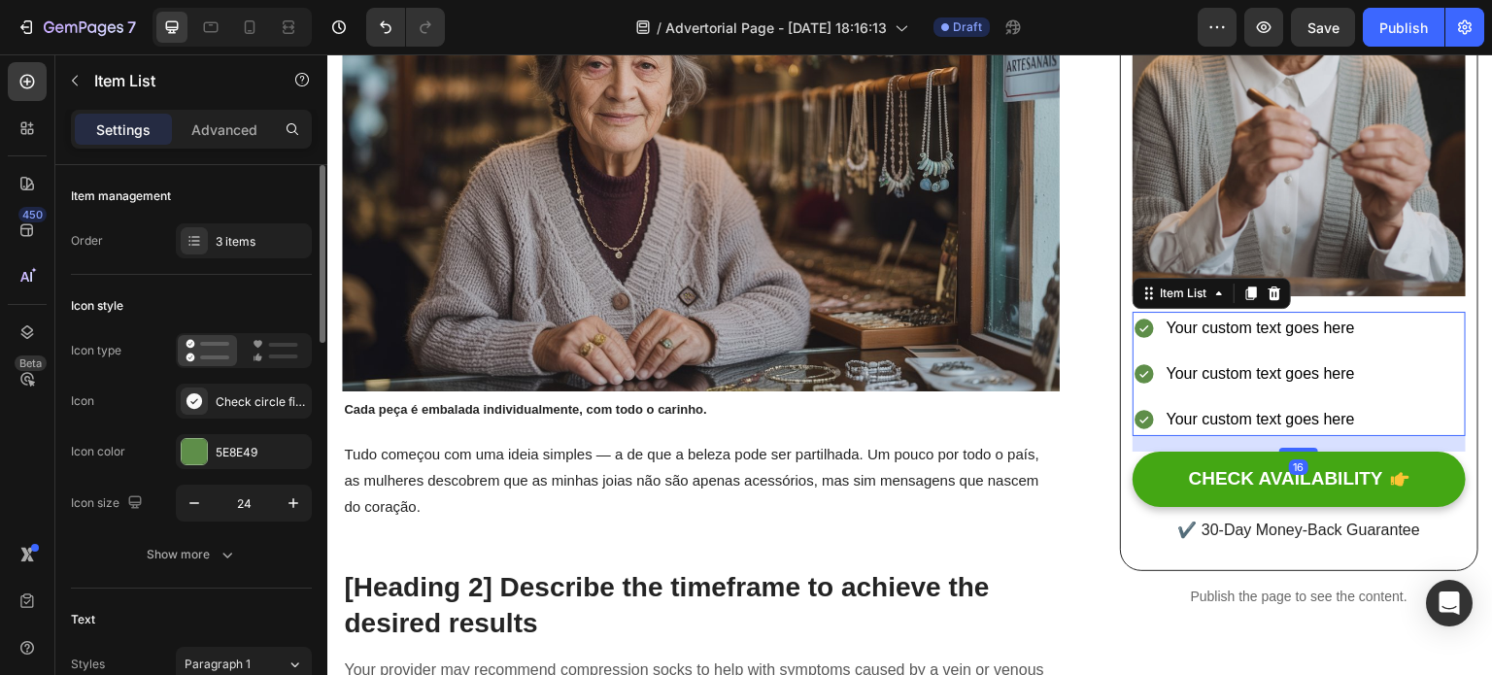
click at [1219, 315] on div "Your custom text goes here" at bounding box center [1261, 329] width 194 height 34
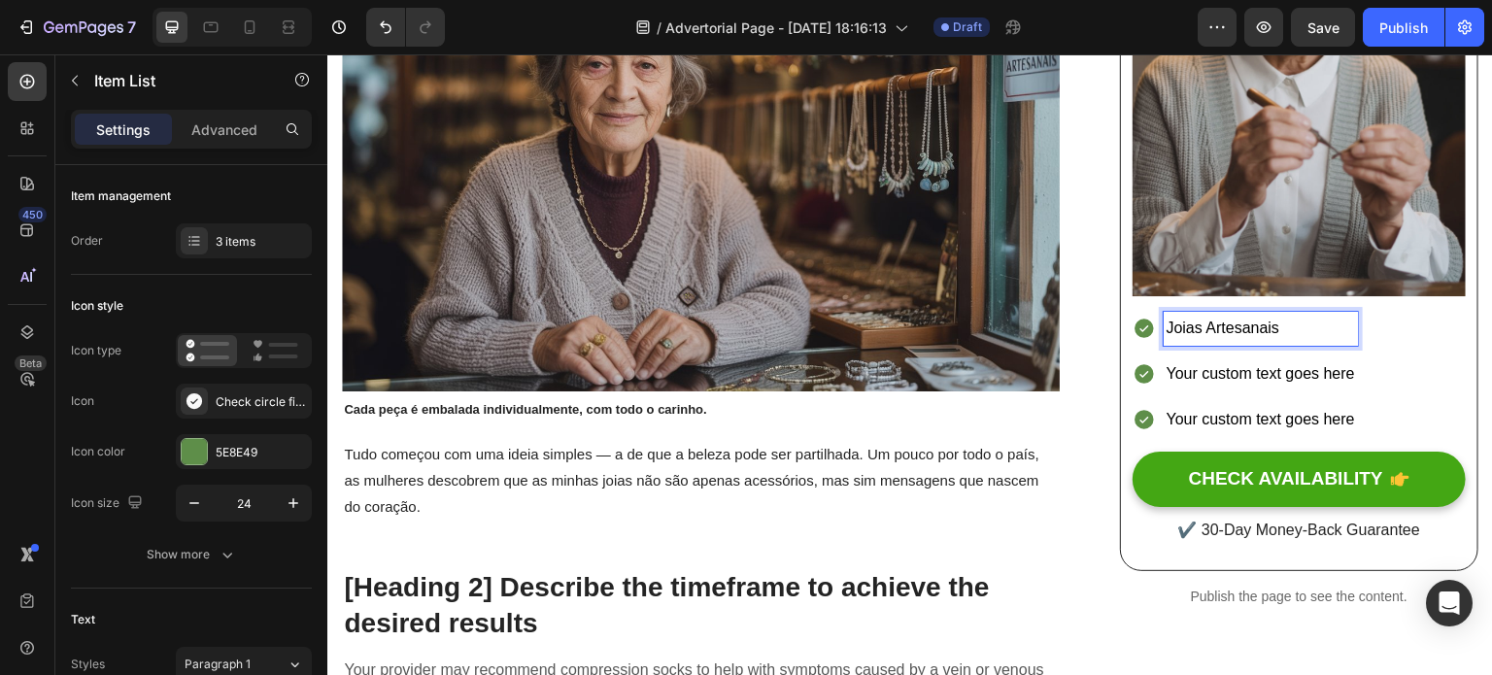
click at [1213, 363] on p "Your custom text goes here" at bounding box center [1261, 374] width 188 height 28
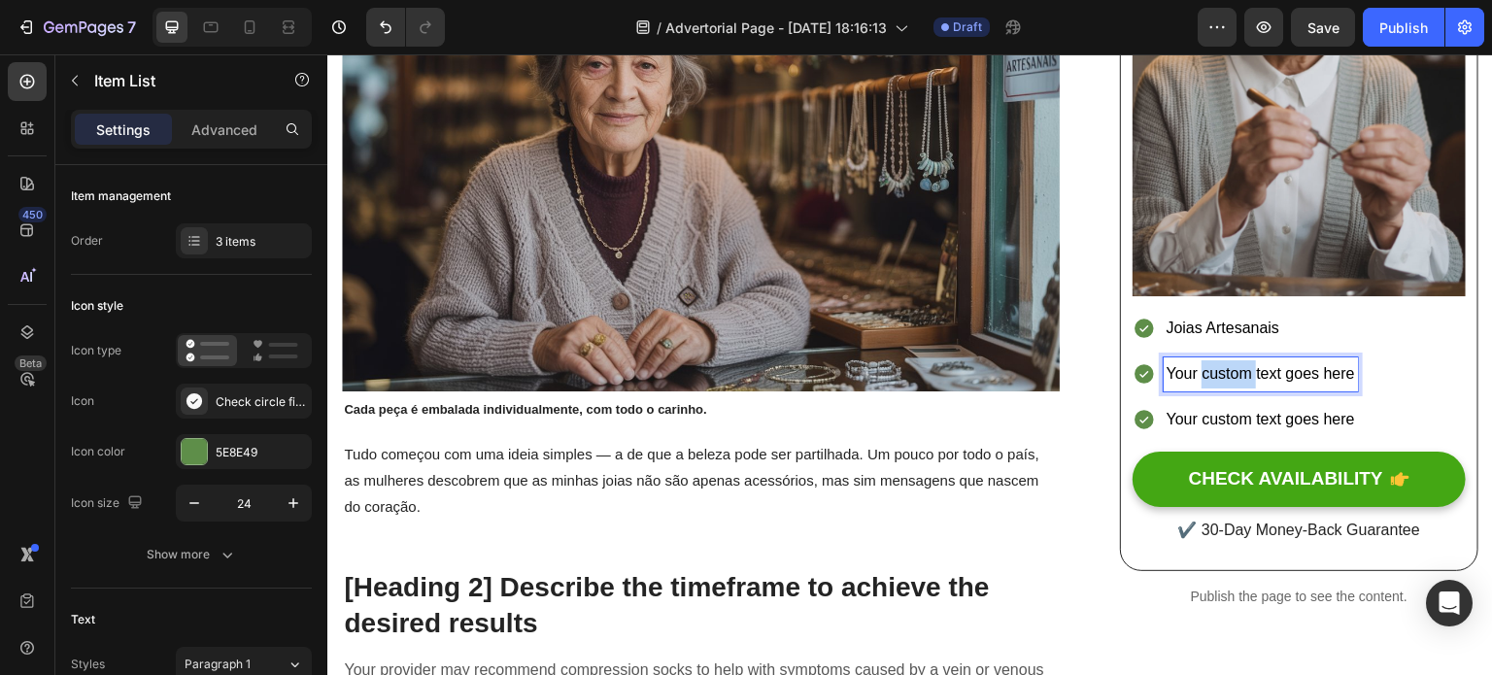
click at [1213, 363] on p "Your custom text goes here" at bounding box center [1261, 374] width 188 height 28
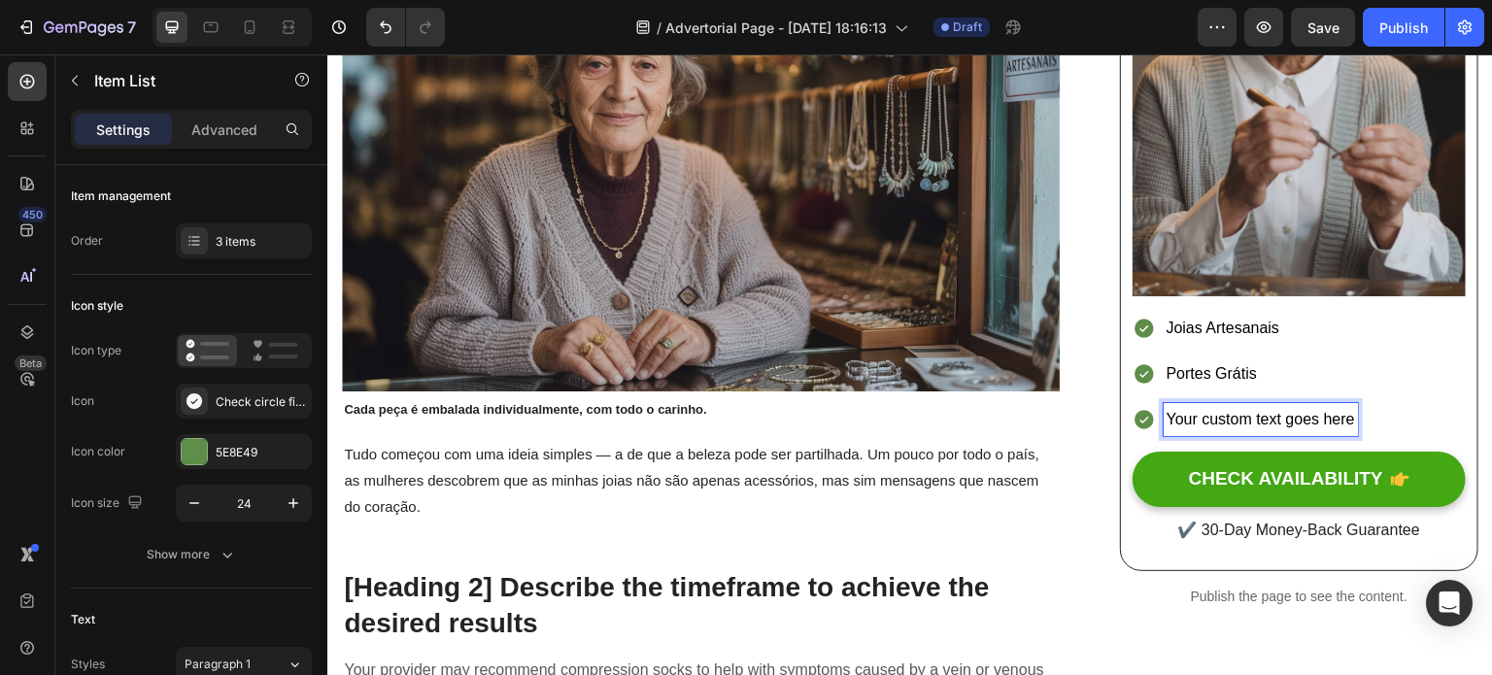
click at [1212, 406] on p "Your custom text goes here" at bounding box center [1261, 420] width 188 height 28
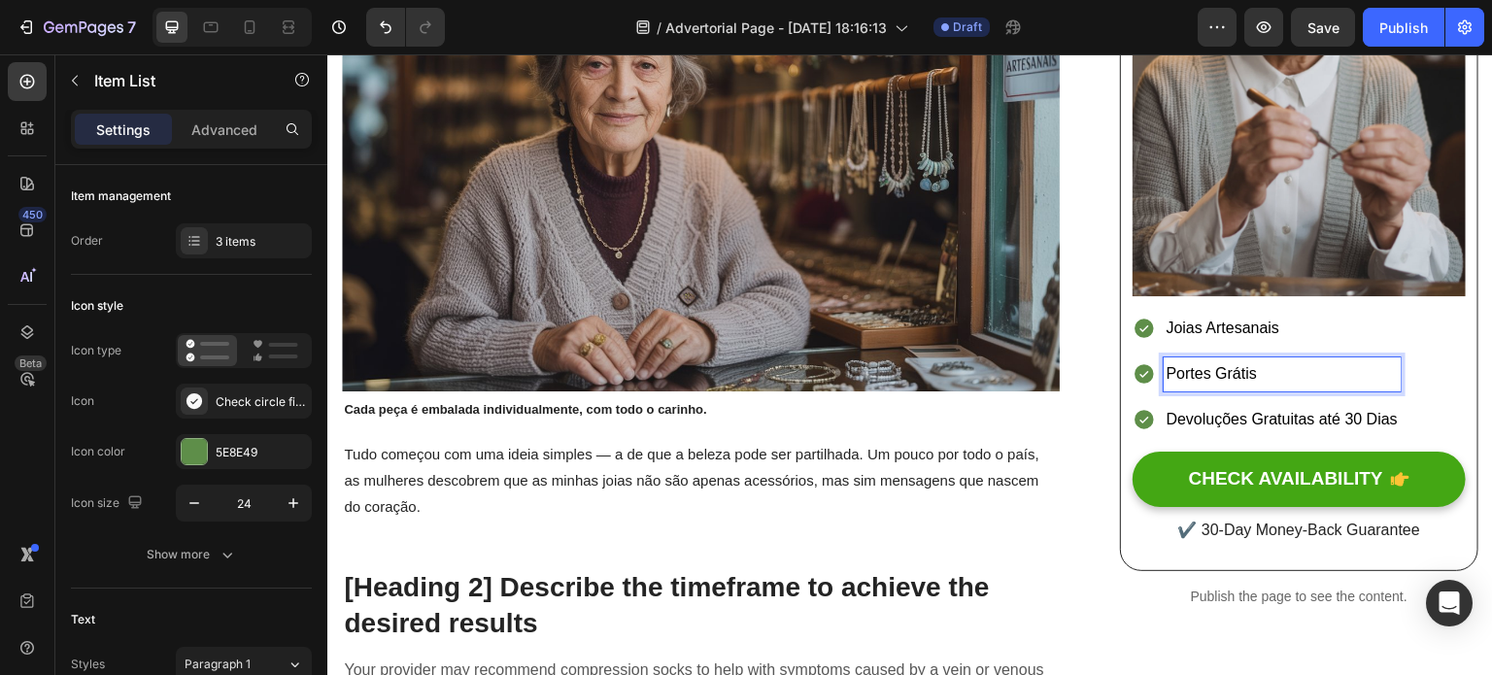
click at [1228, 370] on p "Portes Grátis" at bounding box center [1282, 374] width 231 height 28
click at [1286, 325] on p "Joias Artesanais" at bounding box center [1282, 329] width 231 height 28
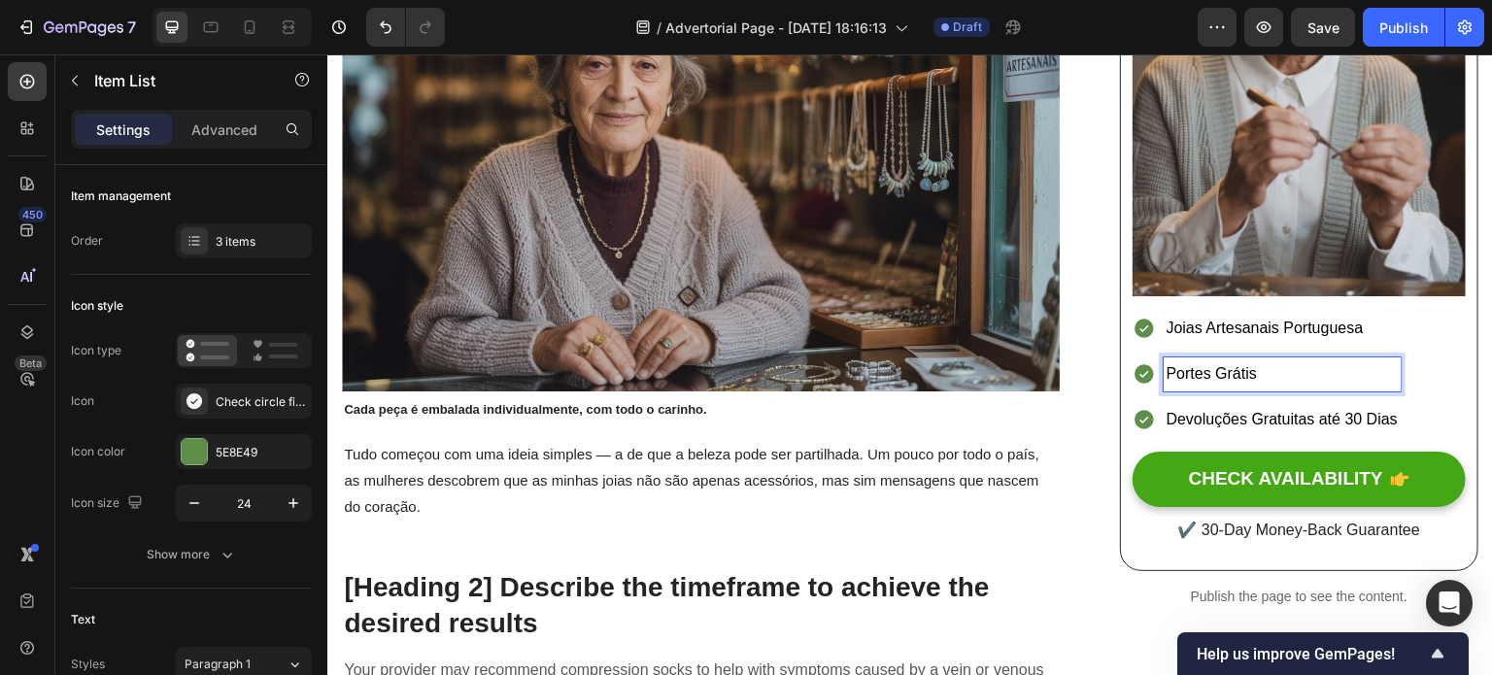
click at [1298, 360] on p "Portes Grátis" at bounding box center [1282, 374] width 231 height 28
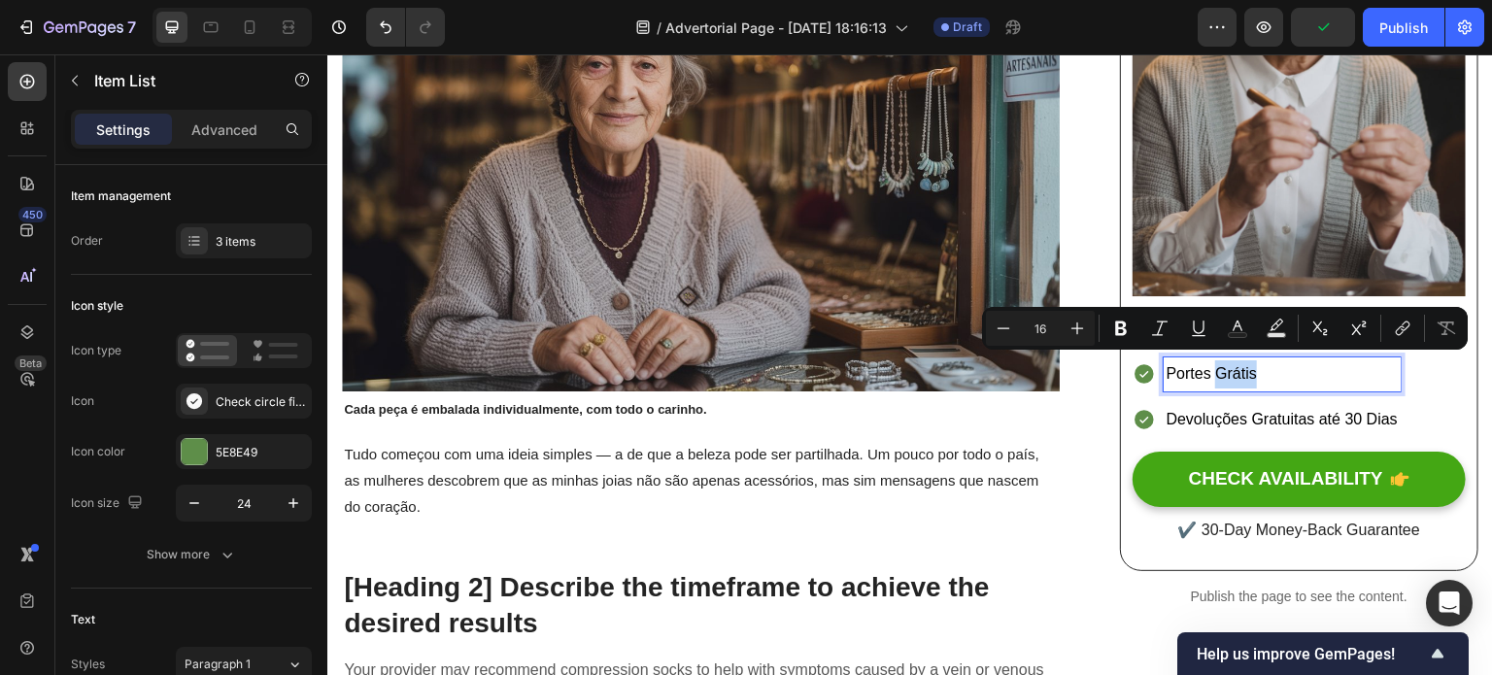
drag, startPoint x: 1275, startPoint y: 366, endPoint x: 1205, endPoint y: 359, distance: 70.4
click at [1205, 360] on p "Portes Grátis" at bounding box center [1282, 374] width 231 height 28
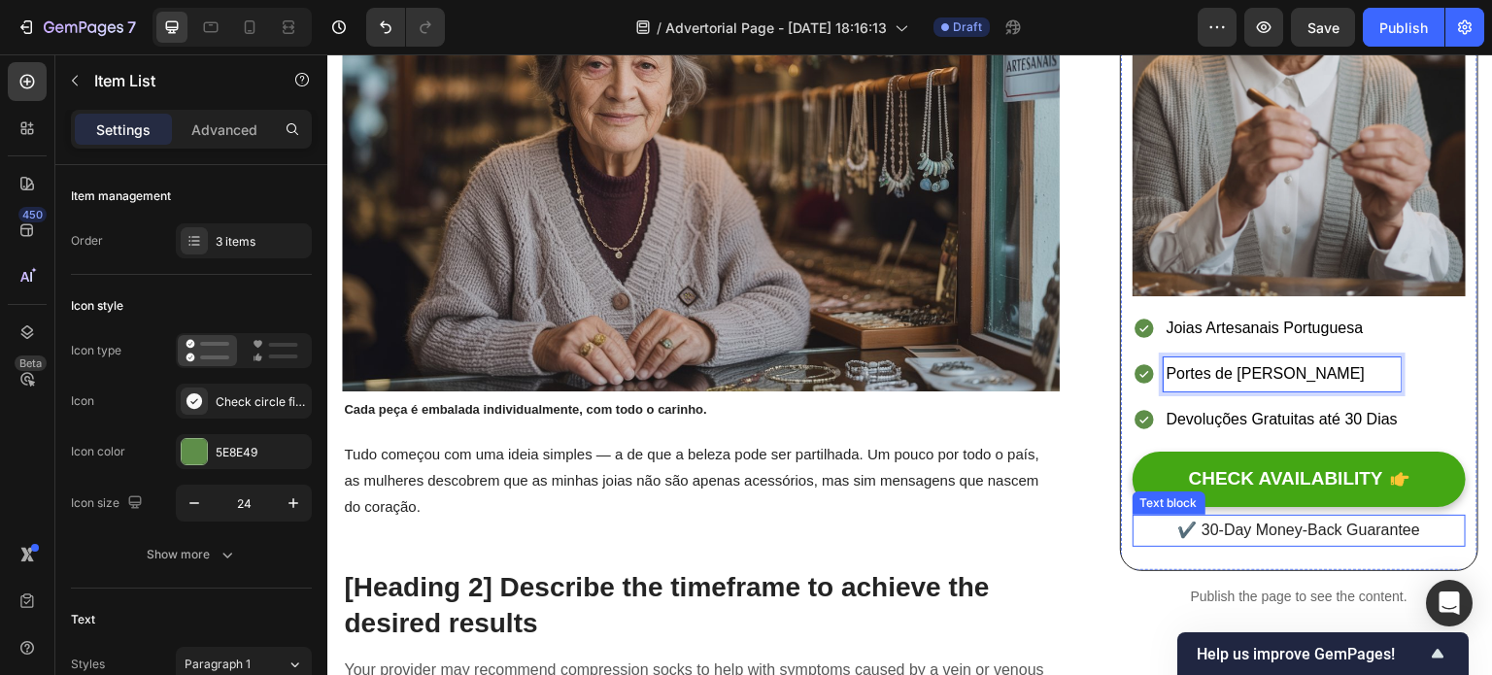
click at [1196, 521] on p "✔️ 30-Day Money-Back Guarantee" at bounding box center [1299, 531] width 329 height 28
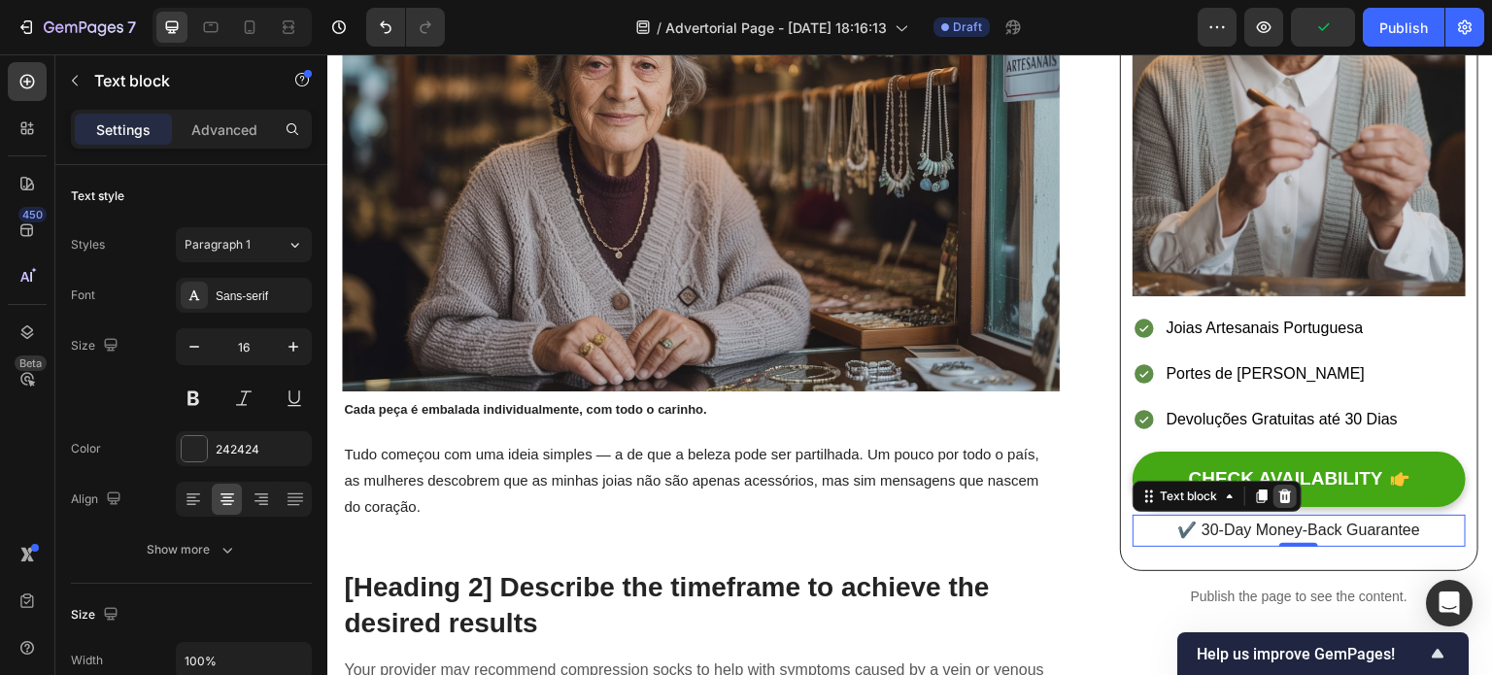
click at [1279, 490] on icon at bounding box center [1285, 497] width 13 height 14
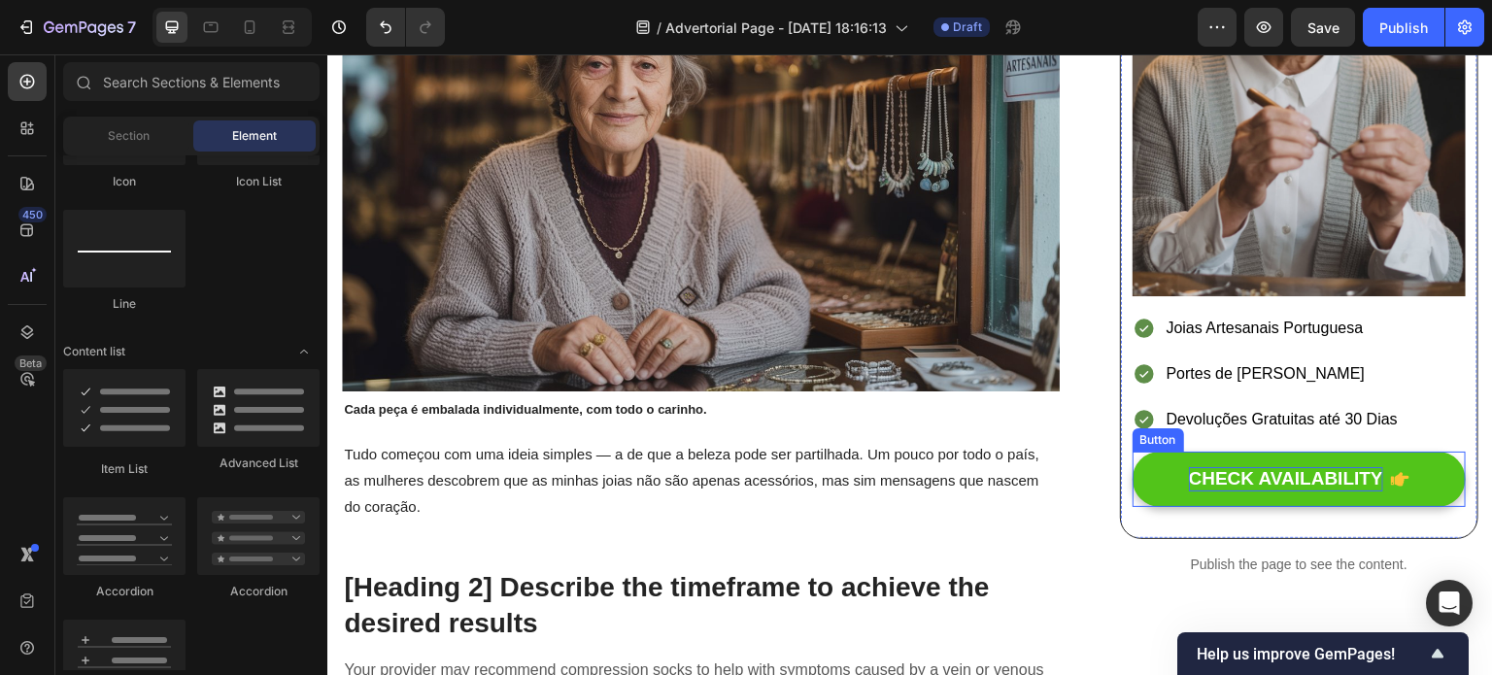
click at [1212, 470] on div "CHECK AVAILABILITY" at bounding box center [1286, 479] width 194 height 24
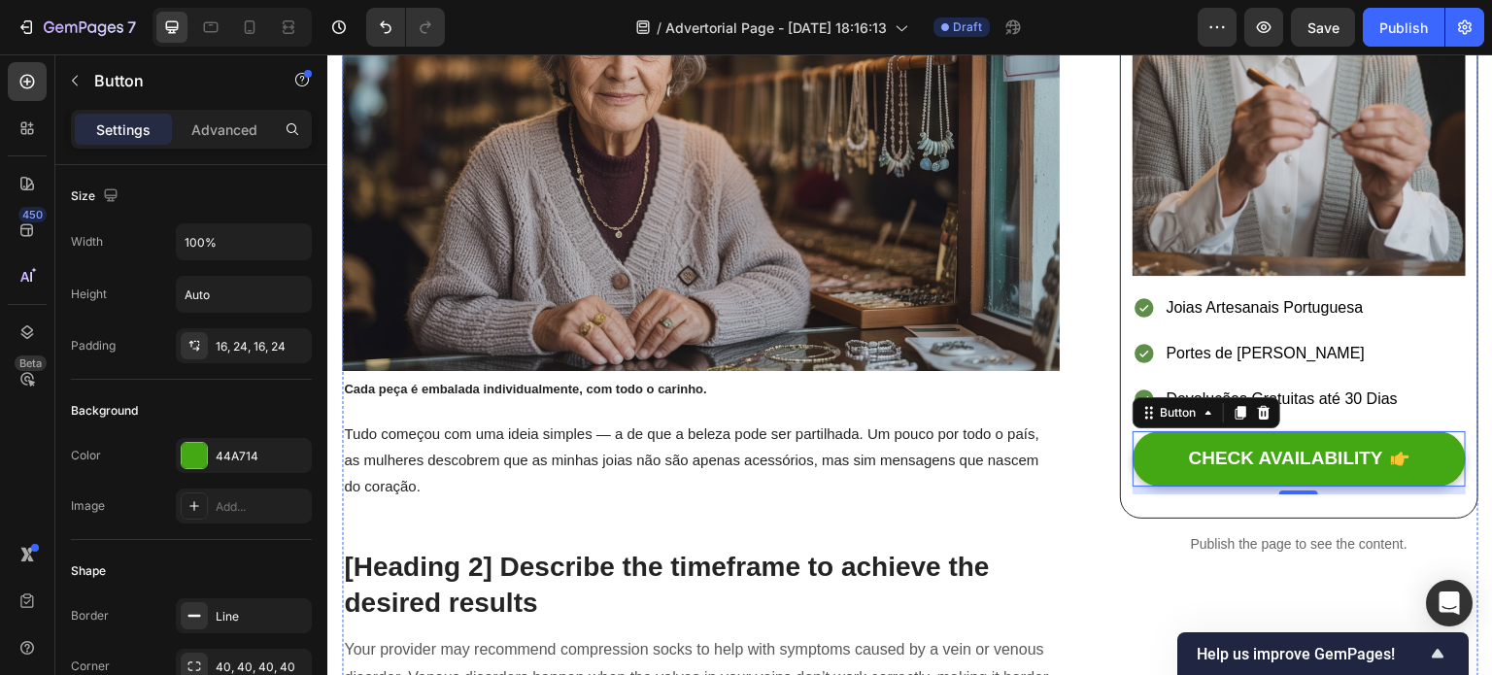
scroll to position [544, 0]
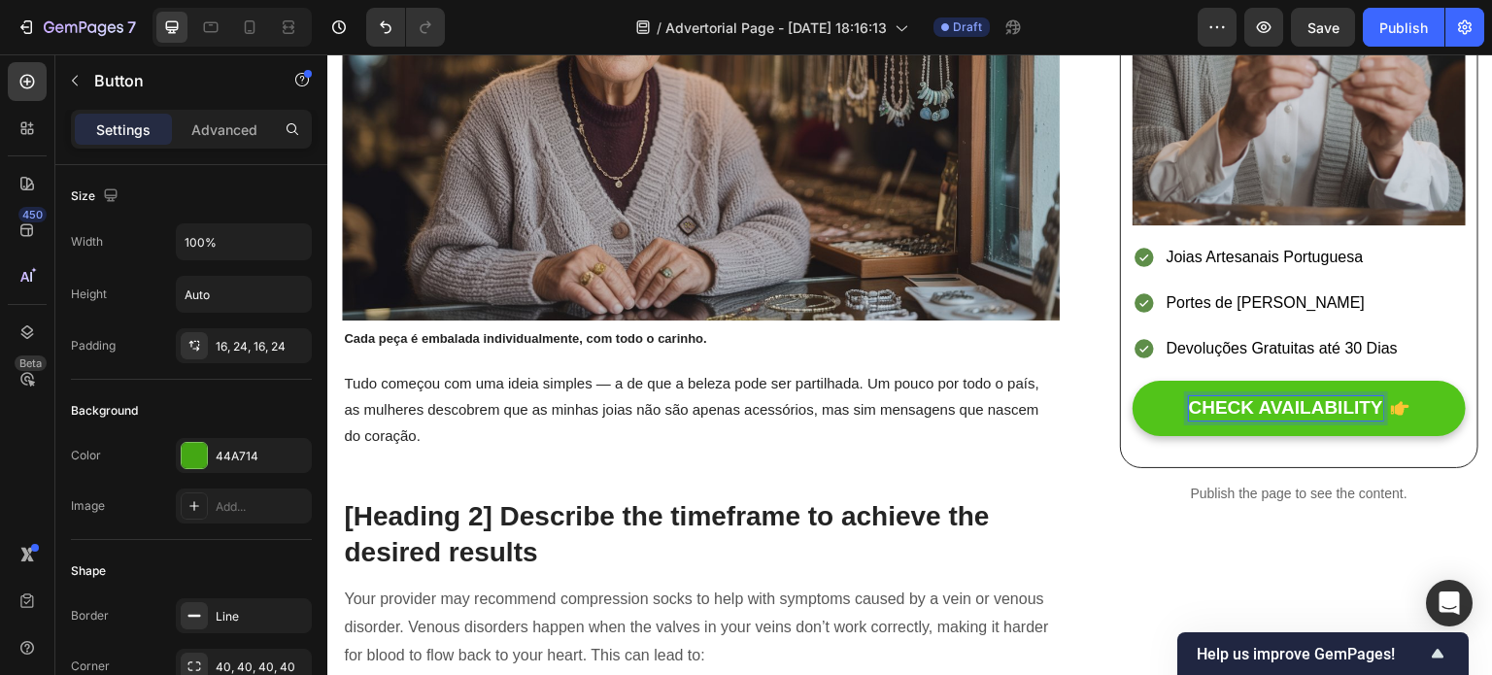
click at [1209, 396] on div "CHECK AVAILABILITY" at bounding box center [1286, 408] width 194 height 24
drag, startPoint x: 1194, startPoint y: 394, endPoint x: 1383, endPoint y: 401, distance: 188.6
click at [1383, 401] on div "ECK AVAILABILITY" at bounding box center [1299, 408] width 194 height 24
click at [1133, 381] on button "MINHA" at bounding box center [1299, 408] width 333 height 55
click at [1133, 381] on button "MINHA LOJ" at bounding box center [1299, 408] width 333 height 55
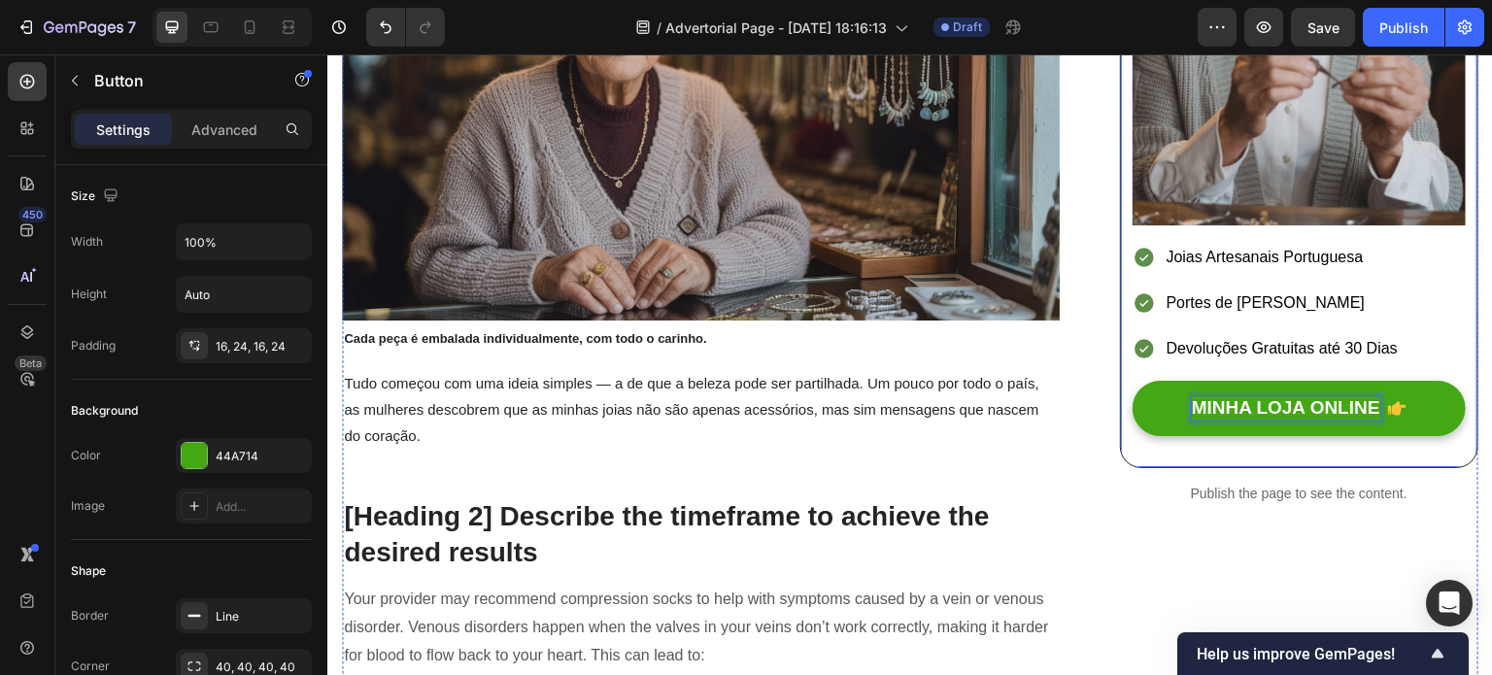
click at [1120, 383] on div "A minha loja online já está aberta! Text Block Image Joias Artesanais Portugues…" at bounding box center [1299, 93] width 359 height 749
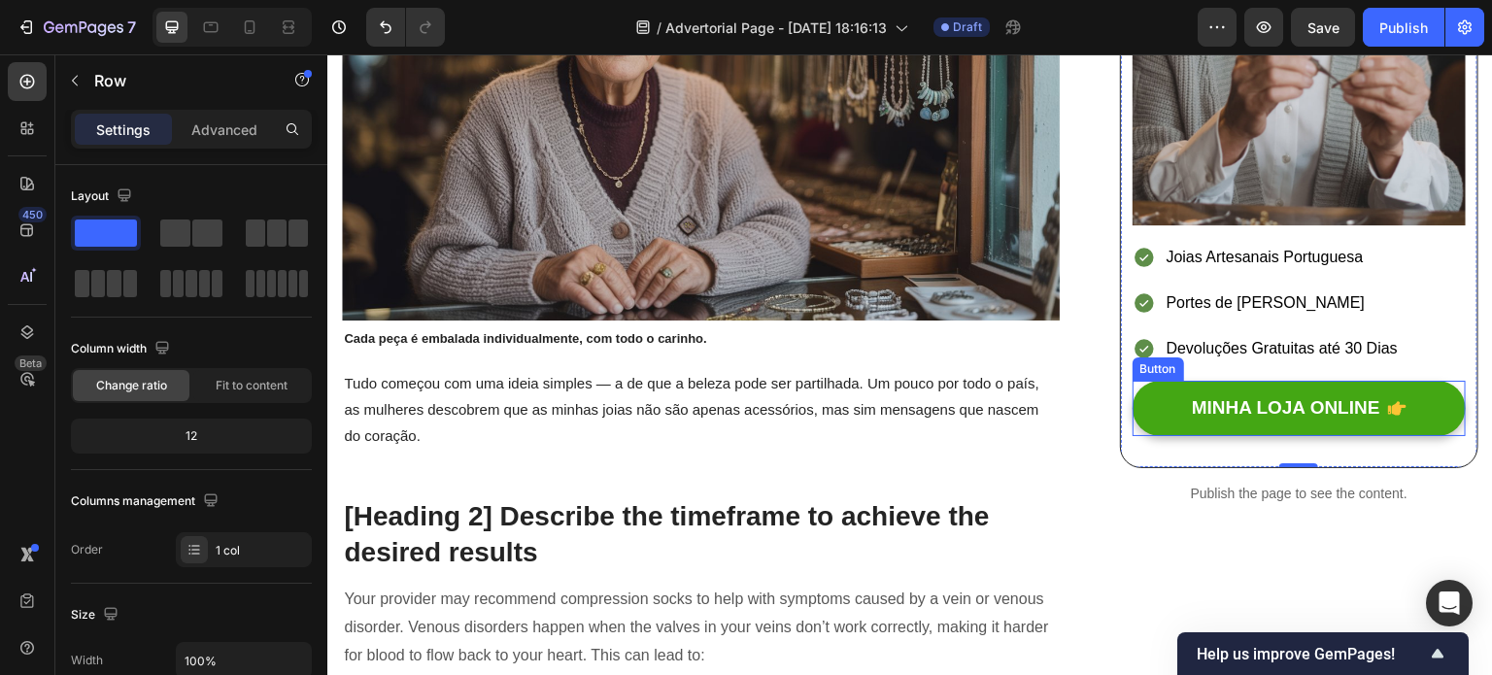
click at [1133, 381] on div "MINHA LOJA ONLINE Button" at bounding box center [1299, 408] width 333 height 55
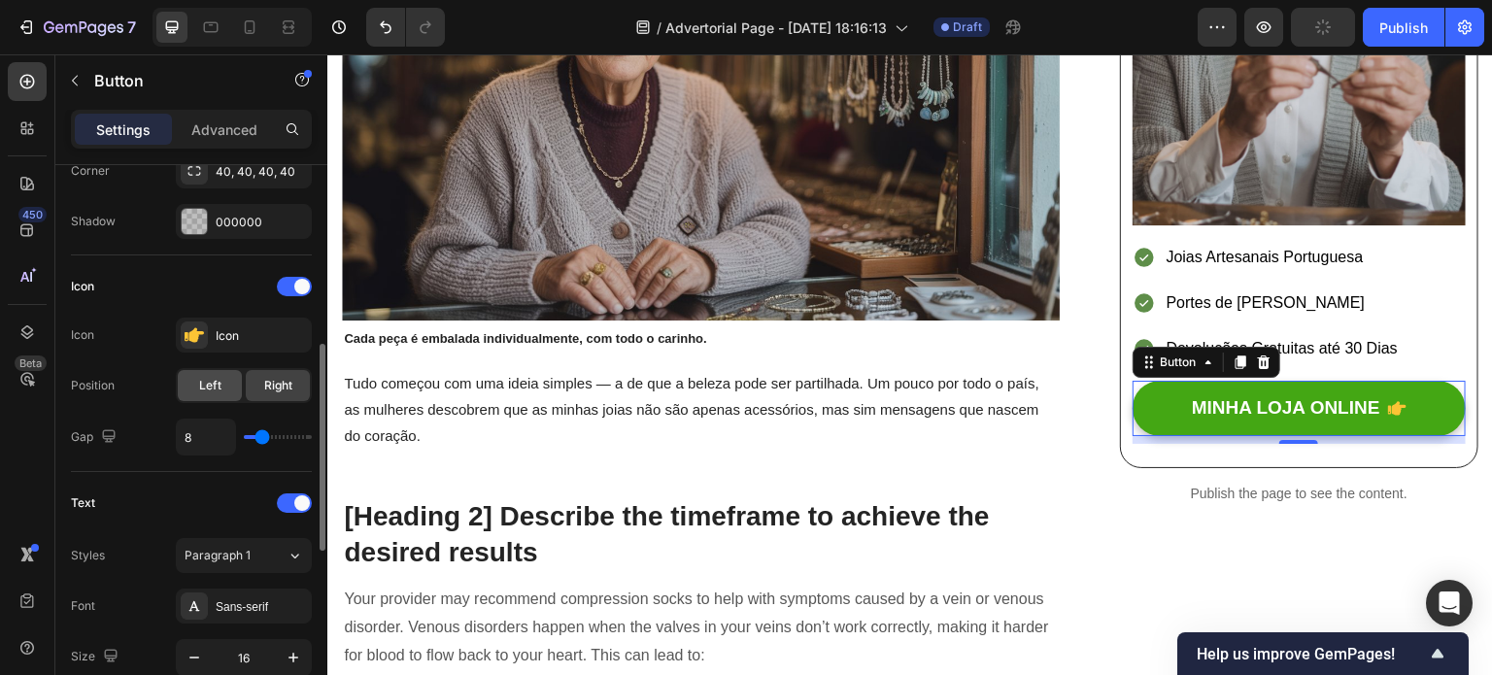
scroll to position [494, 0]
click at [233, 338] on div "Icon" at bounding box center [261, 337] width 91 height 17
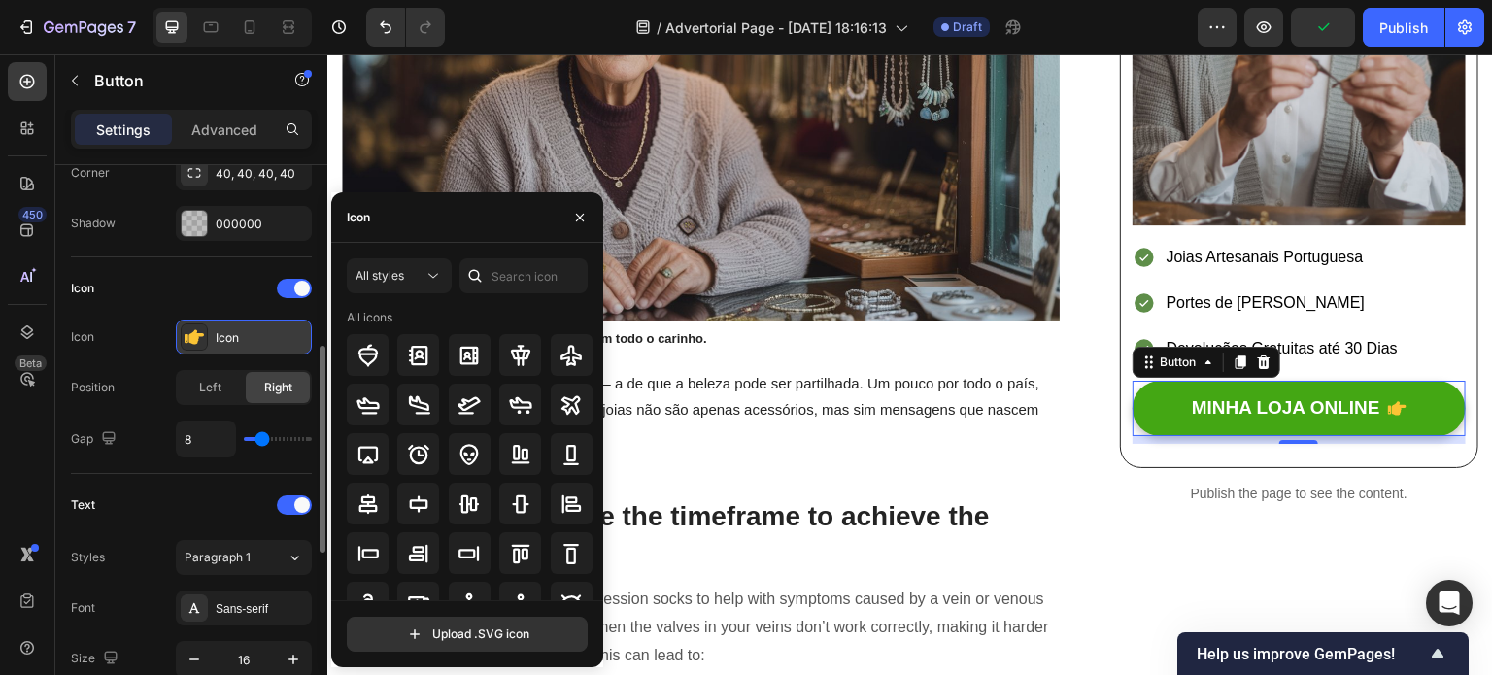
click at [183, 342] on div at bounding box center [194, 337] width 27 height 27
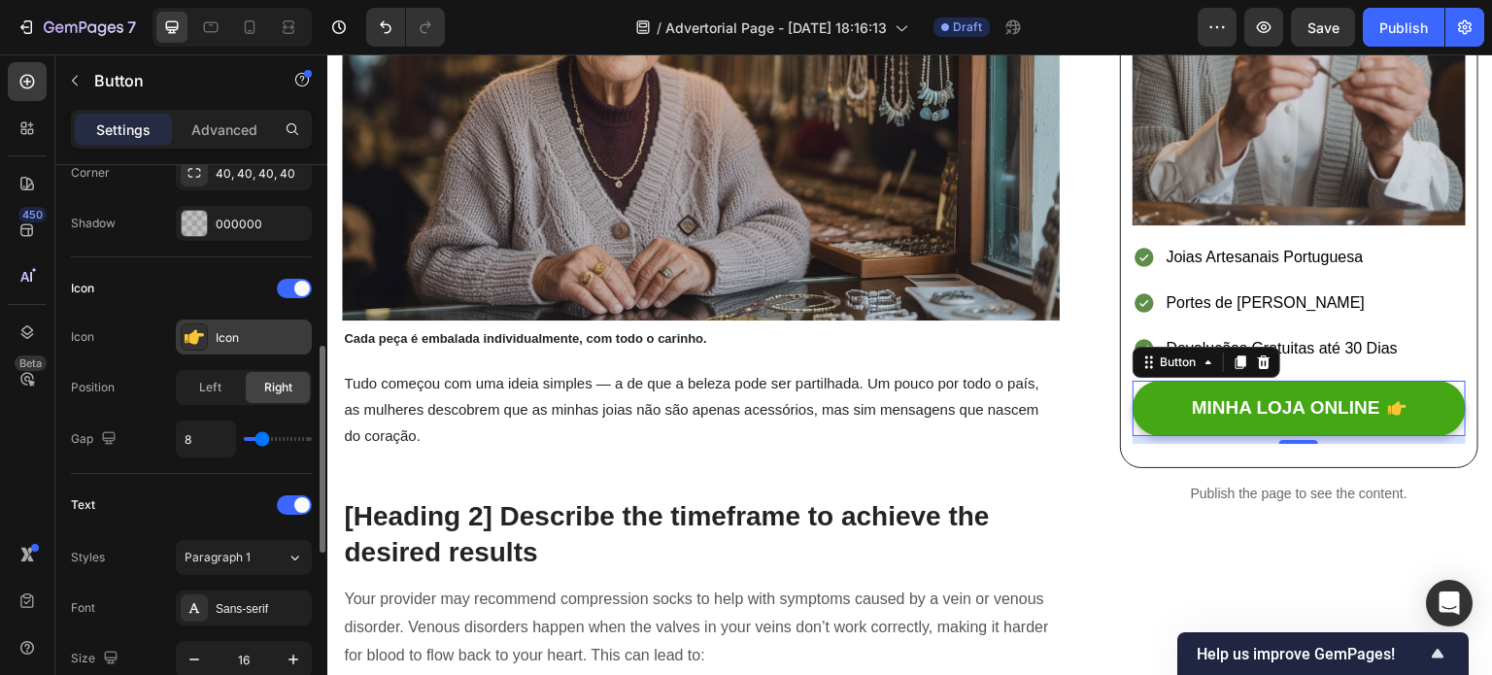
click at [192, 337] on icon at bounding box center [194, 337] width 19 height 15
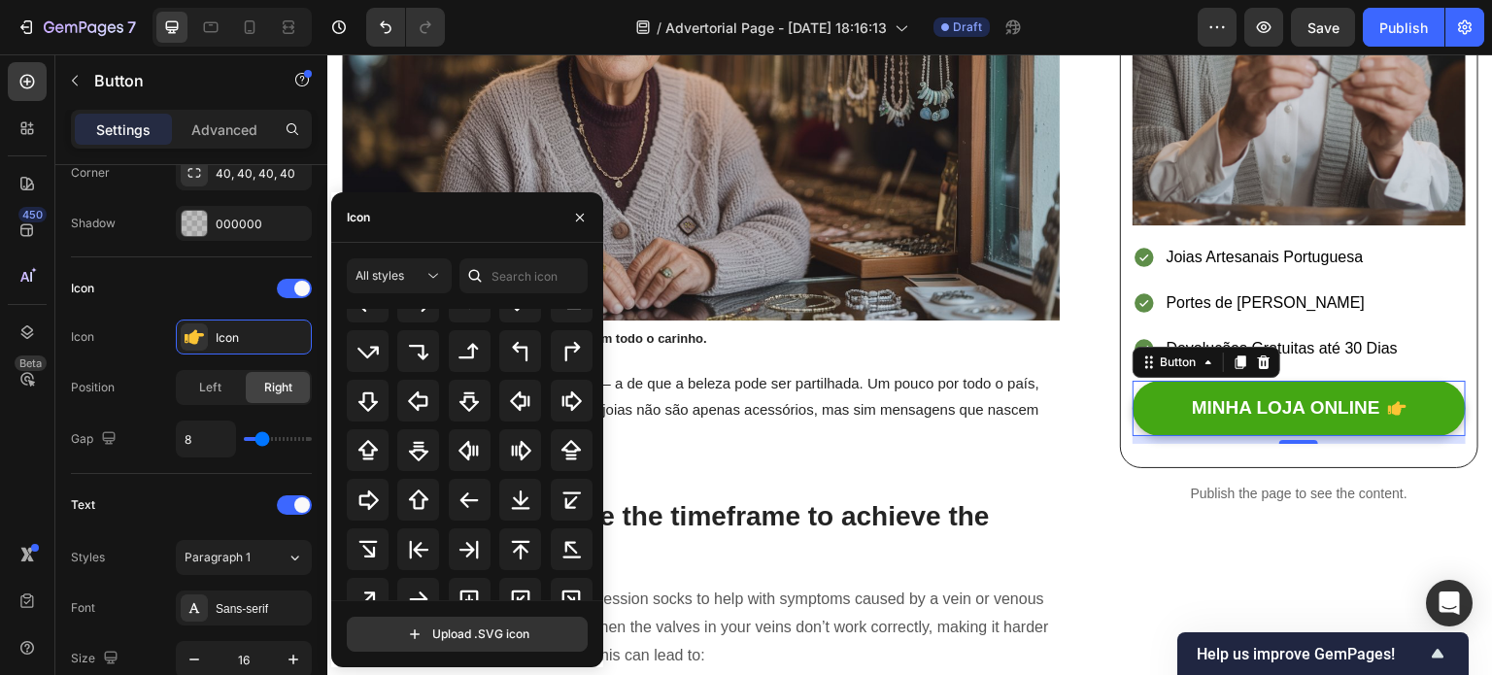
scroll to position [632, 0]
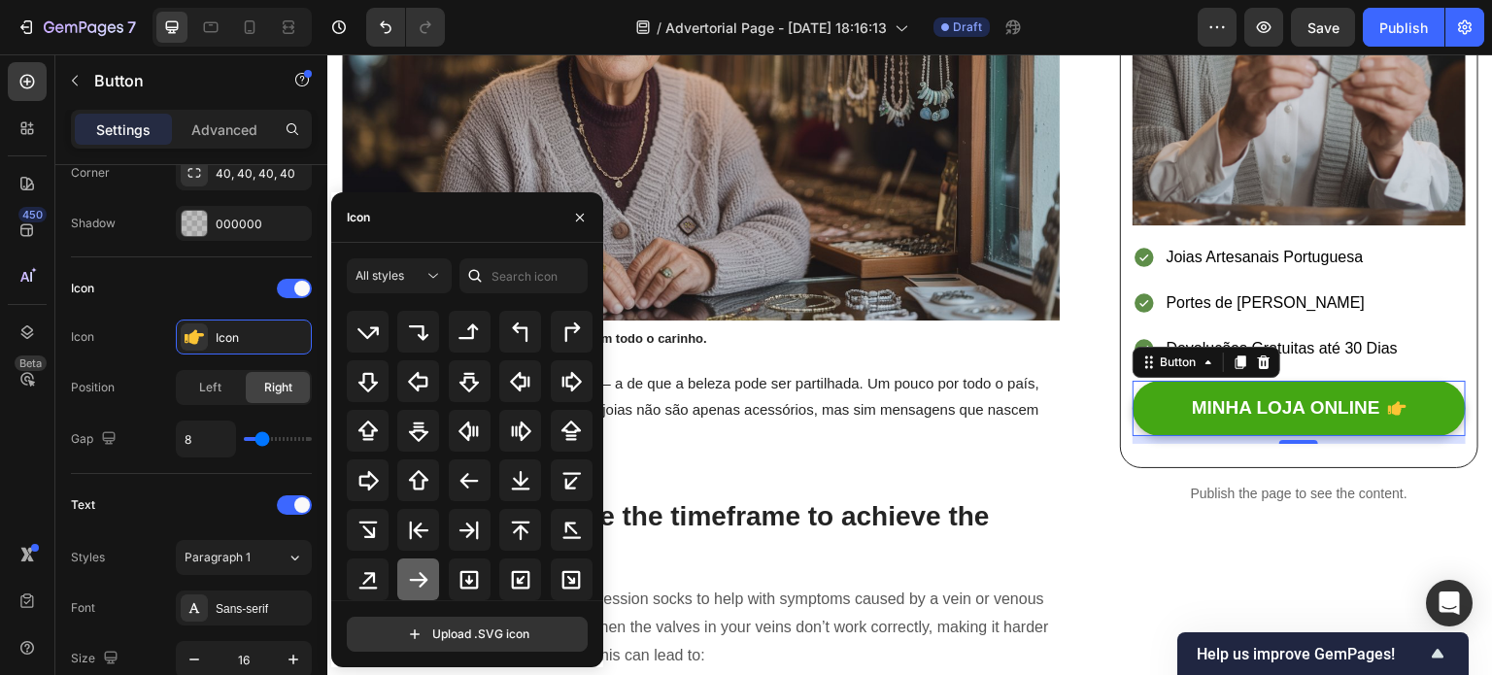
click at [411, 578] on icon at bounding box center [419, 580] width 18 height 16
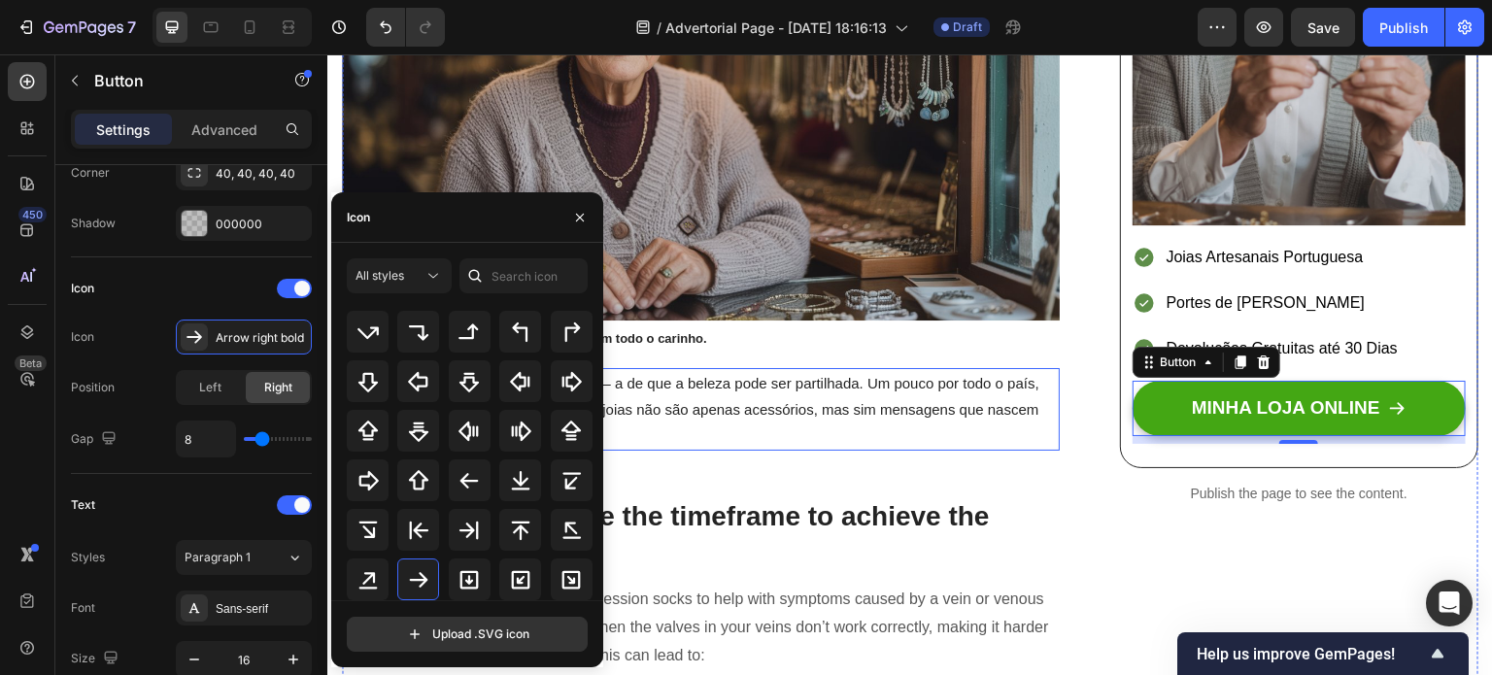
click at [950, 384] on p "Tudo começou com uma ideia simples — a de que a beleza pode ser partilhada. Um …" at bounding box center [701, 409] width 714 height 79
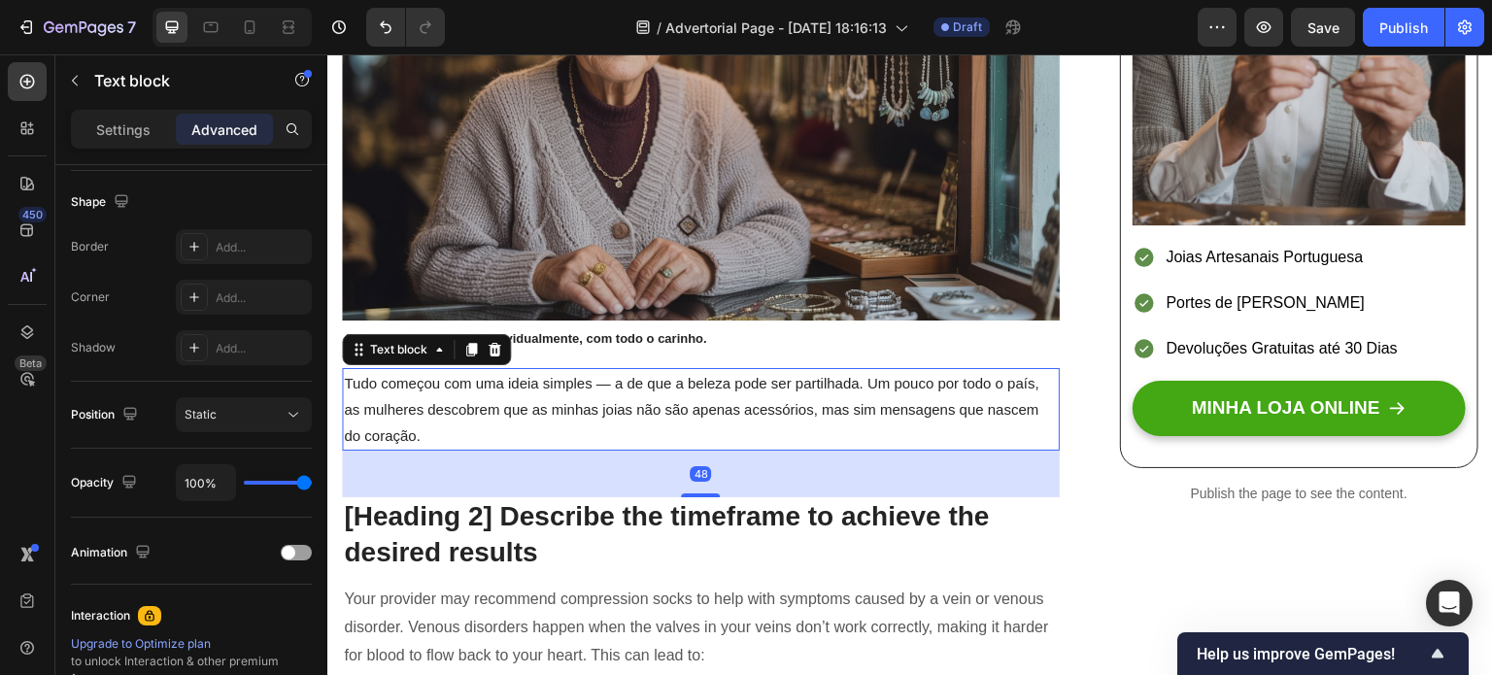
scroll to position [0, 0]
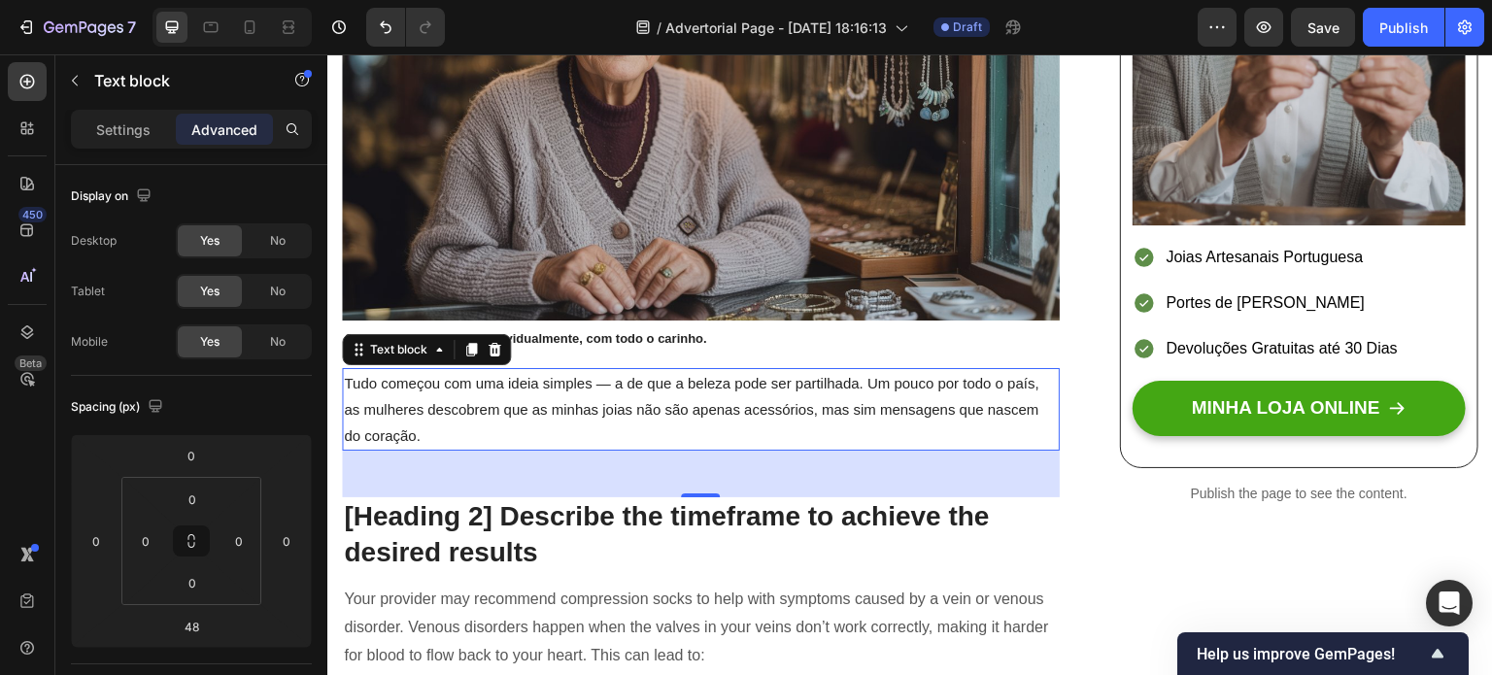
click at [458, 412] on p "Tudo começou com uma ideia simples — a de que a beleza pode ser partilhada. Um …" at bounding box center [701, 409] width 714 height 79
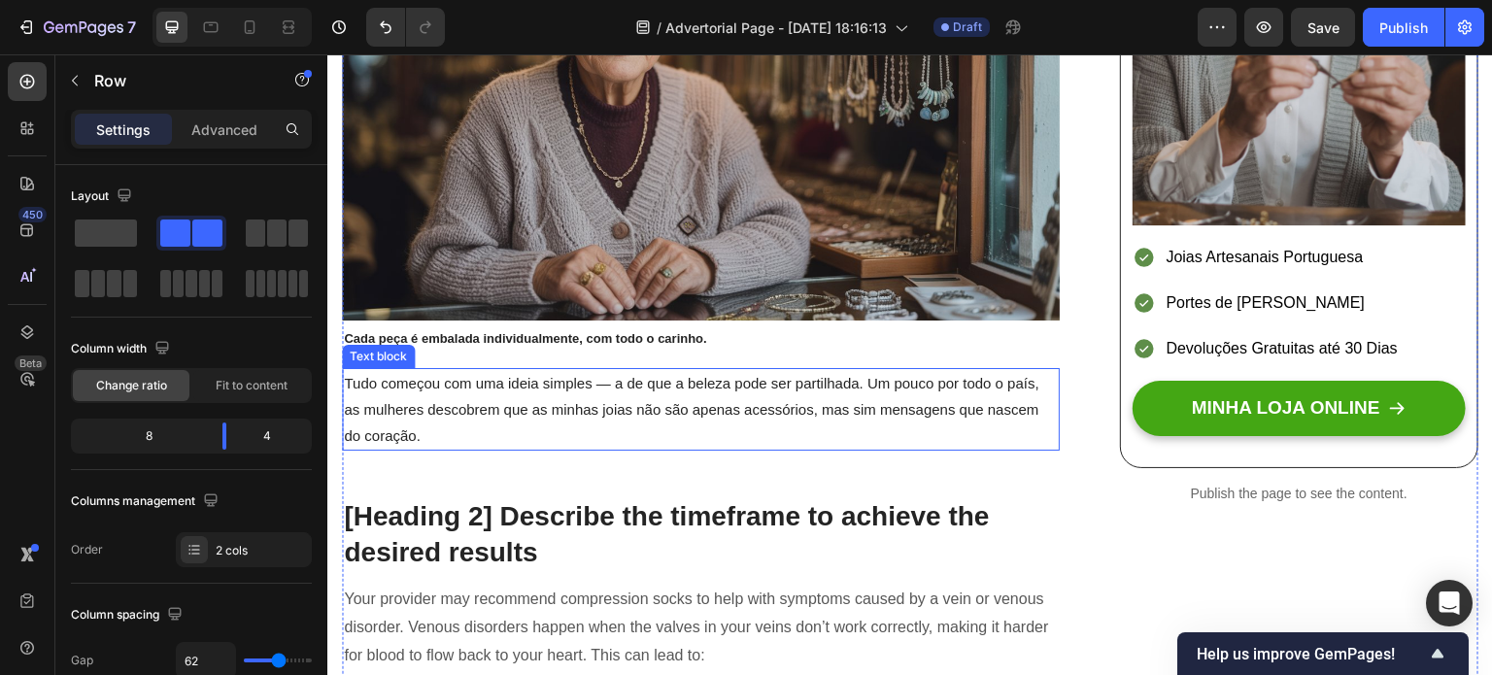
click at [435, 423] on p "Tudo começou com uma ideia simples — a de que a beleza pode ser partilhada. Um …" at bounding box center [701, 409] width 714 height 79
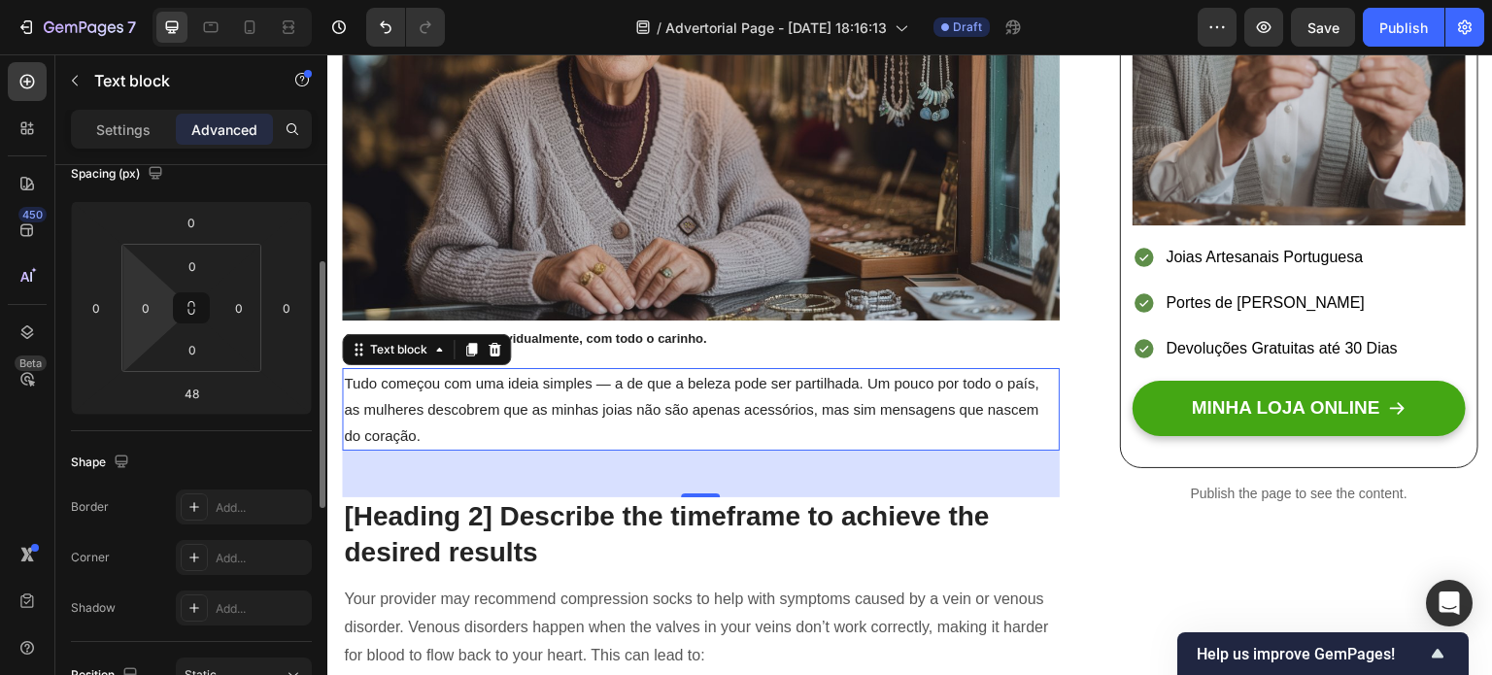
scroll to position [235, 0]
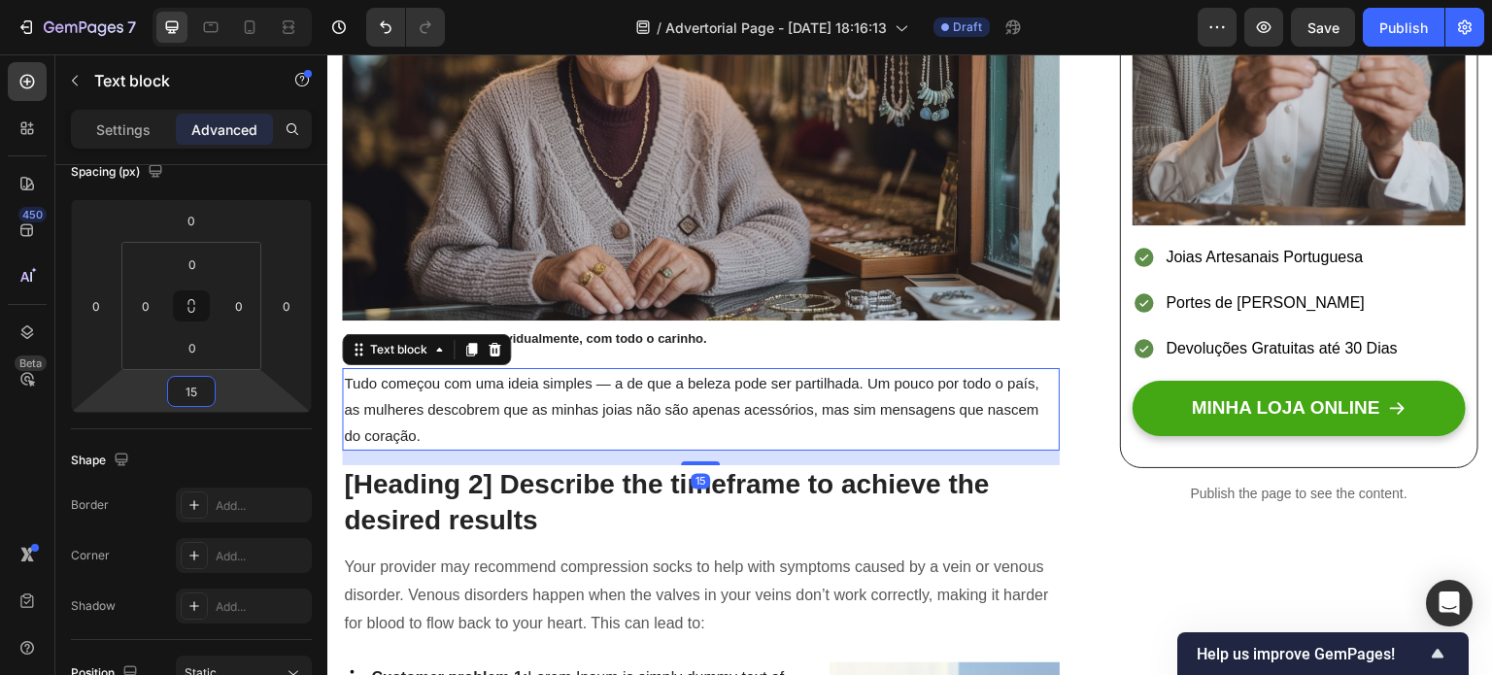
type input "17"
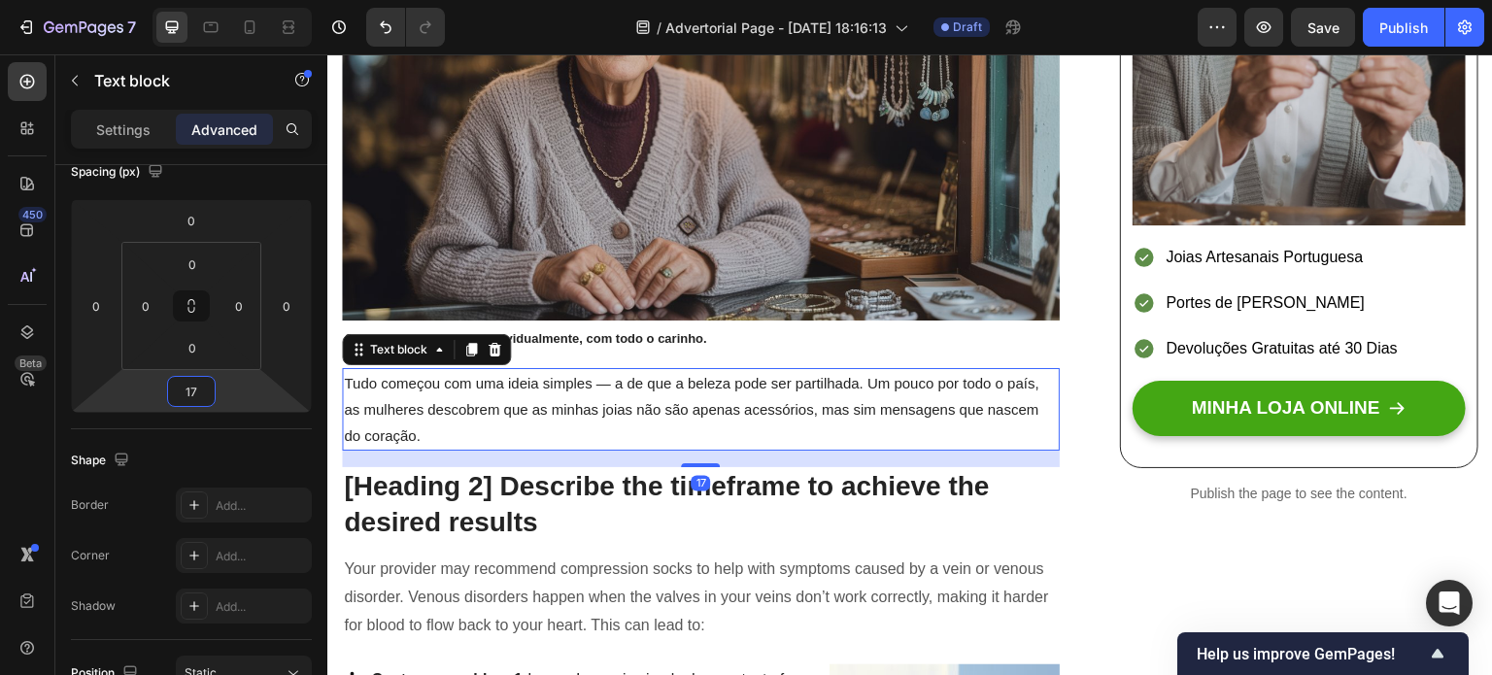
click at [222, 0] on html "7 Version history / Advertorial Page - [DATE] 18:16:13 Draft Preview Save Publi…" at bounding box center [746, 0] width 1492 height 0
